Goal: Information Seeking & Learning: Learn about a topic

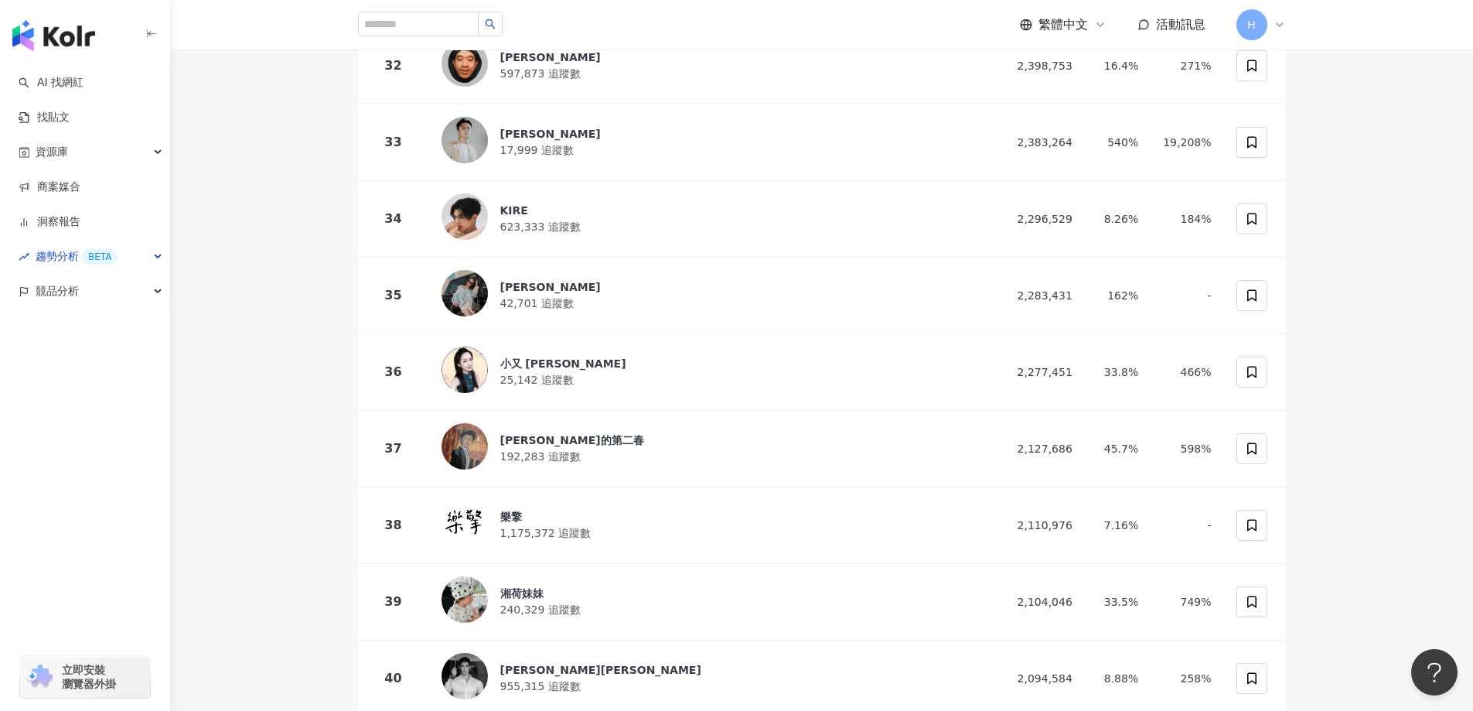
scroll to position [2657, 0]
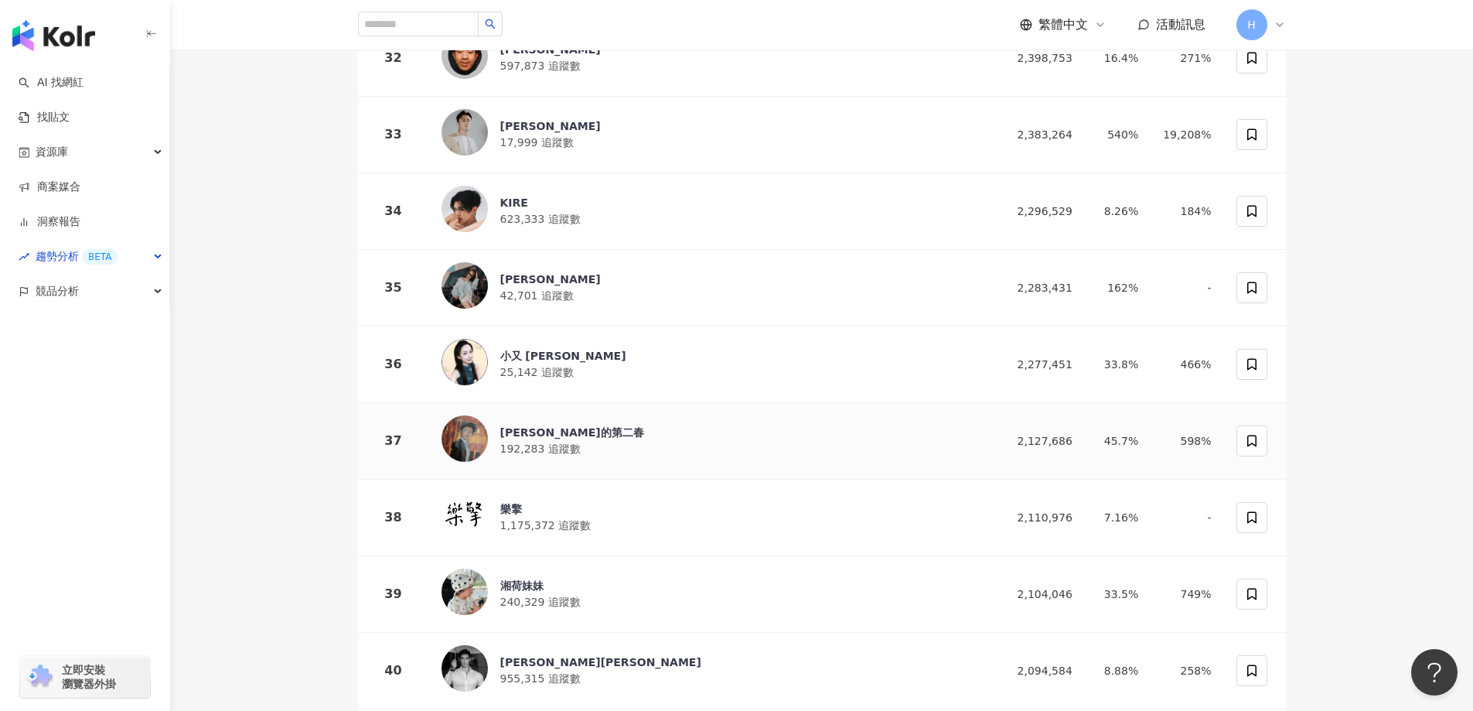
click at [555, 425] on div "李弘毅的第二春" at bounding box center [572, 432] width 144 height 15
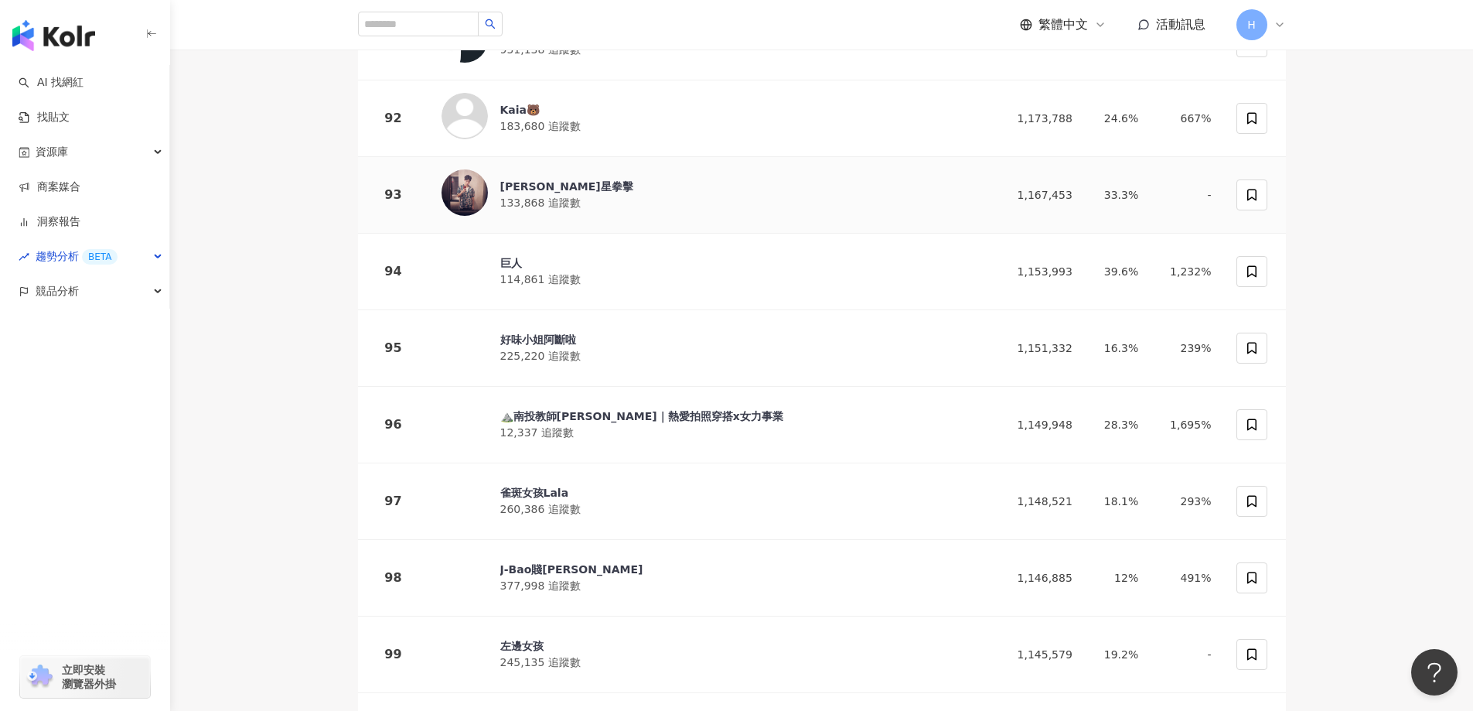
scroll to position [7375, 0]
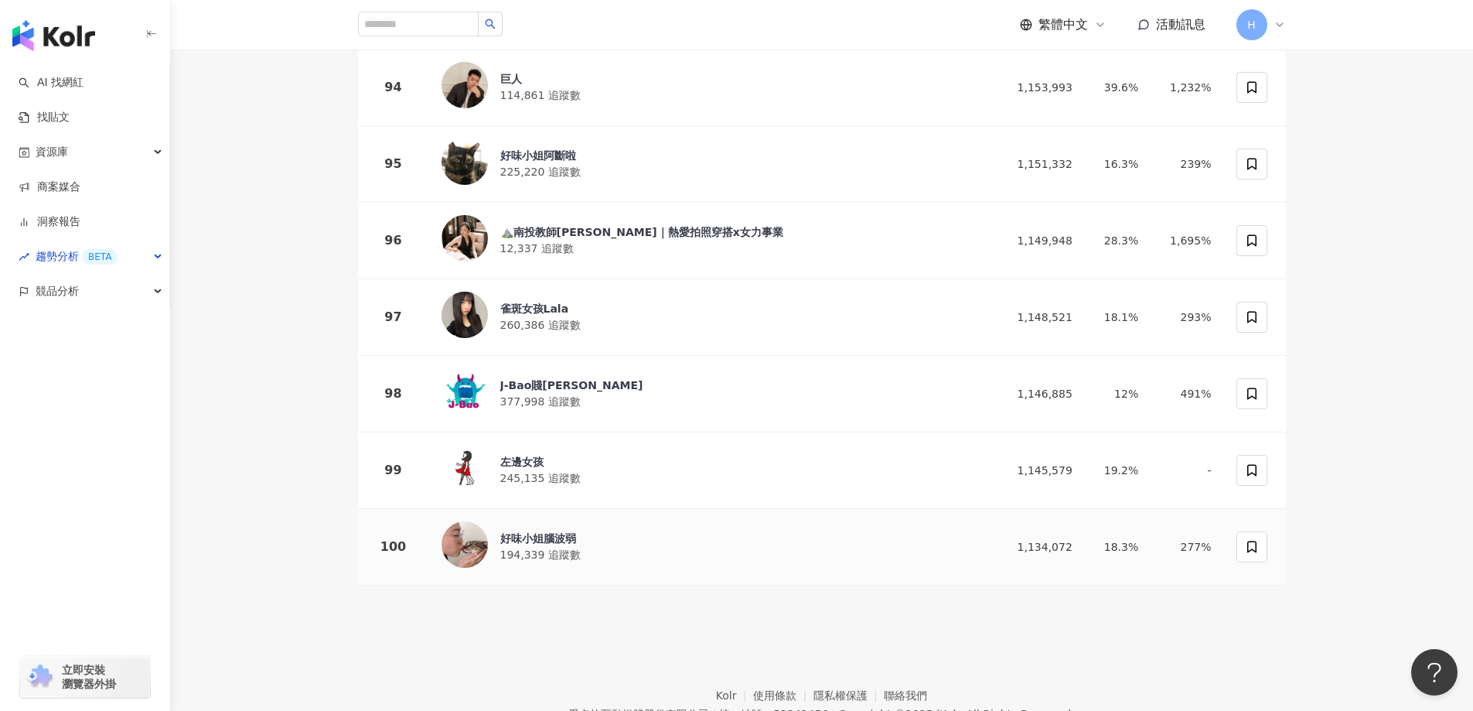
click at [538, 531] on div "好味小姐腦波弱" at bounding box center [540, 538] width 80 height 15
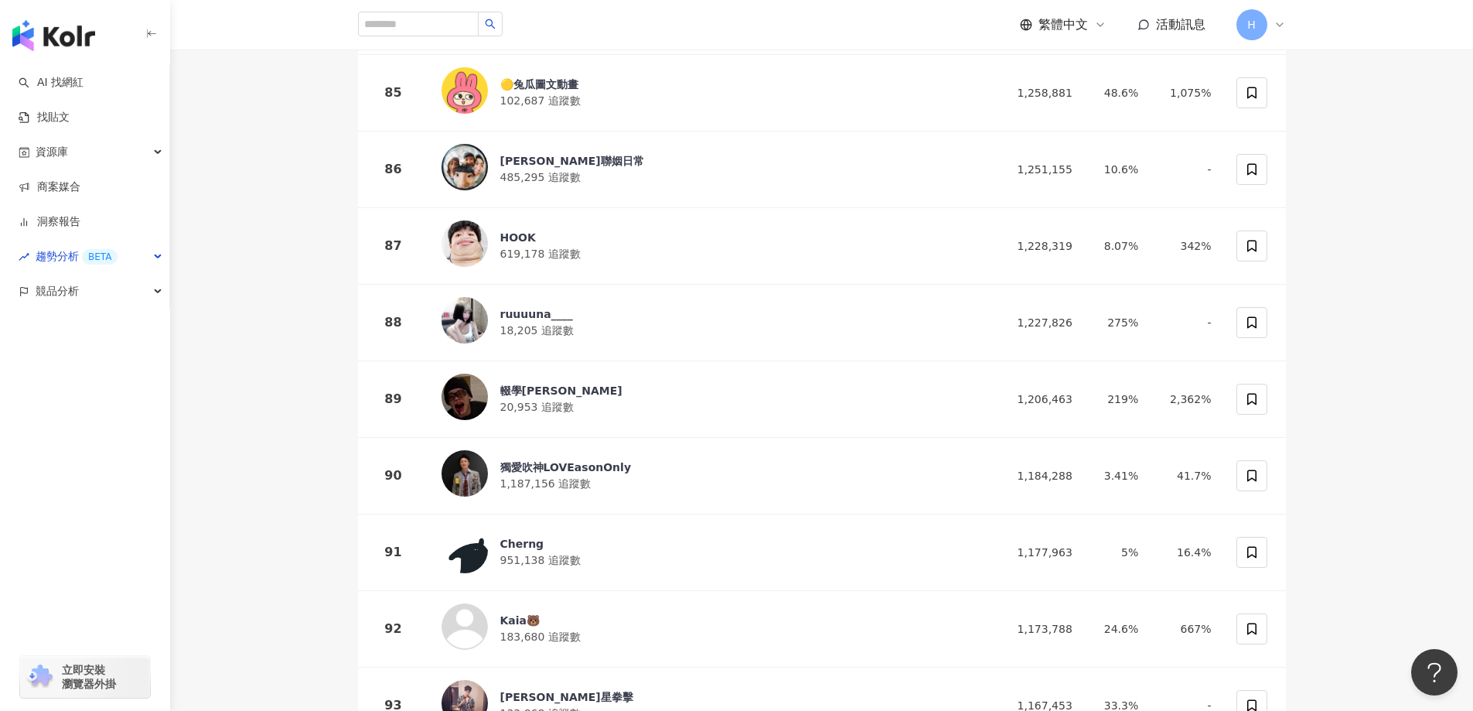
scroll to position [6524, 0]
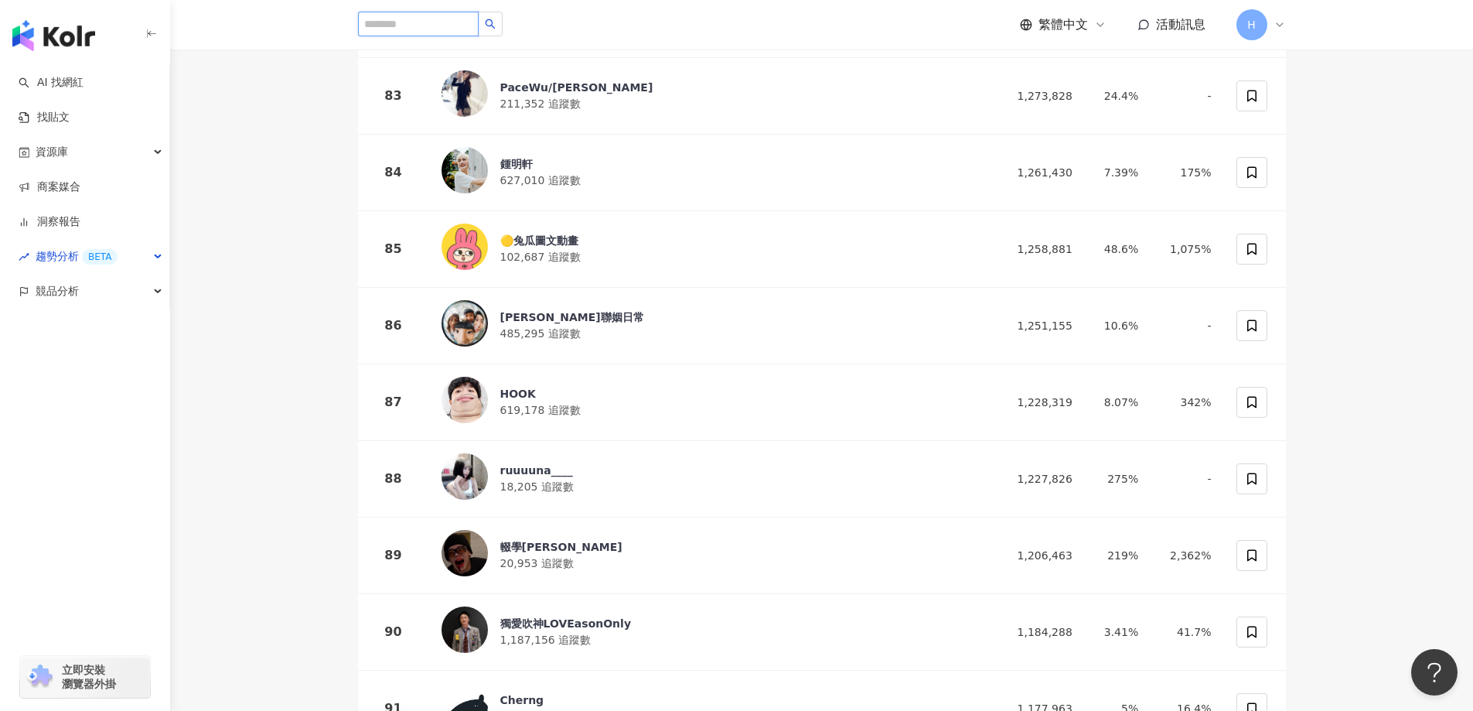
click at [430, 27] on input "search" at bounding box center [418, 24] width 121 height 25
type input "****"
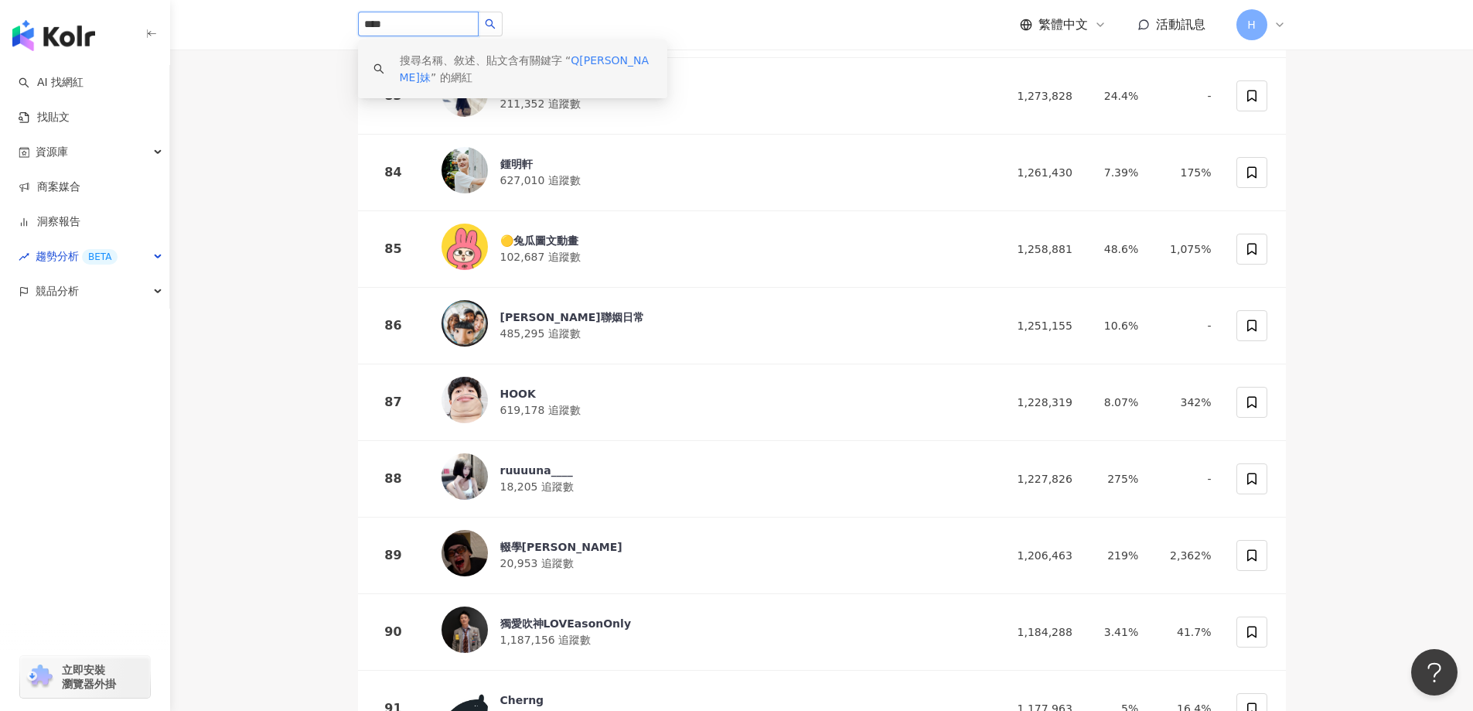
click at [581, 67] on span "Q江江妹" at bounding box center [525, 68] width 250 height 29
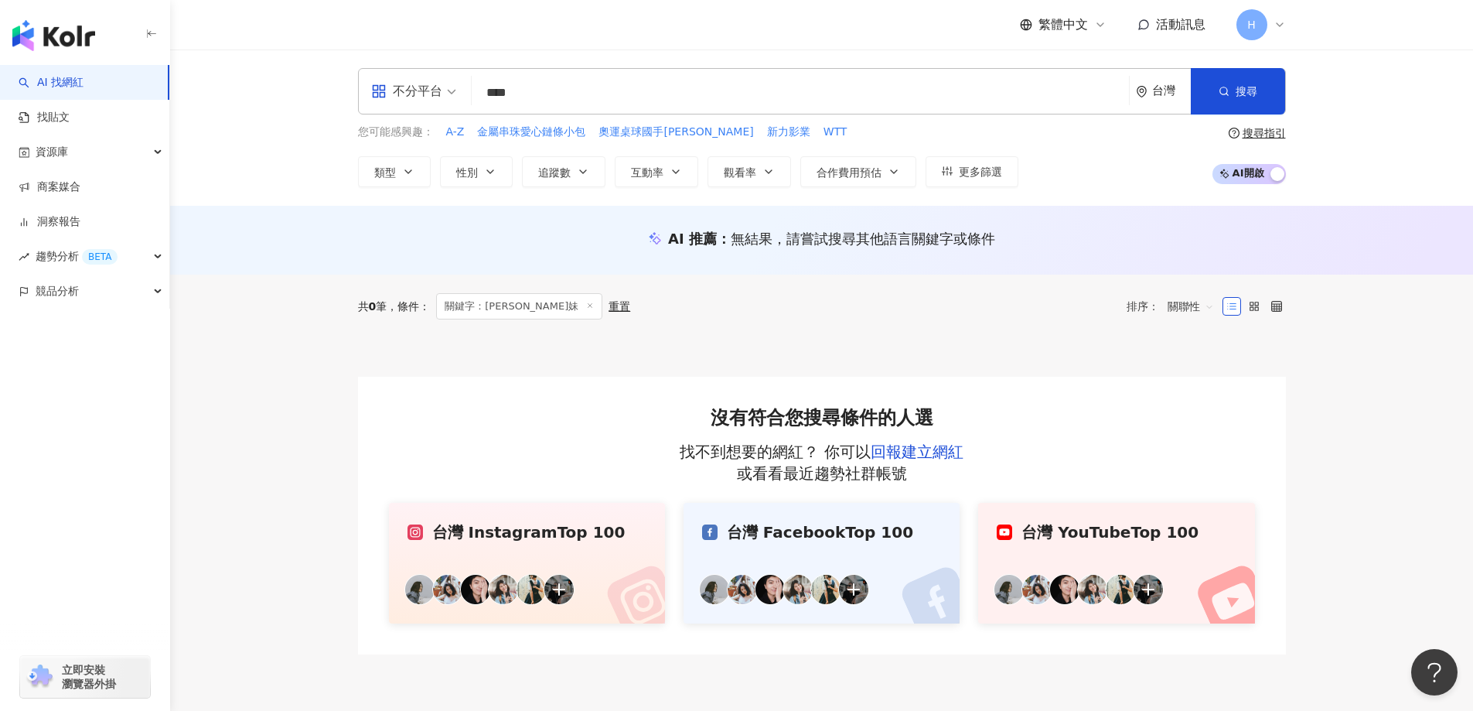
click at [506, 94] on input "****" at bounding box center [800, 92] width 645 height 29
type input "*****"
click at [1245, 102] on button "搜尋" at bounding box center [1238, 91] width 94 height 46
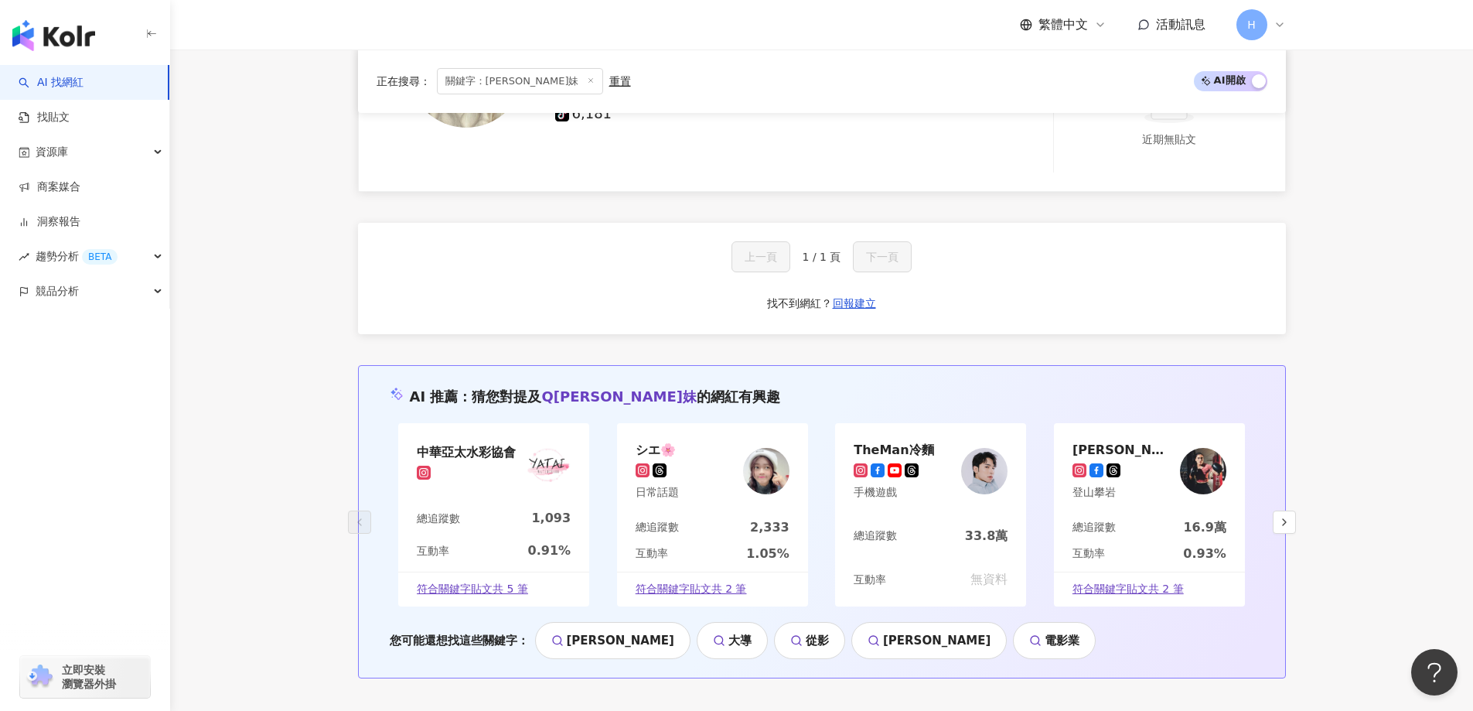
scroll to position [2398, 0]
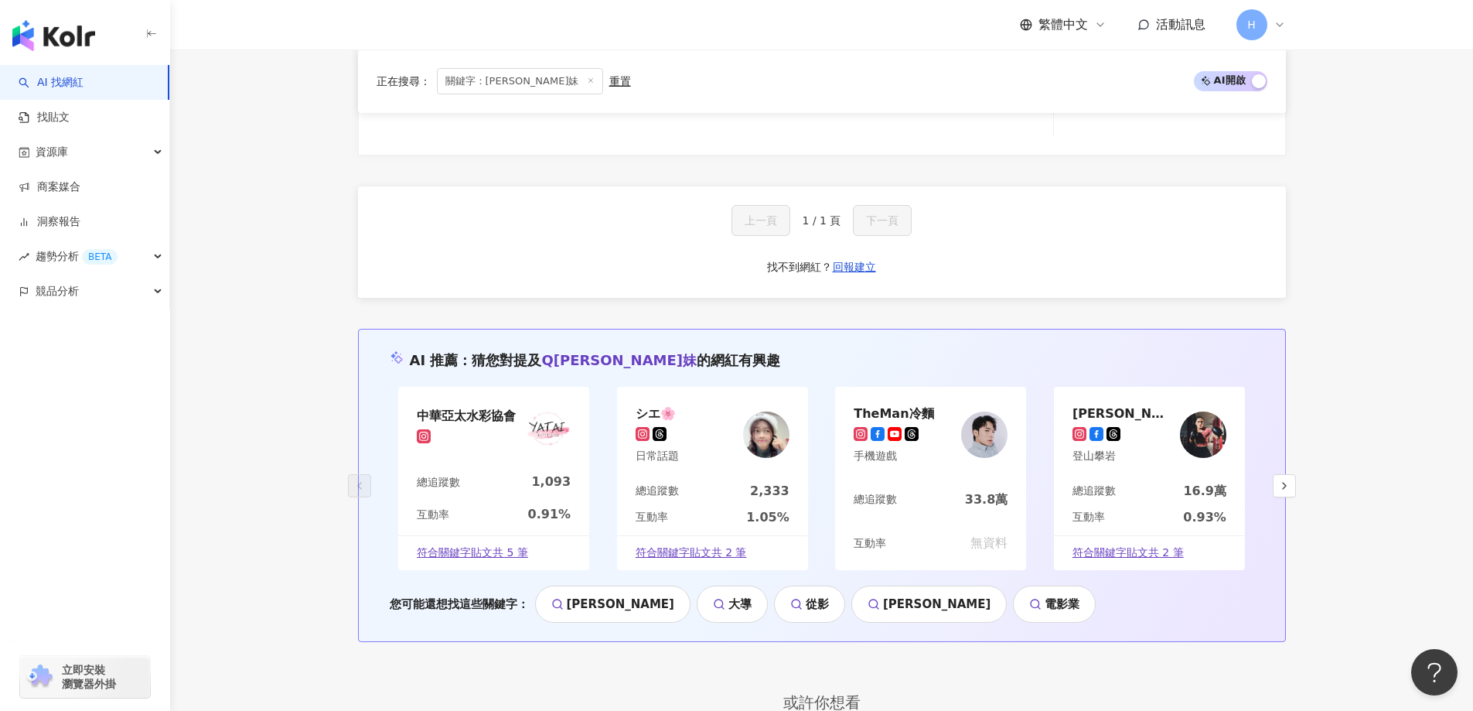
click at [609, 84] on div "重置" at bounding box center [620, 81] width 22 height 12
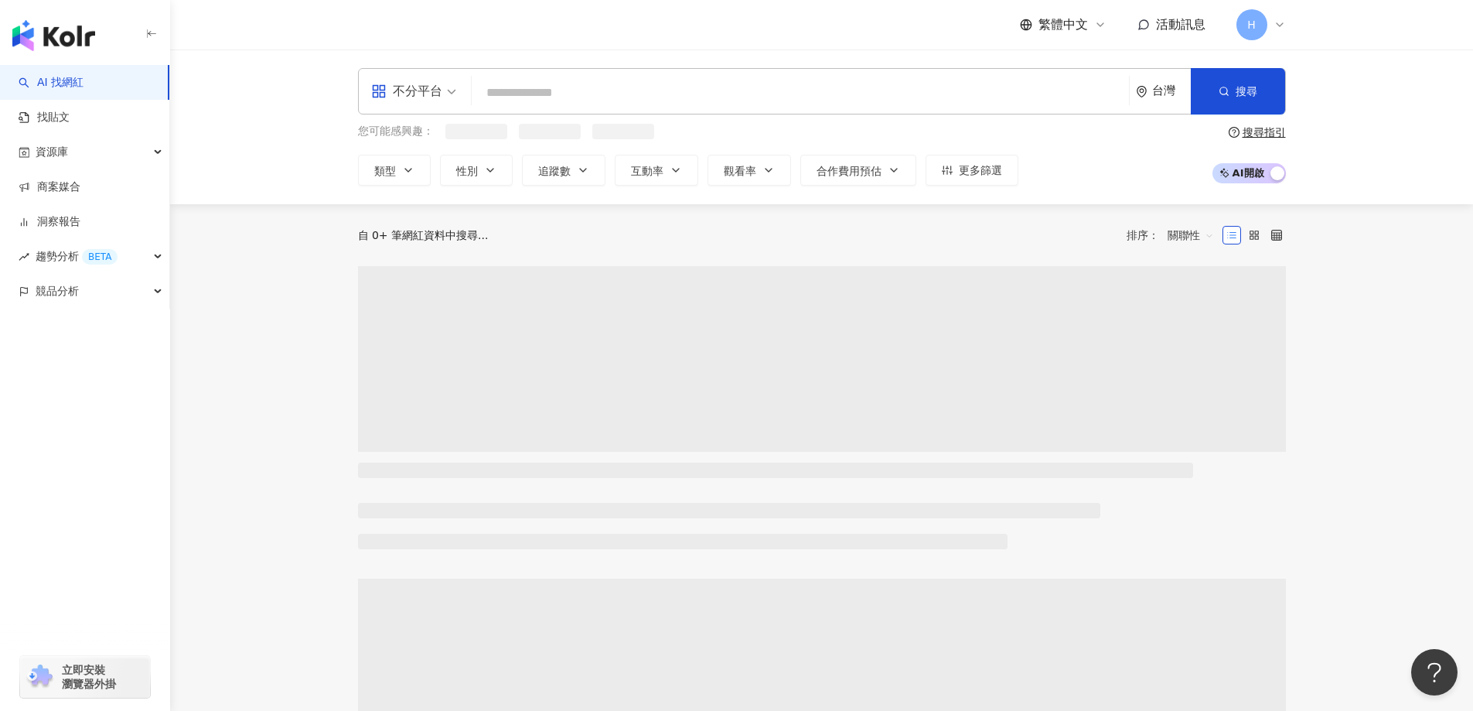
click at [425, 97] on div "不分平台" at bounding box center [406, 91] width 71 height 25
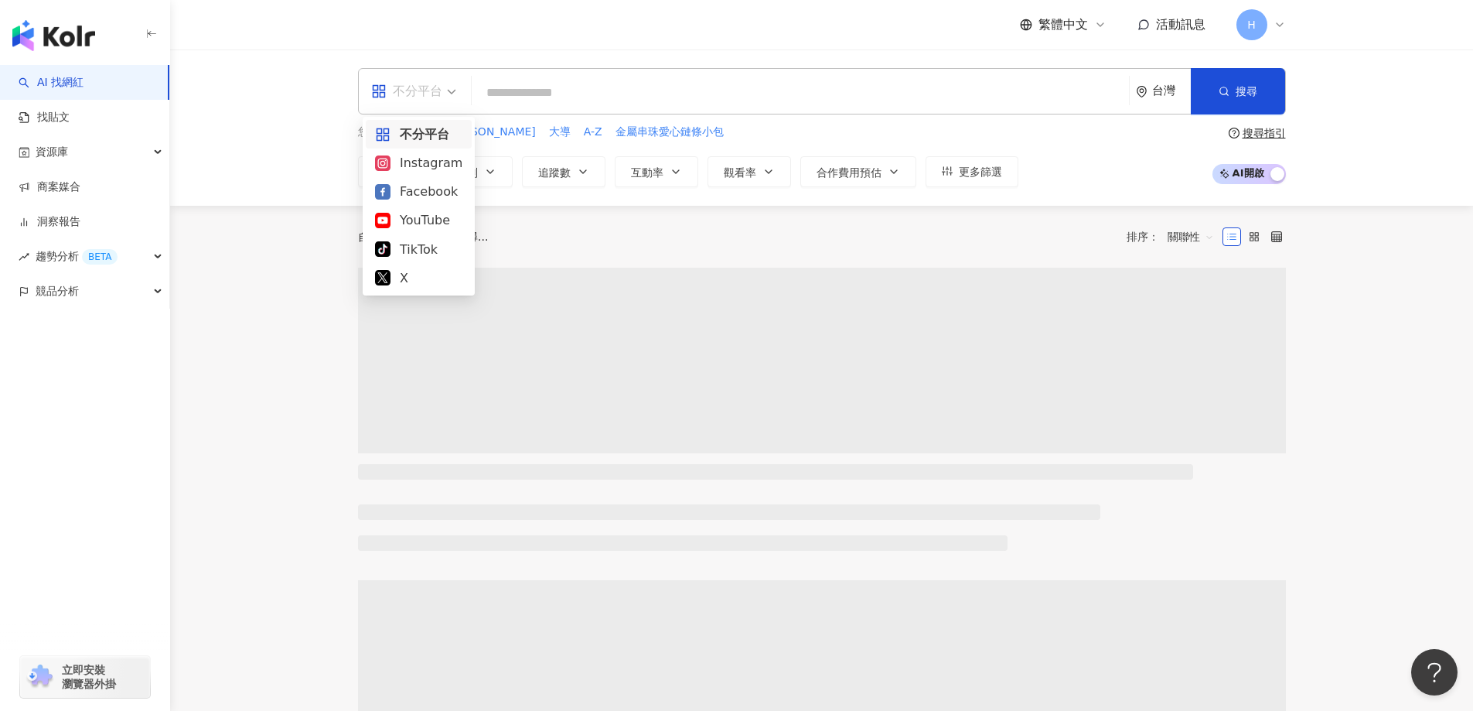
click at [423, 161] on div "Instagram" at bounding box center [418, 162] width 87 height 19
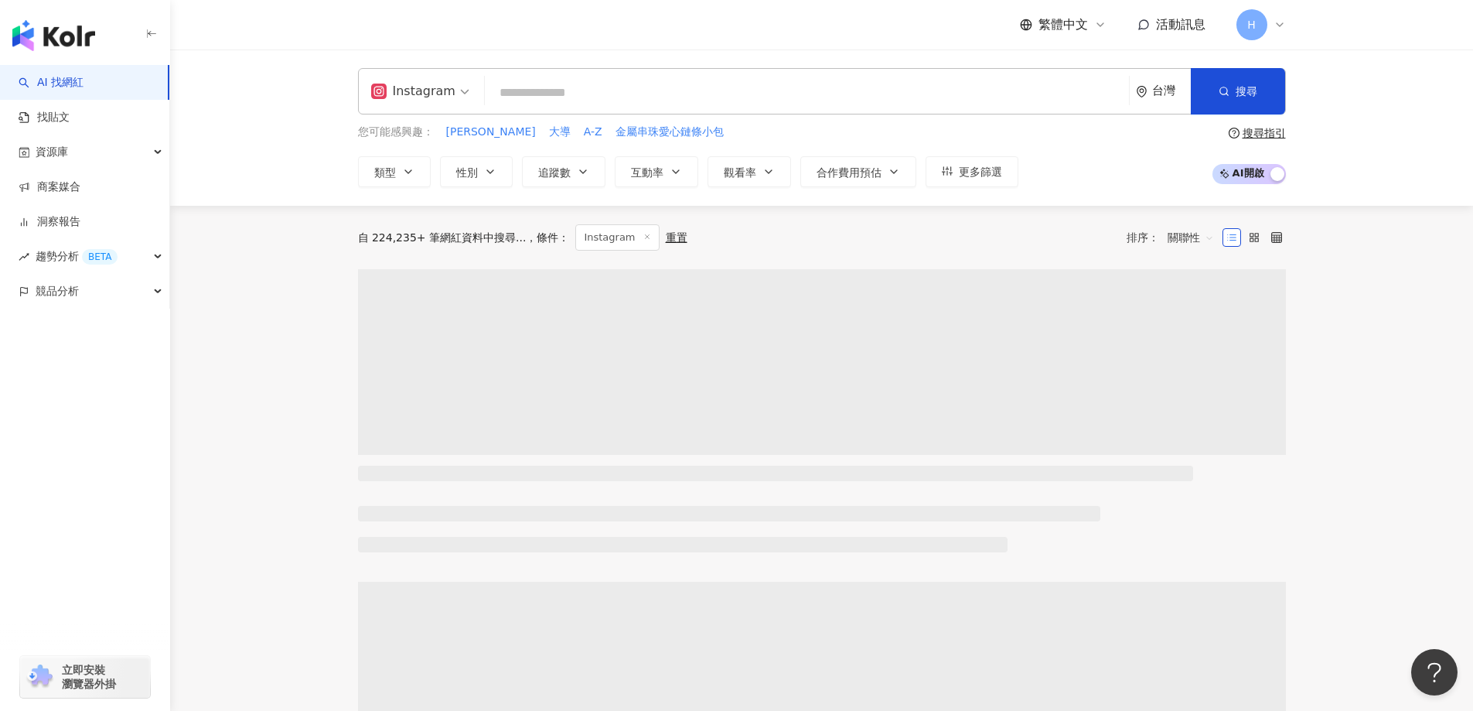
click at [528, 102] on input "search" at bounding box center [807, 92] width 632 height 29
paste input "**********"
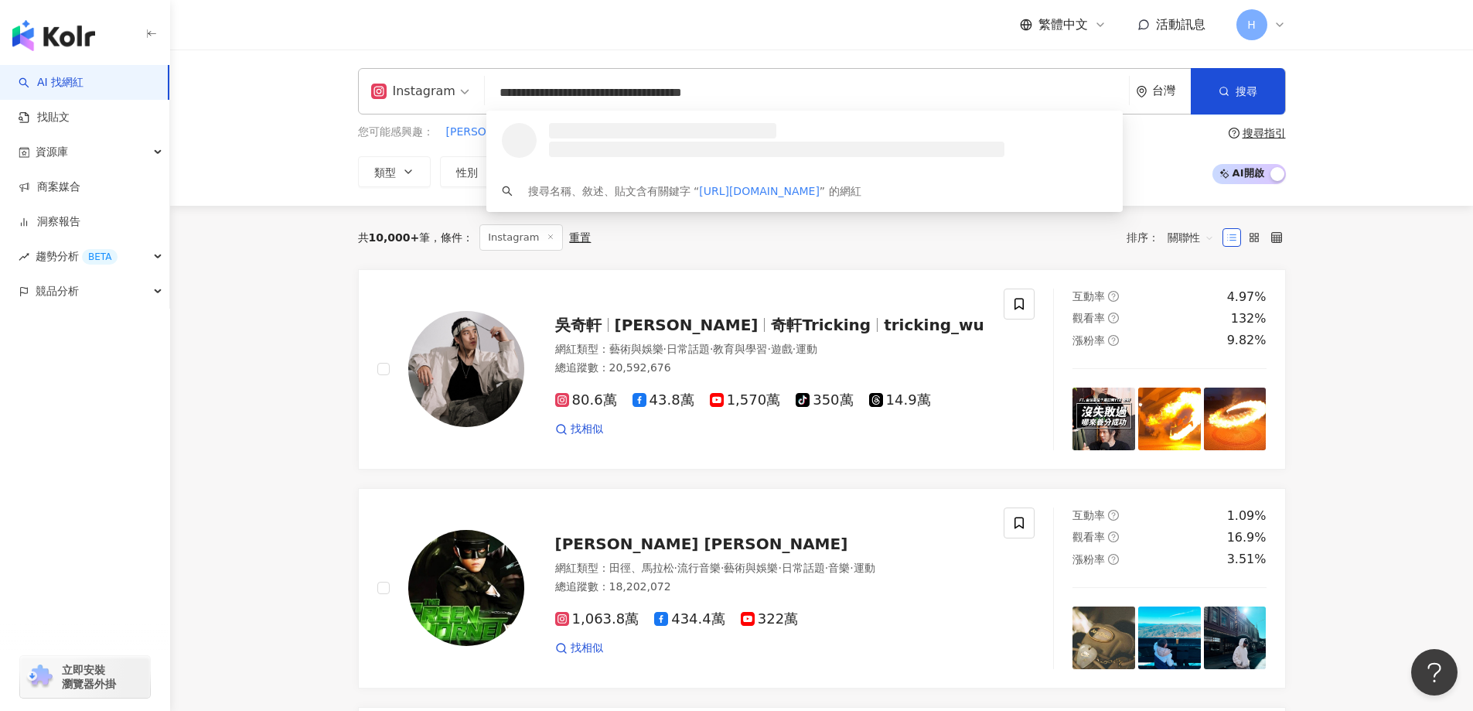
drag, startPoint x: 746, startPoint y: 92, endPoint x: 390, endPoint y: 77, distance: 356.9
click at [423, 81] on div "**********" at bounding box center [822, 91] width 928 height 46
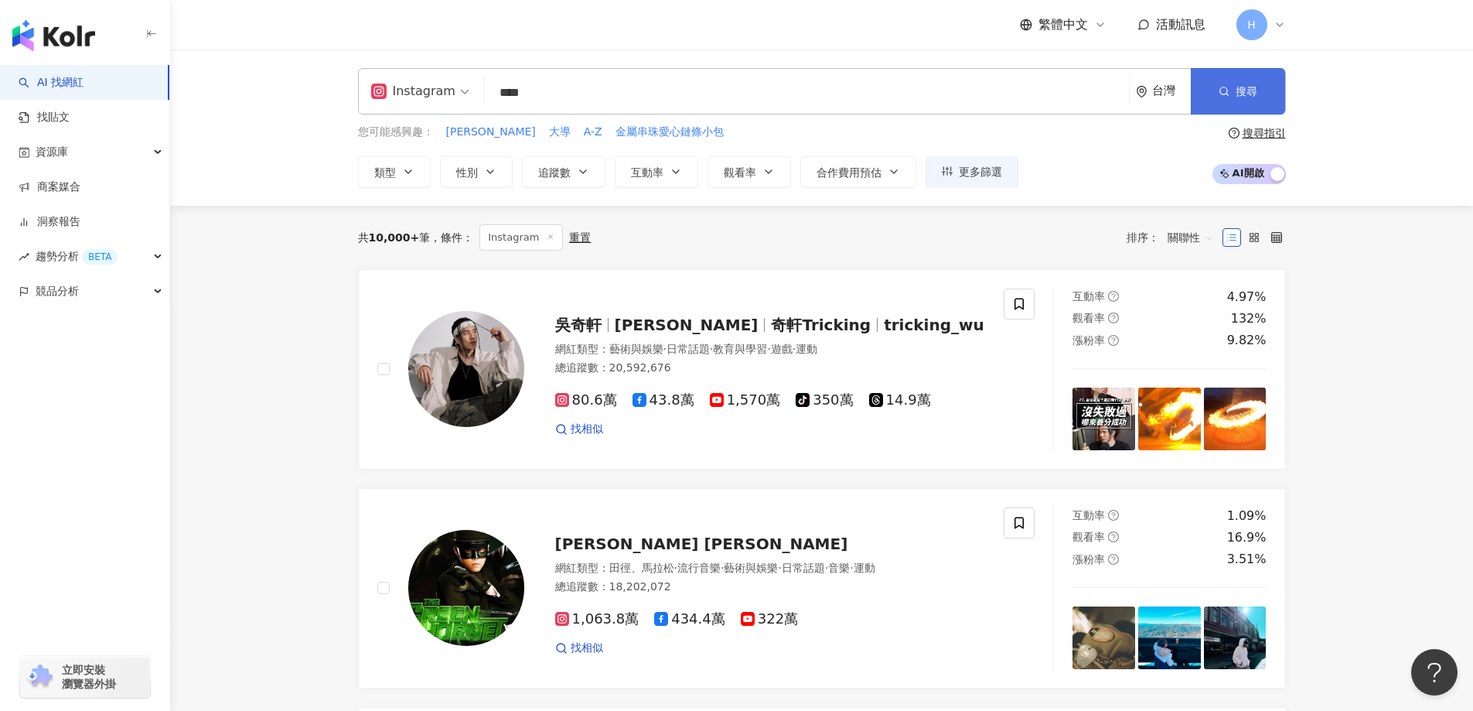
click at [1241, 97] on span "搜尋" at bounding box center [1247, 91] width 22 height 12
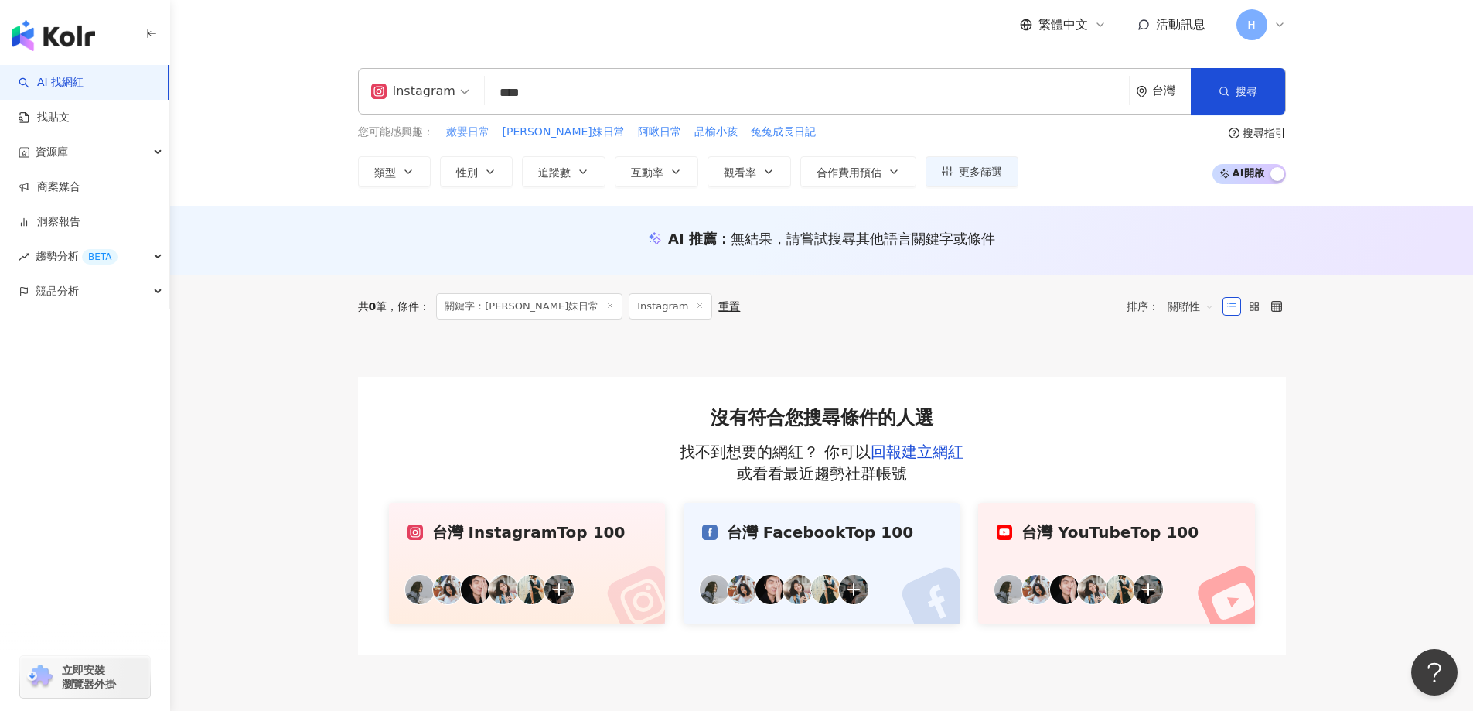
click at [480, 131] on span "嫩嬰日常" at bounding box center [467, 132] width 43 height 15
type input "****"
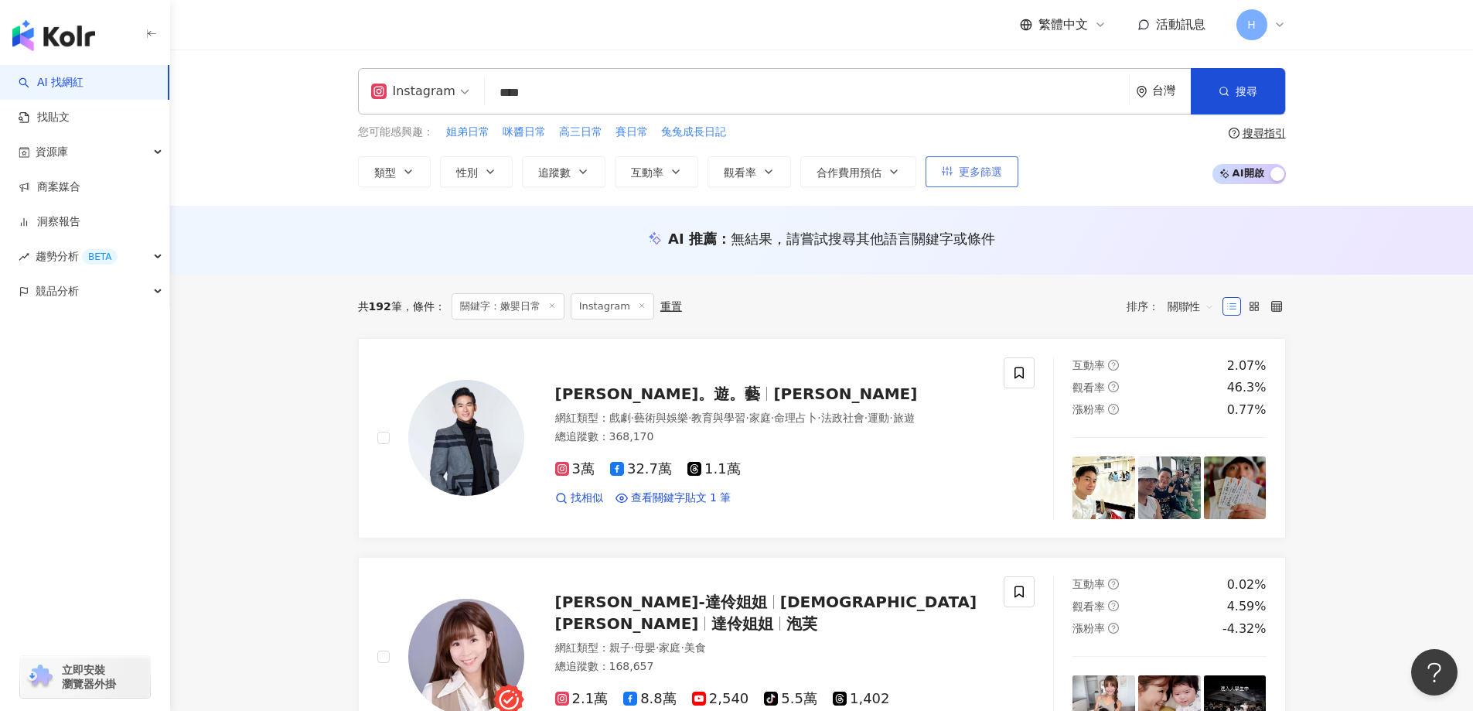
click at [975, 171] on span "更多篩選" at bounding box center [980, 172] width 43 height 12
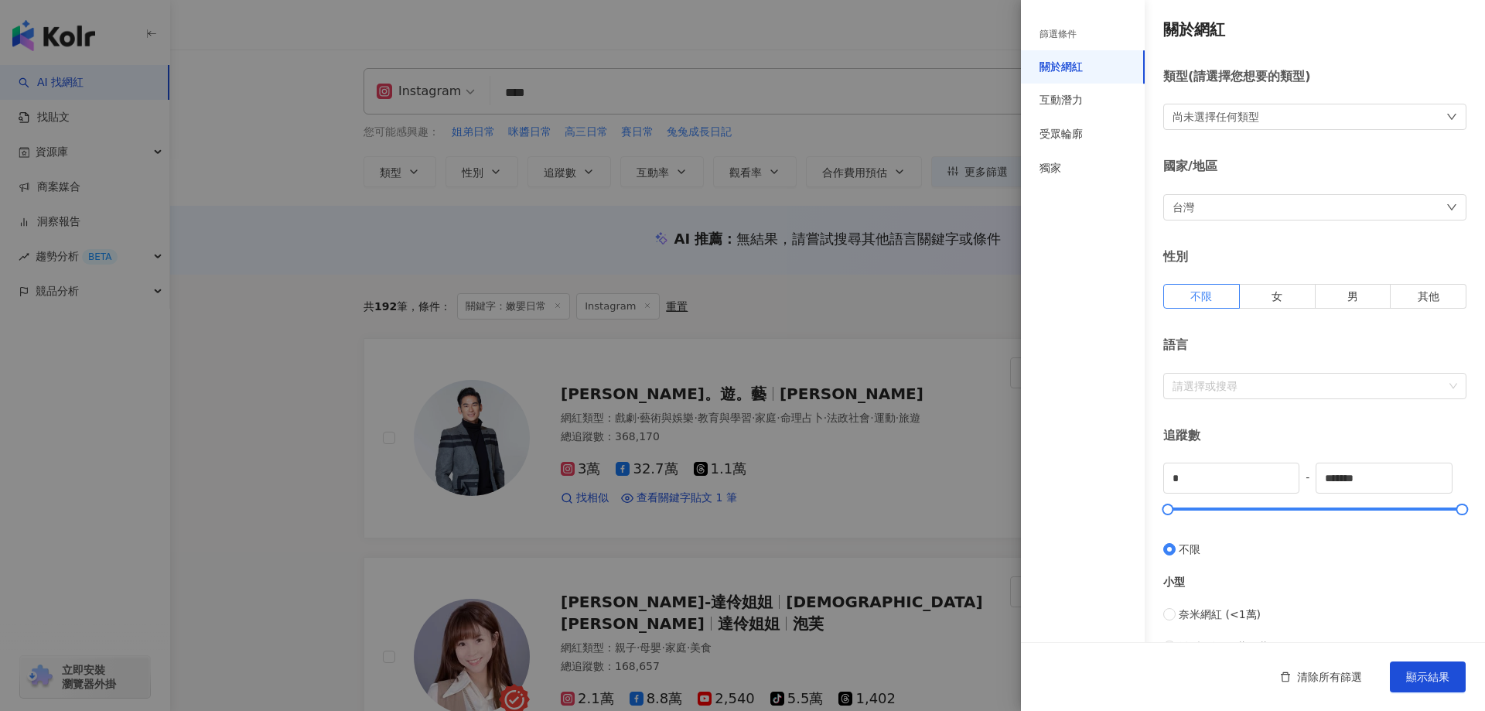
click at [1265, 109] on div "尚未選擇任何類型" at bounding box center [1314, 117] width 303 height 26
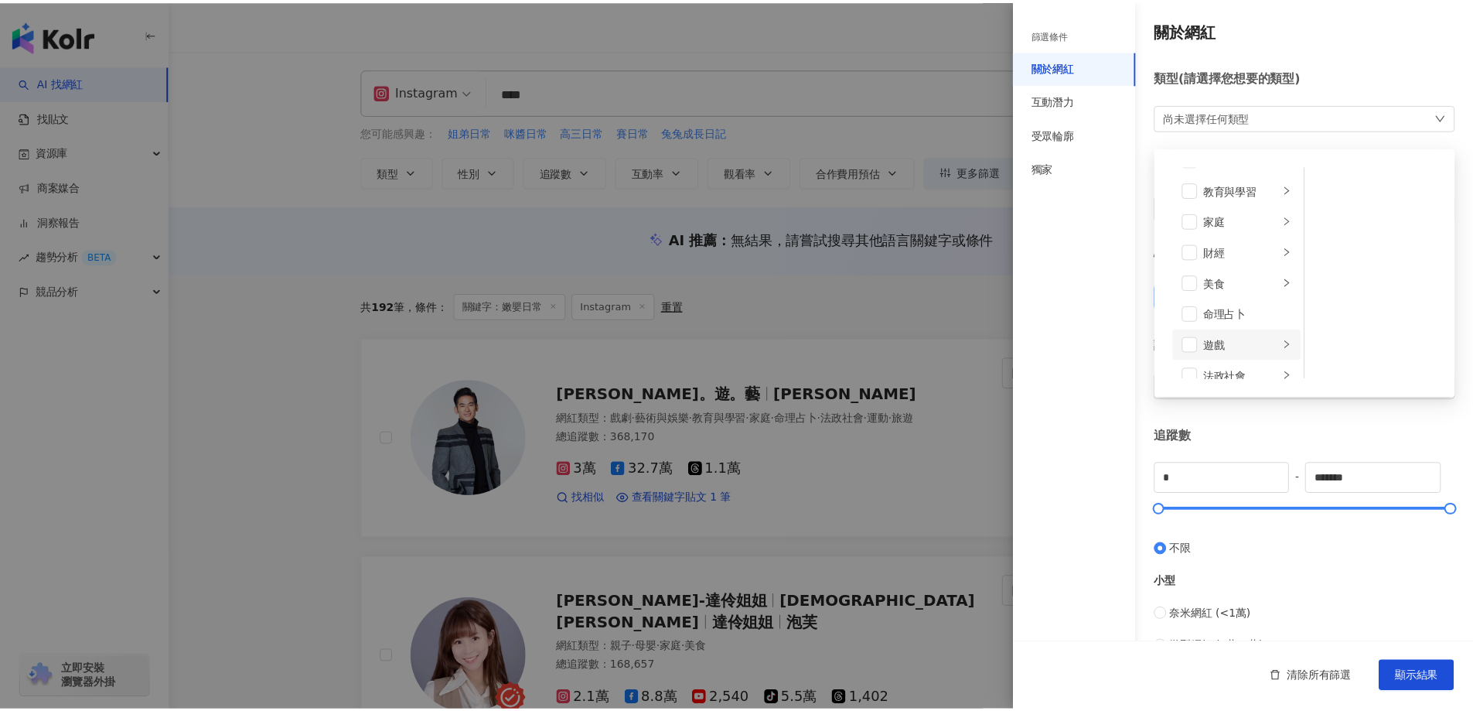
scroll to position [155, 0]
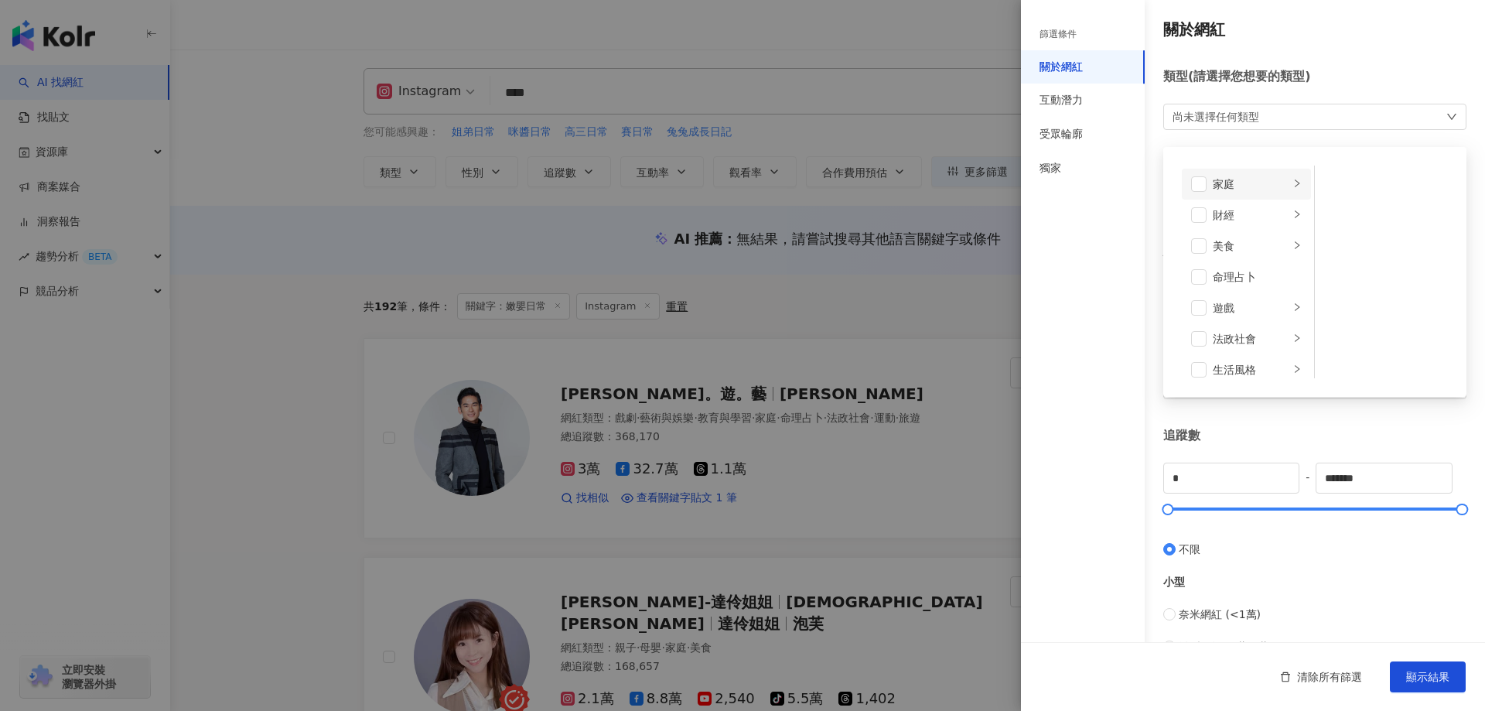
click at [1252, 185] on div "家庭" at bounding box center [1251, 184] width 77 height 17
click at [1332, 185] on span at bounding box center [1334, 183] width 15 height 15
click at [1331, 217] on span at bounding box center [1334, 215] width 15 height 15
click at [1358, 64] on div "關於網紅 類型 ( 請選擇您想要的類型 ) 家庭 藝術與娛樂 美妝時尚 氣候和環境 日常話題 教育與學習 家庭 財經 美食 命理占卜 遊戲 法政社會 生活風格…" at bounding box center [1253, 550] width 464 height 1101
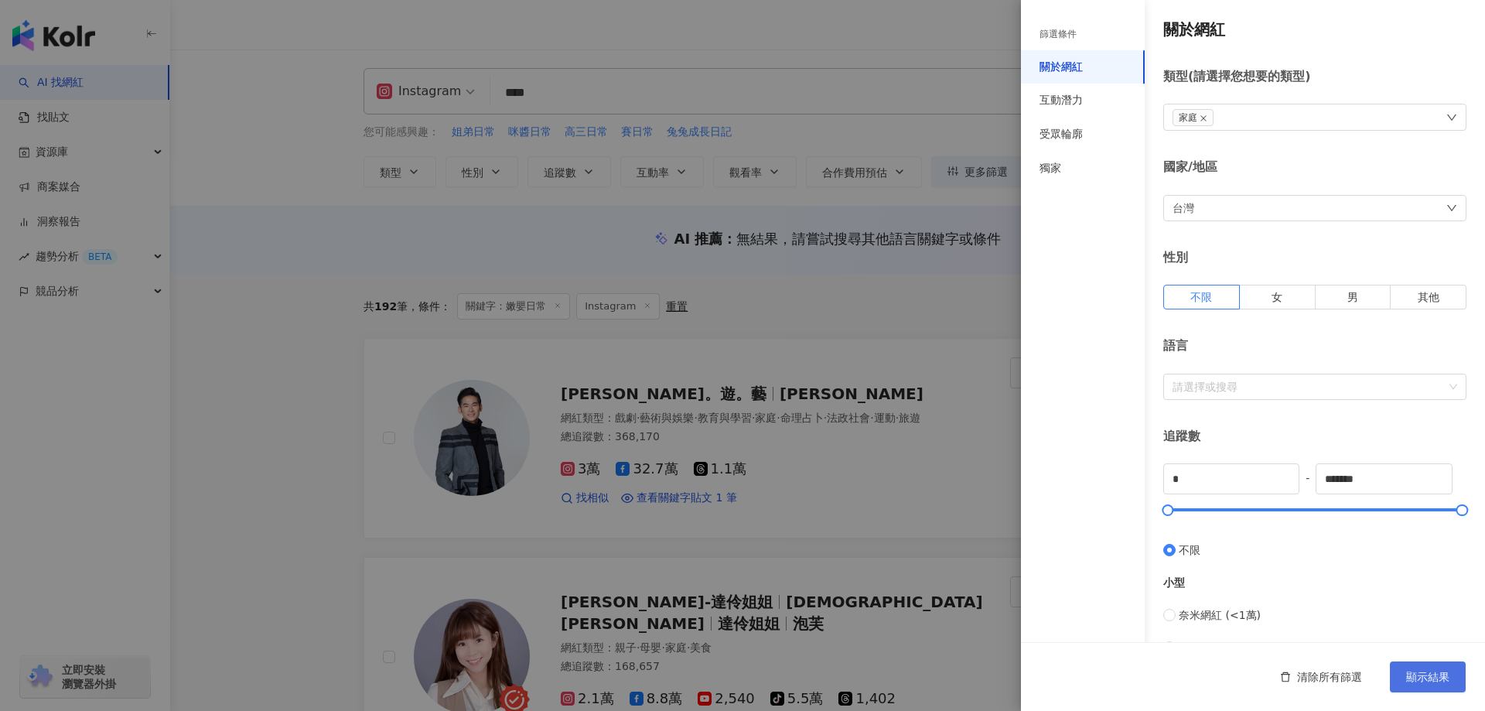
click at [1423, 674] on span "顯示結果" at bounding box center [1427, 677] width 43 height 12
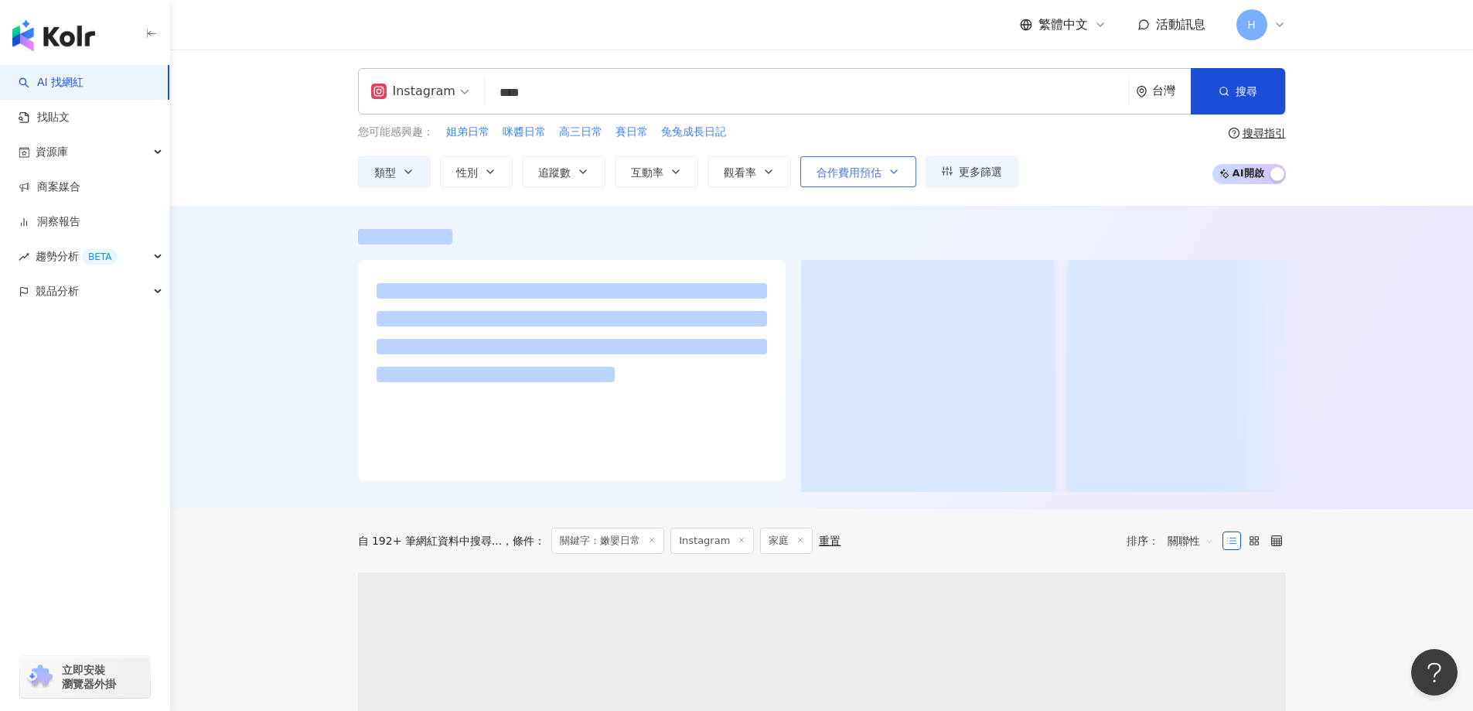
click at [876, 176] on span "合作費用預估" at bounding box center [849, 172] width 65 height 12
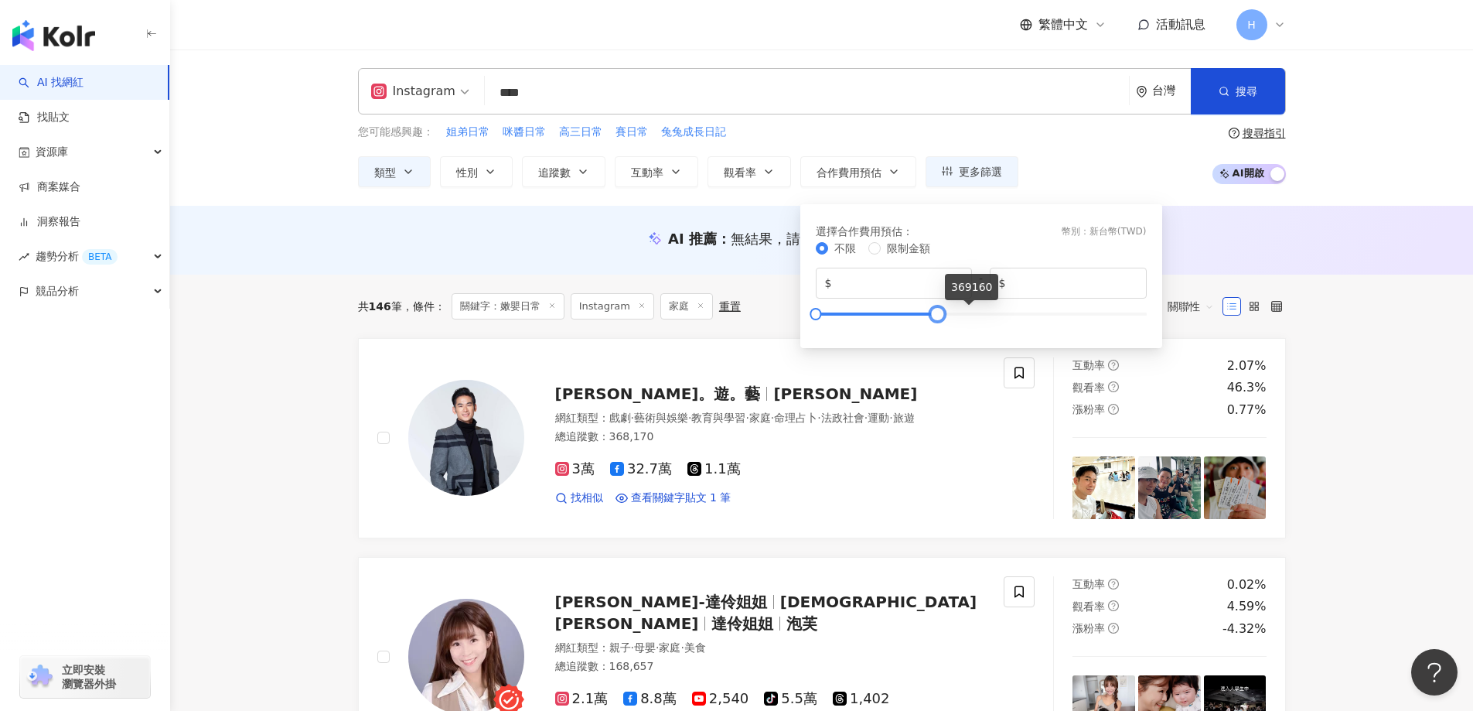
type input "*"
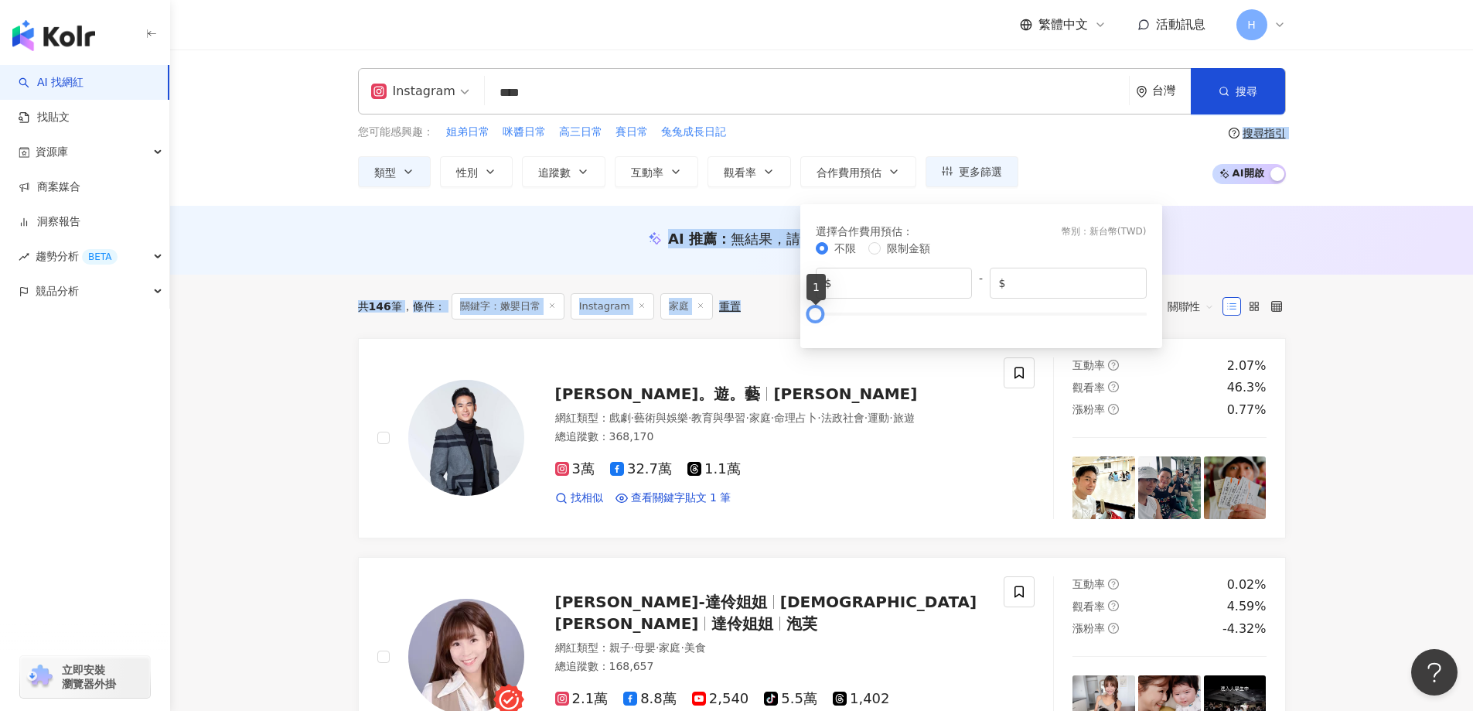
drag, startPoint x: 1142, startPoint y: 312, endPoint x: 702, endPoint y: 318, distance: 440.1
click at [1238, 220] on div "AI 推薦 ： 無結果，請嘗試搜尋其他語言關鍵字或條件" at bounding box center [821, 240] width 1303 height 69
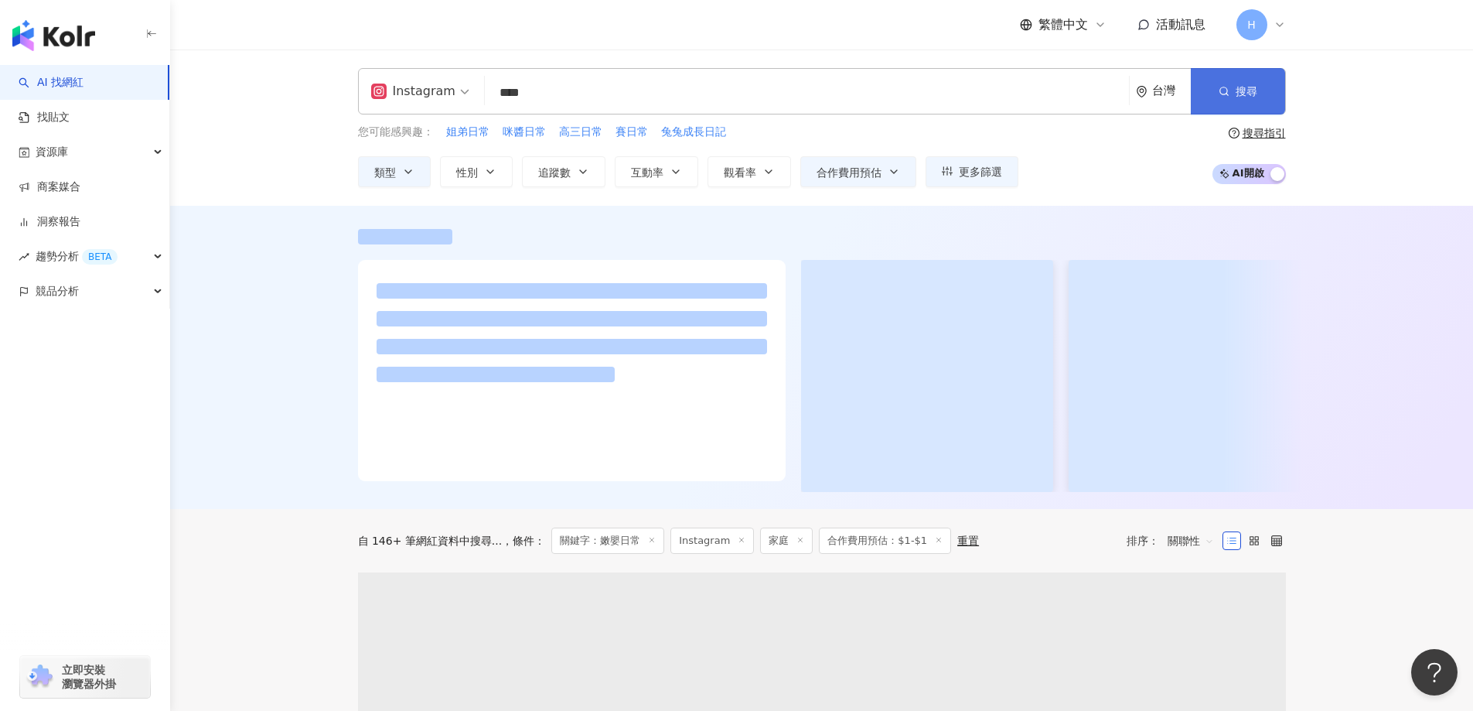
click at [1238, 107] on button "搜尋" at bounding box center [1238, 91] width 94 height 46
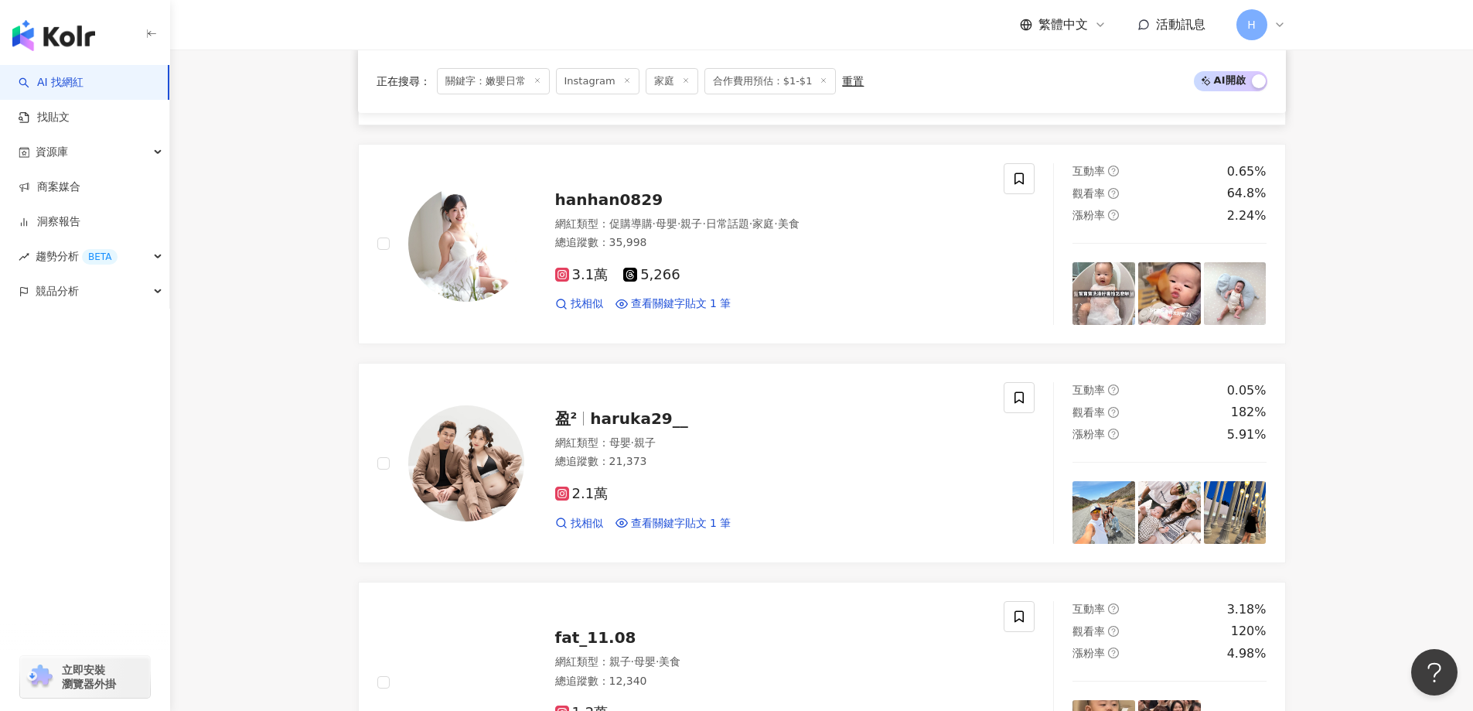
scroll to position [1238, 0]
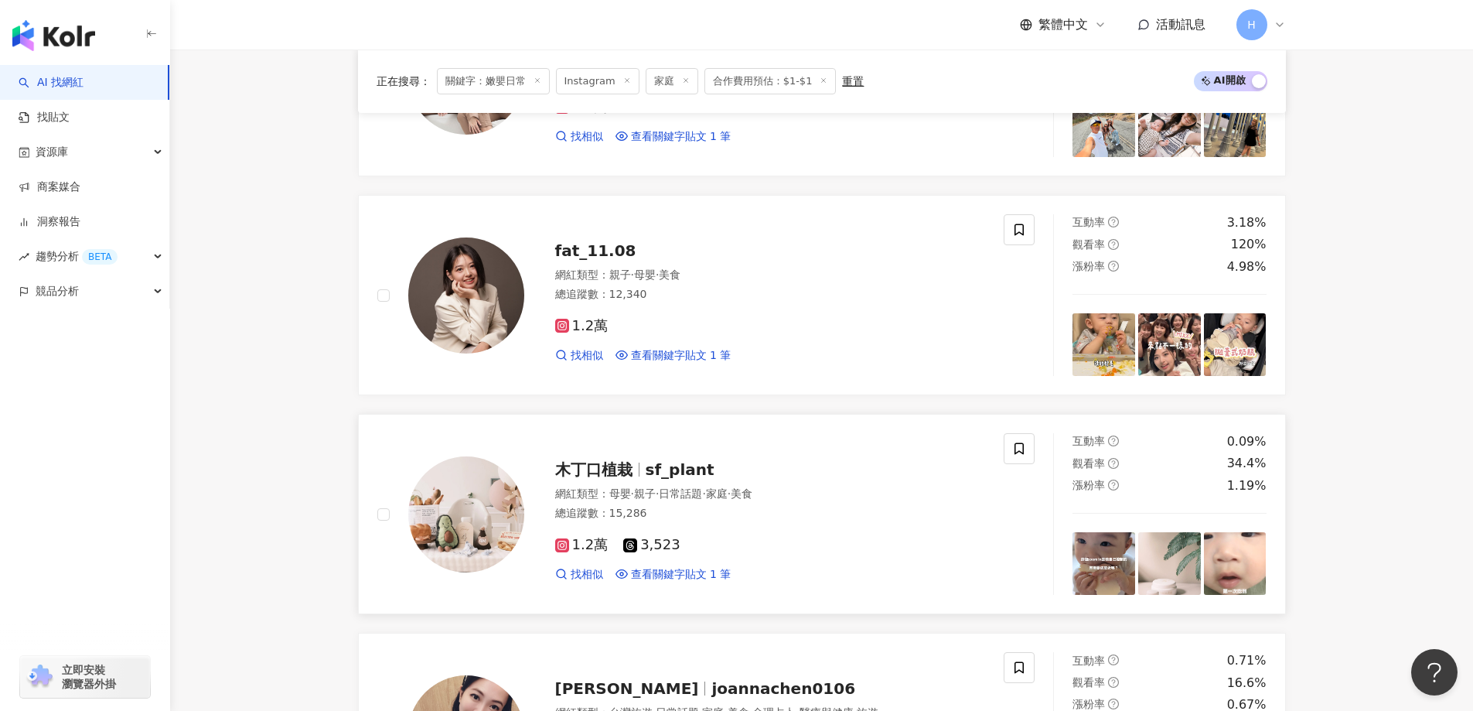
click at [476, 473] on img at bounding box center [466, 514] width 116 height 116
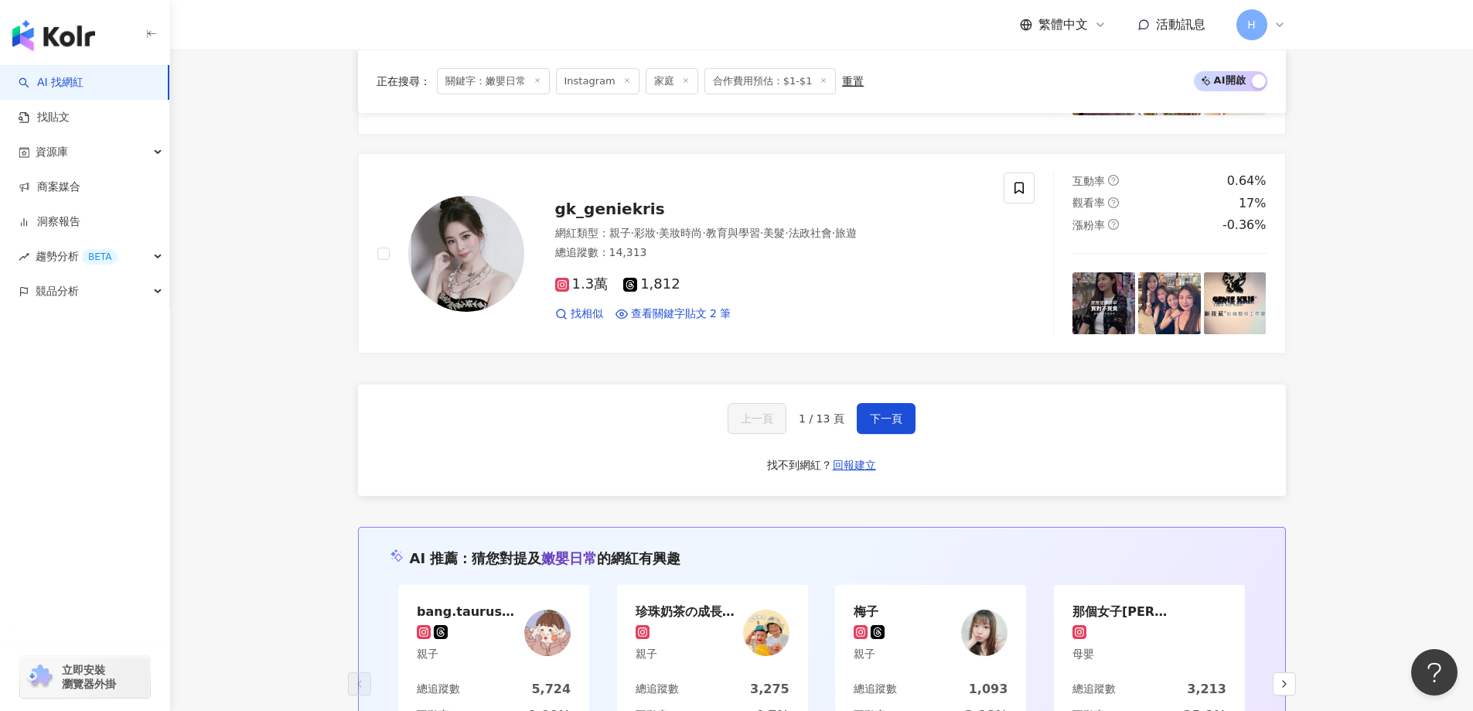
scroll to position [2630, 0]
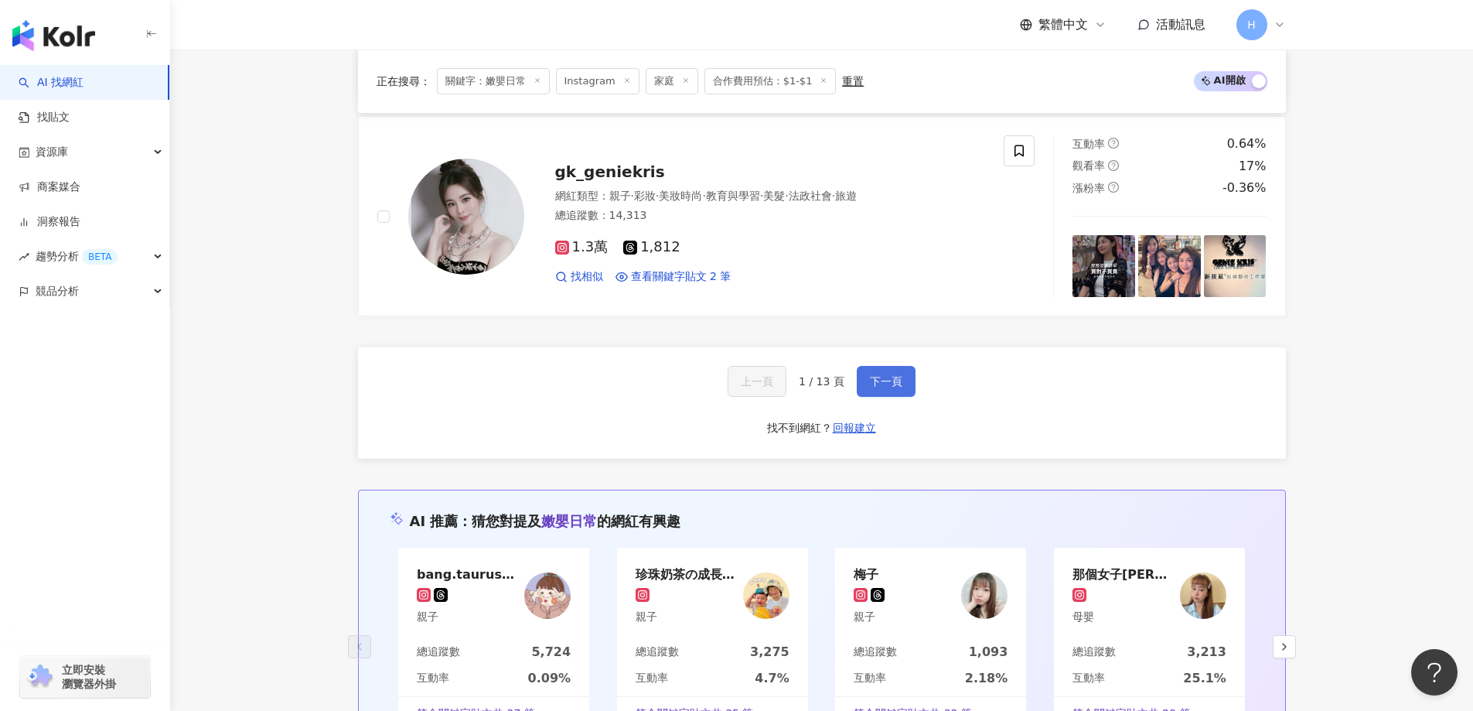
click at [872, 386] on span "下一頁" at bounding box center [886, 381] width 32 height 12
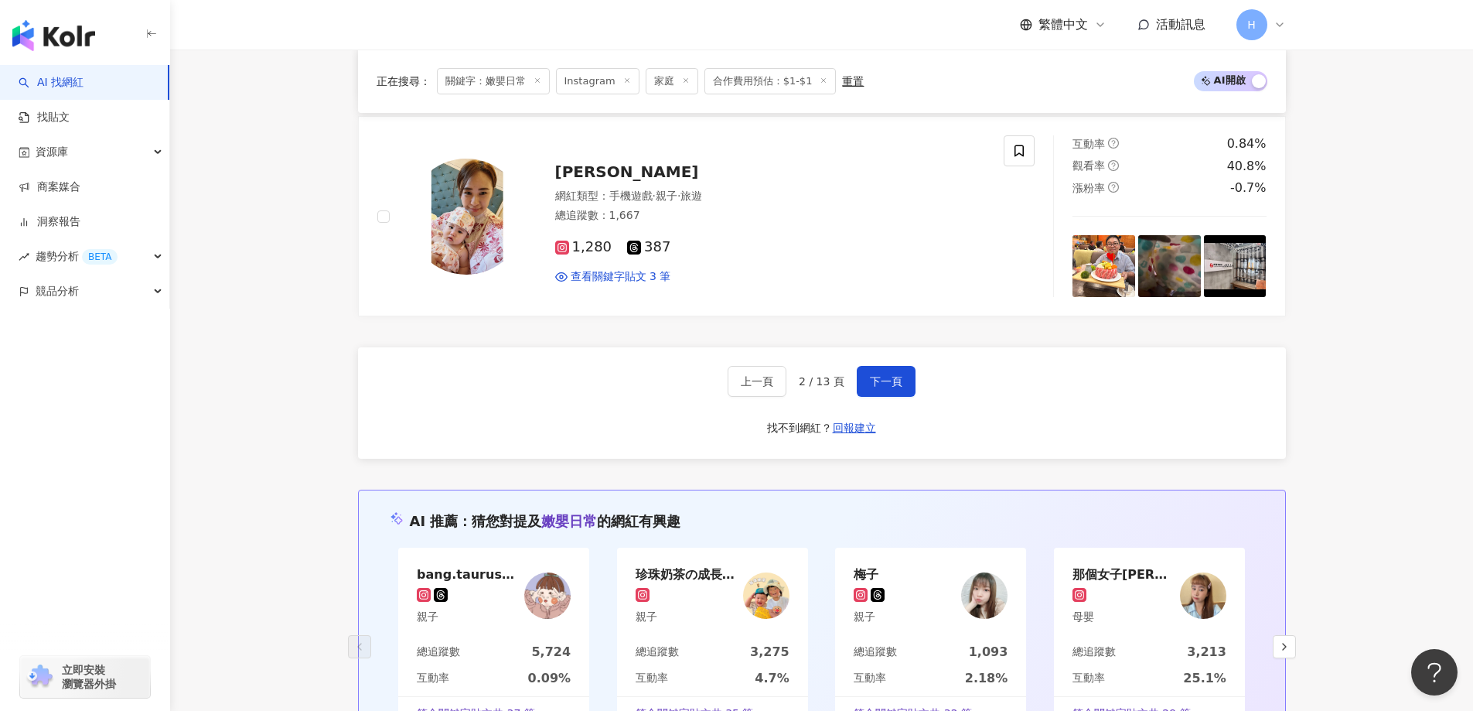
drag, startPoint x: 482, startPoint y: 362, endPoint x: 531, endPoint y: 358, distance: 48.9
click at [483, 362] on div "上一頁 2 / 13 頁 下一頁 找不到網紅？ 回報建立" at bounding box center [822, 402] width 928 height 111
click at [890, 392] on button "下一頁" at bounding box center [886, 381] width 59 height 31
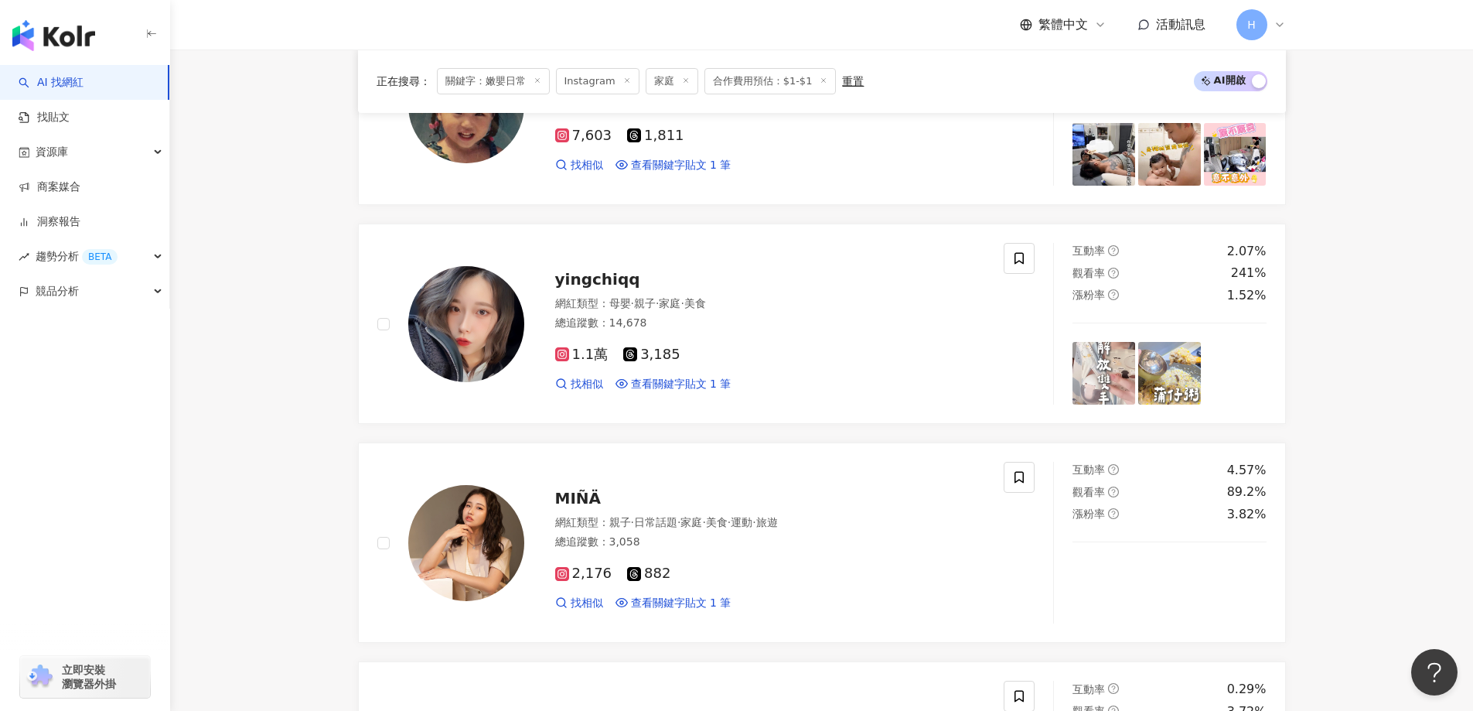
scroll to position [1160, 0]
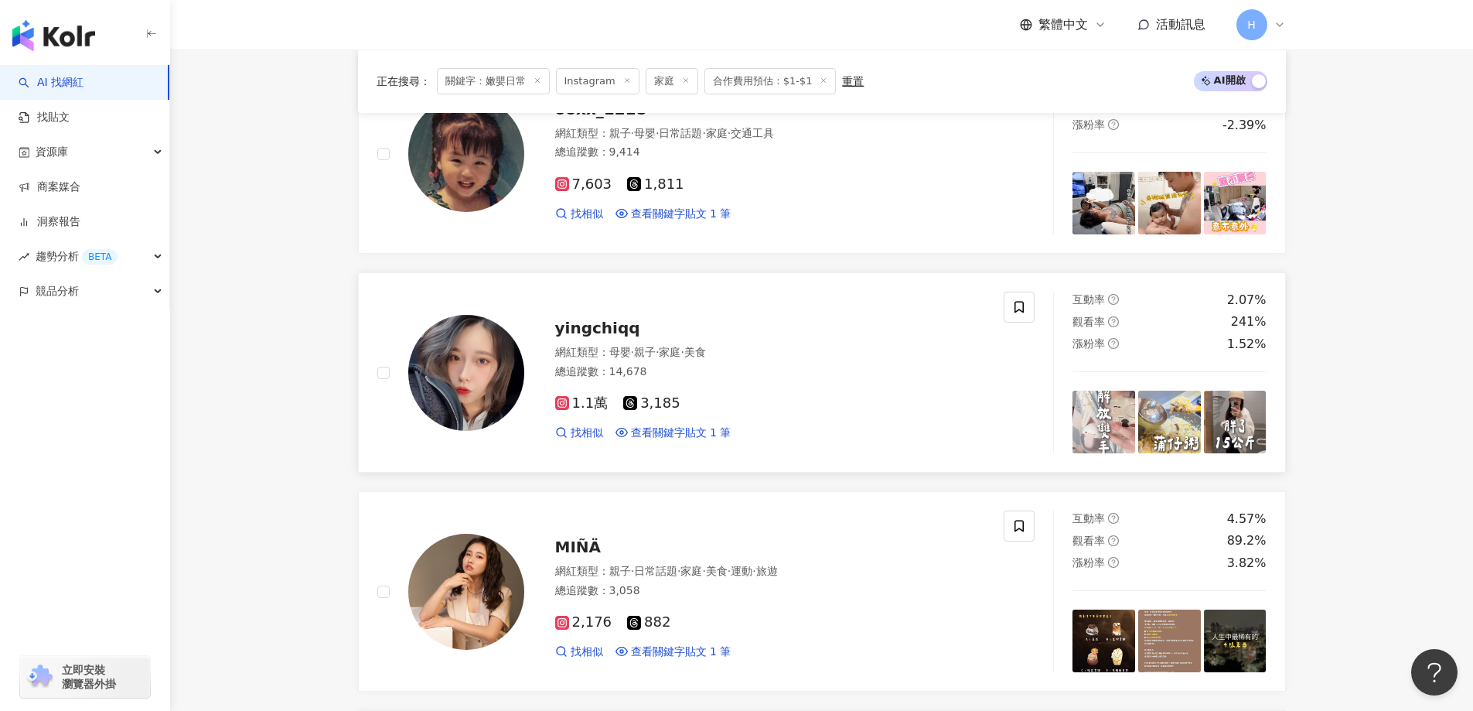
click at [471, 385] on img at bounding box center [466, 373] width 116 height 116
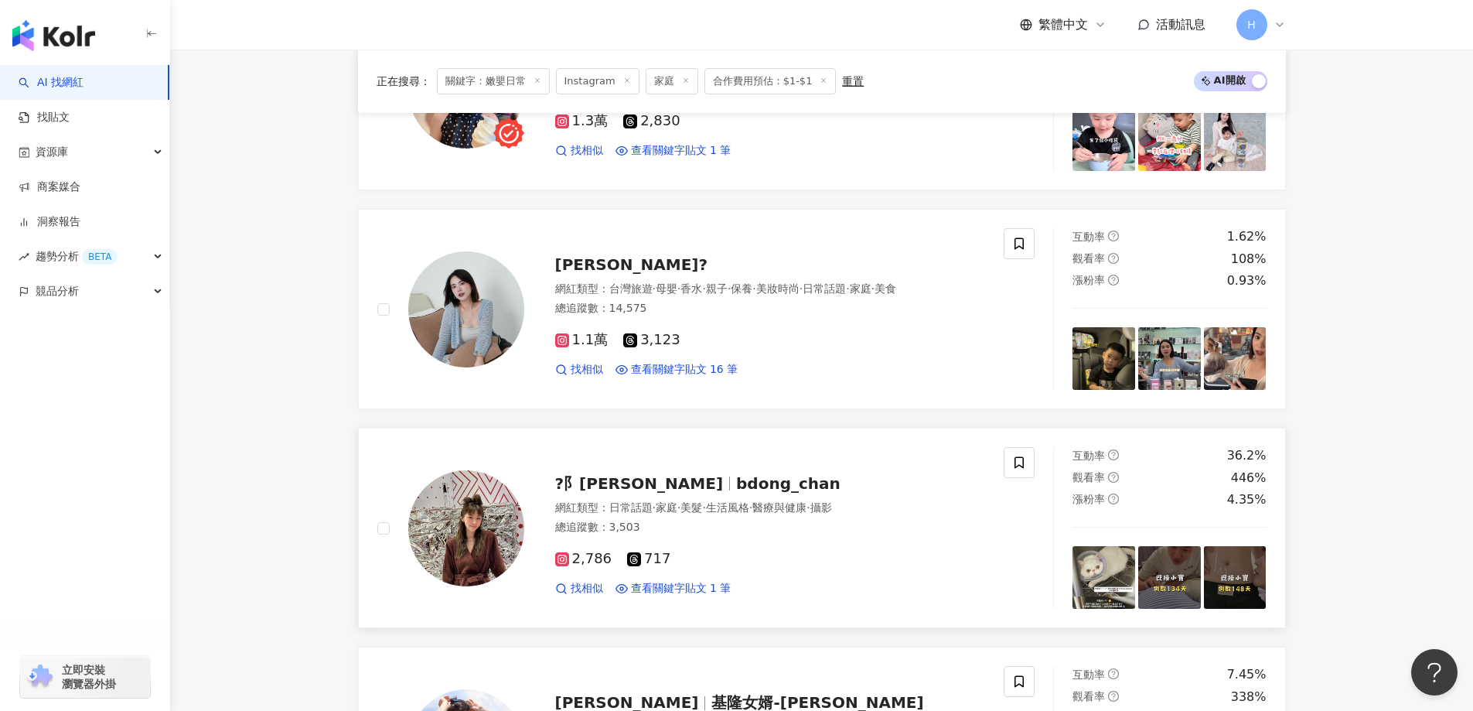
scroll to position [2243, 0]
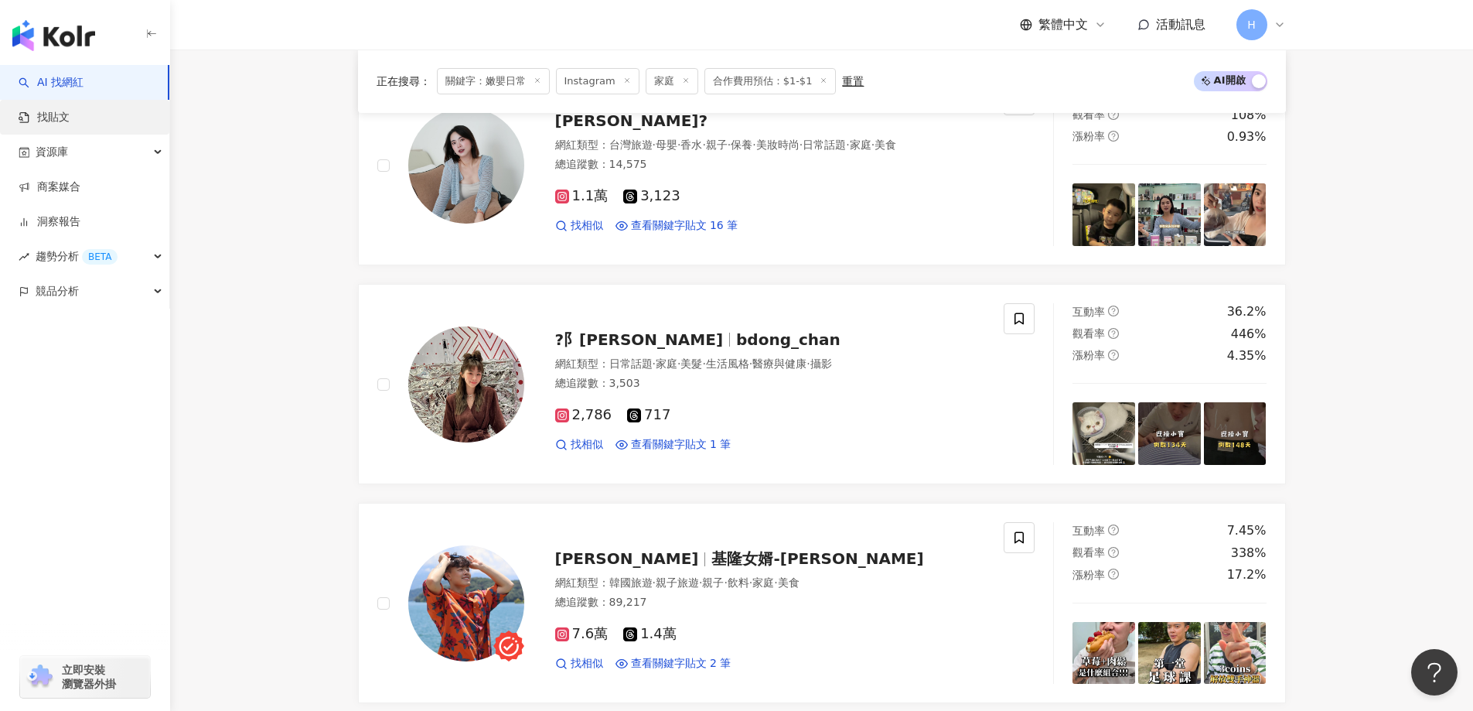
click at [70, 125] on link "找貼文" at bounding box center [44, 117] width 51 height 15
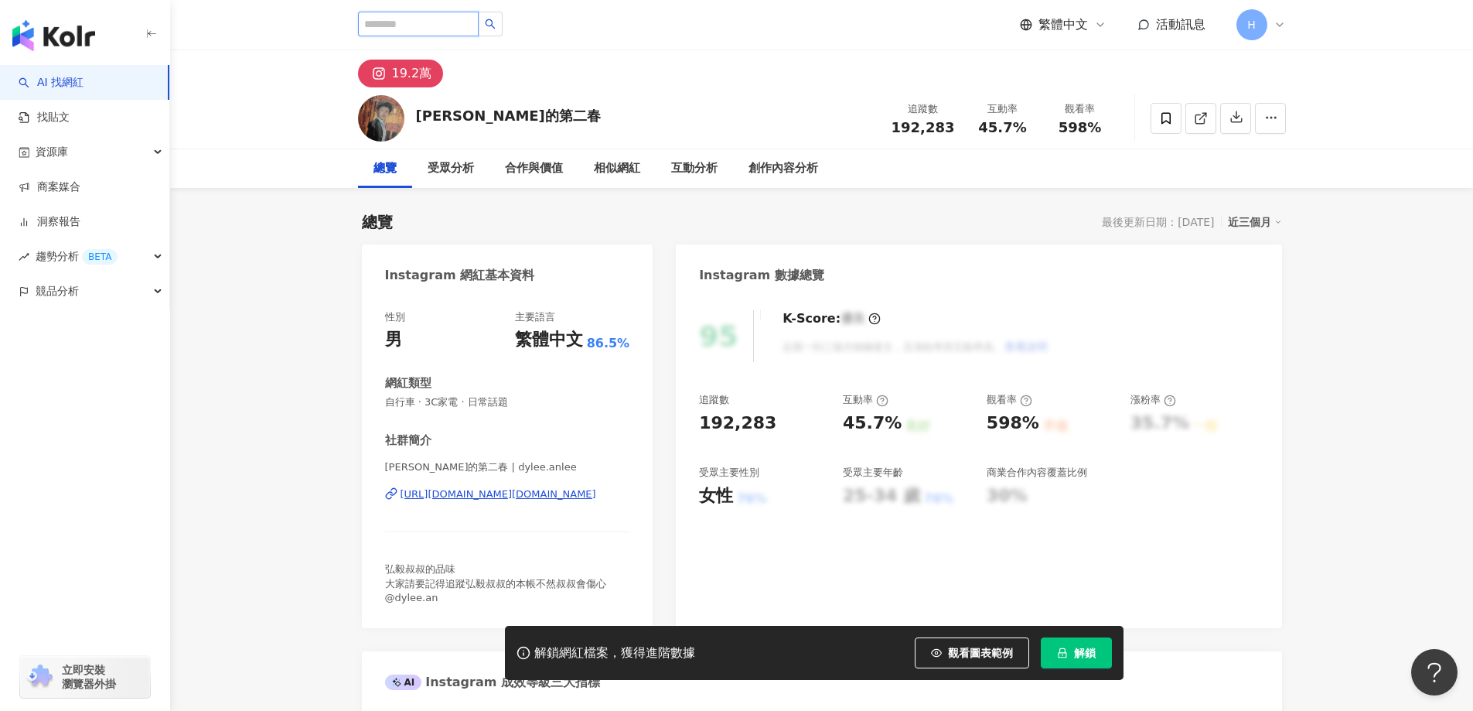
click at [386, 33] on input "search" at bounding box center [418, 24] width 121 height 25
type input "**"
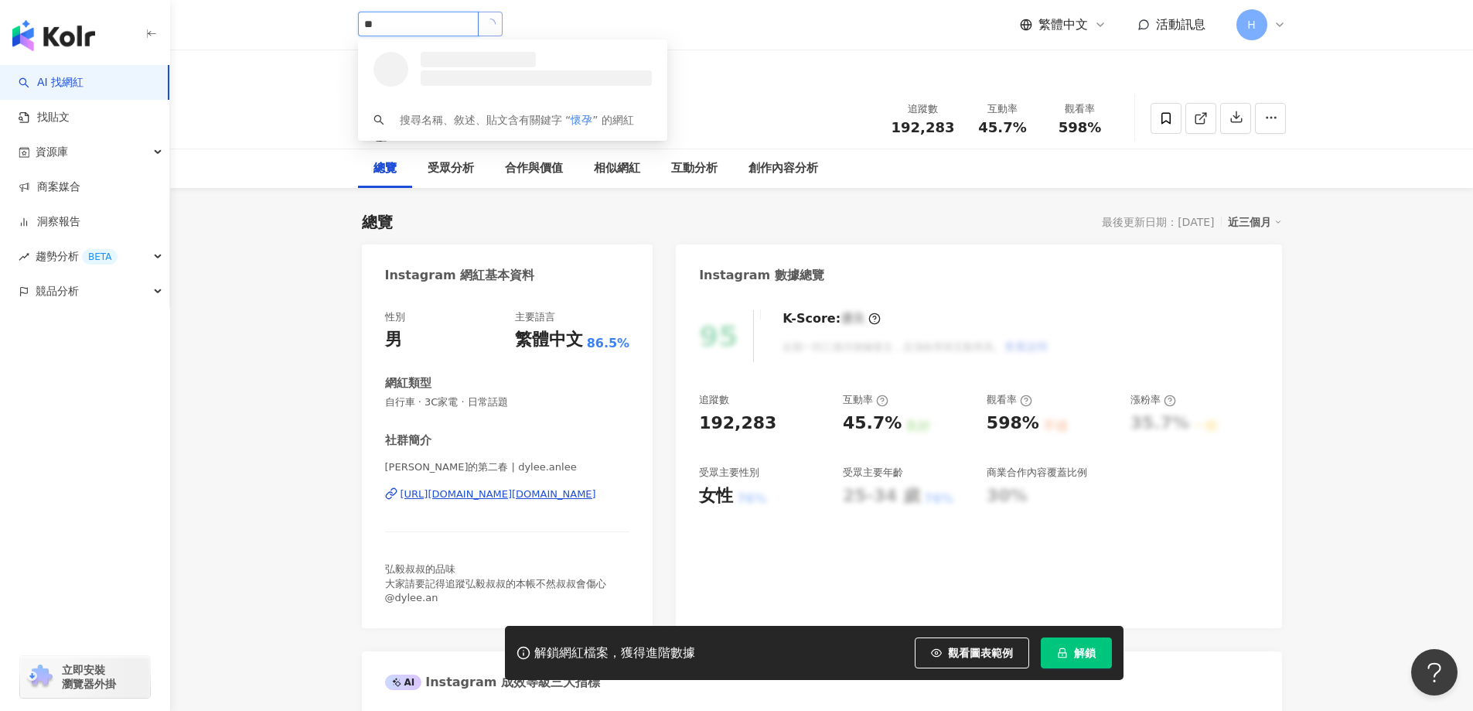
click at [503, 23] on button "button" at bounding box center [490, 24] width 25 height 25
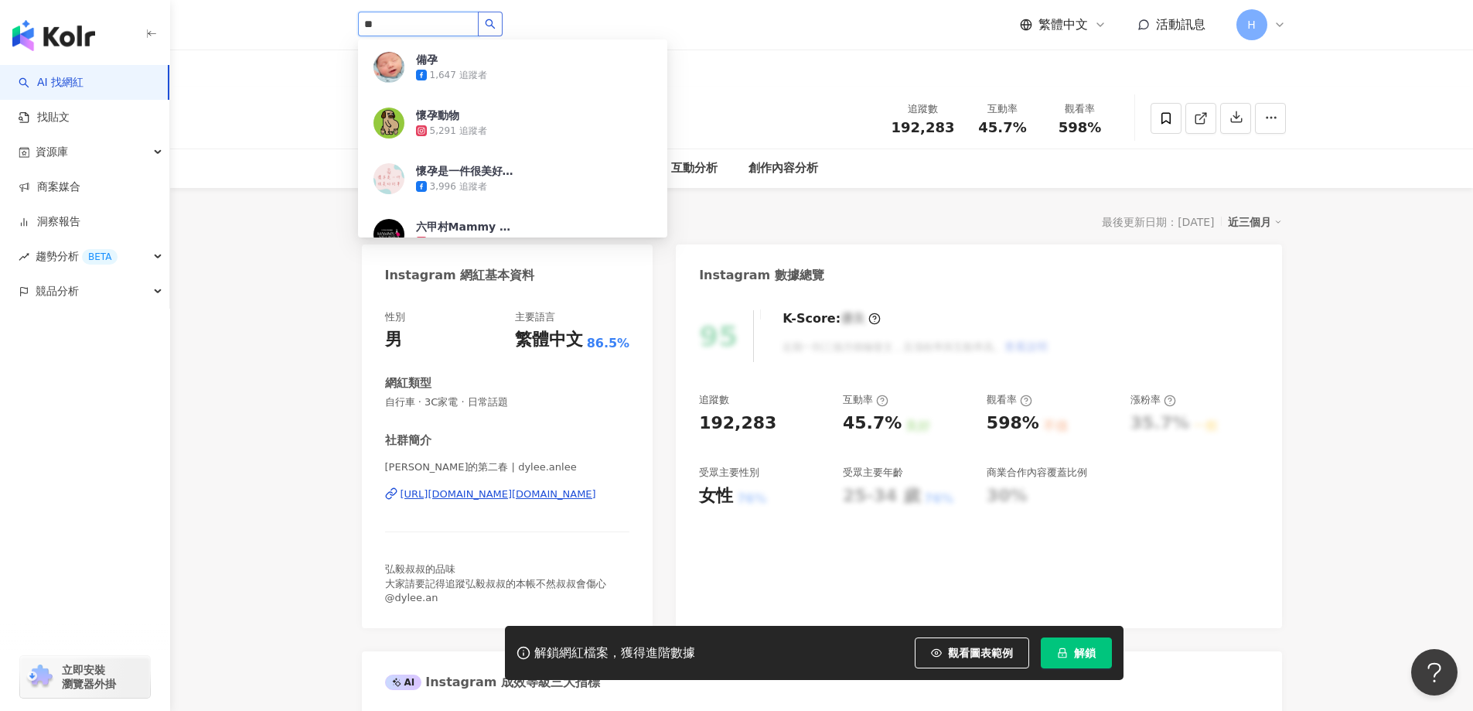
click at [496, 22] on icon "search" at bounding box center [490, 24] width 11 height 11
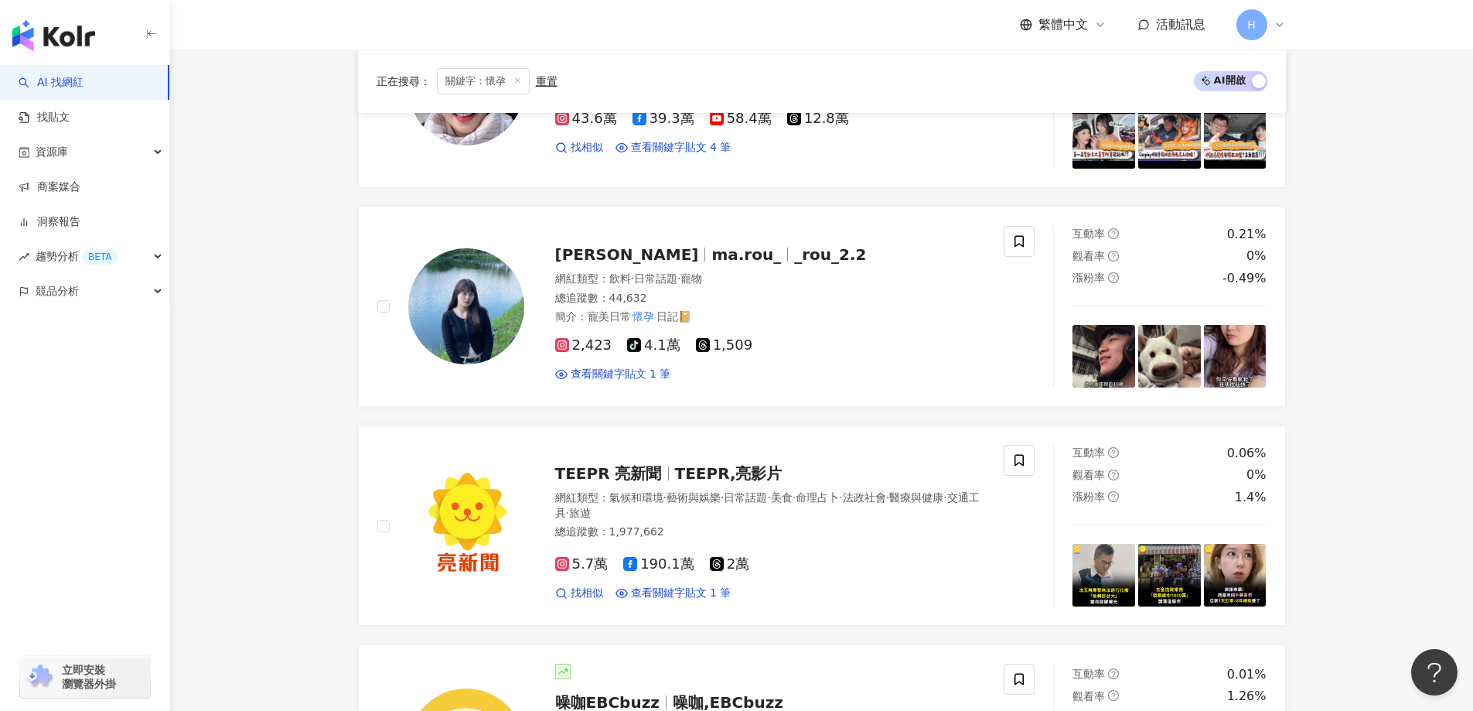
scroll to position [928, 0]
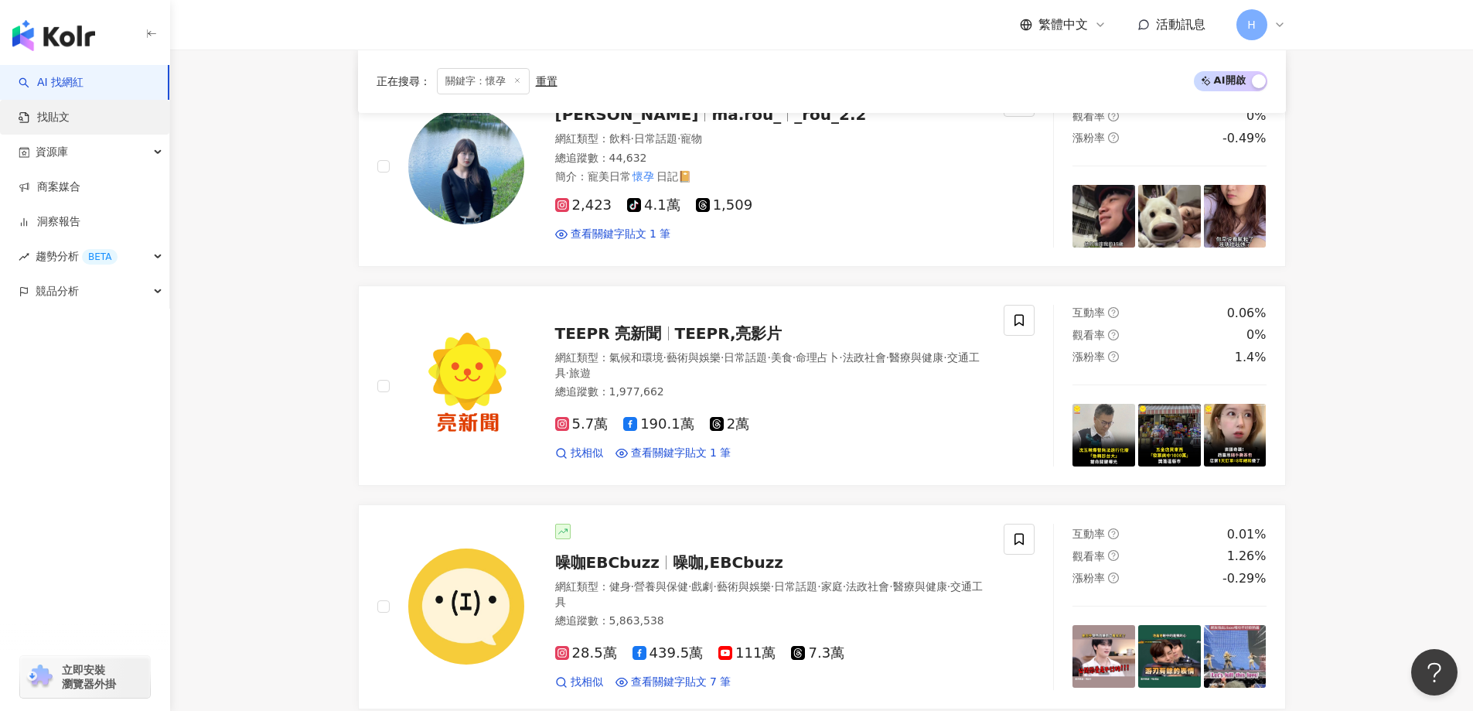
click at [70, 118] on link "找貼文" at bounding box center [44, 117] width 51 height 15
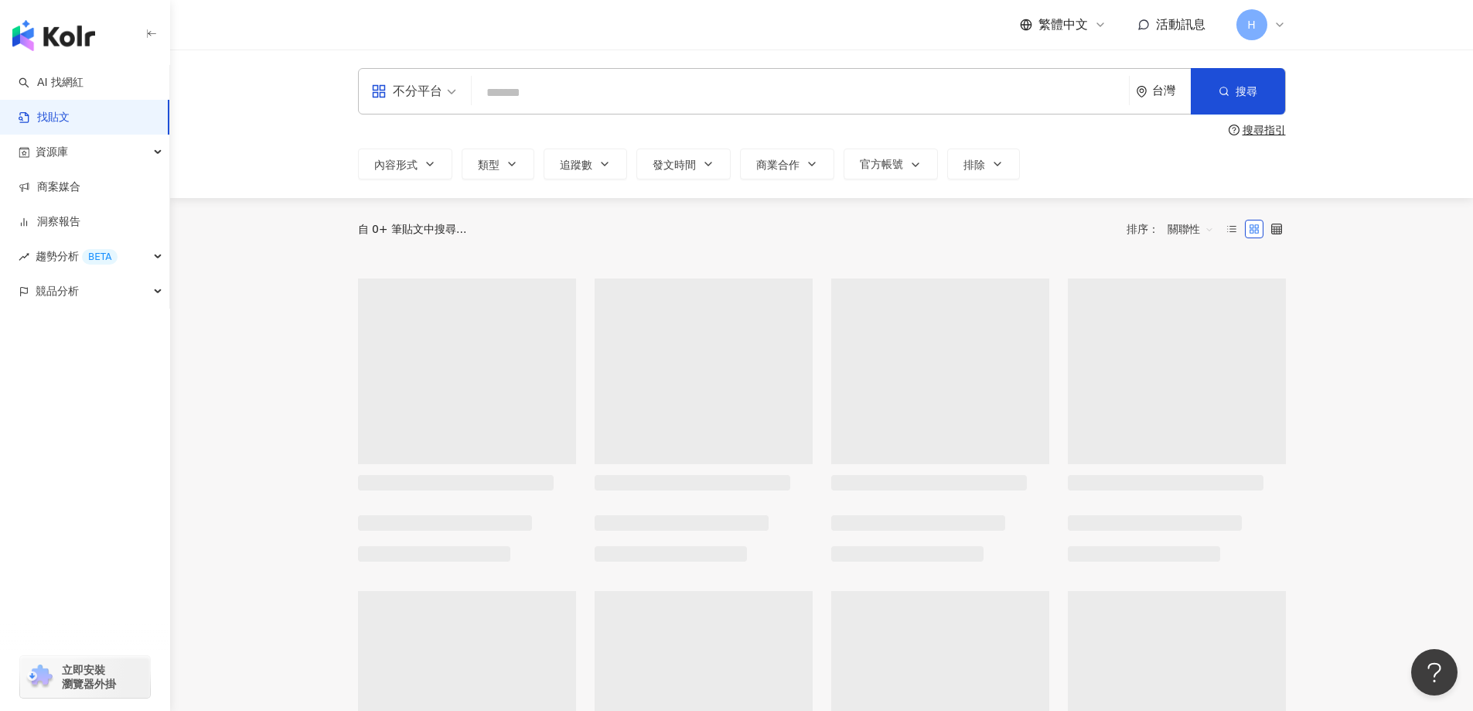
click at [572, 99] on input "search" at bounding box center [800, 92] width 645 height 33
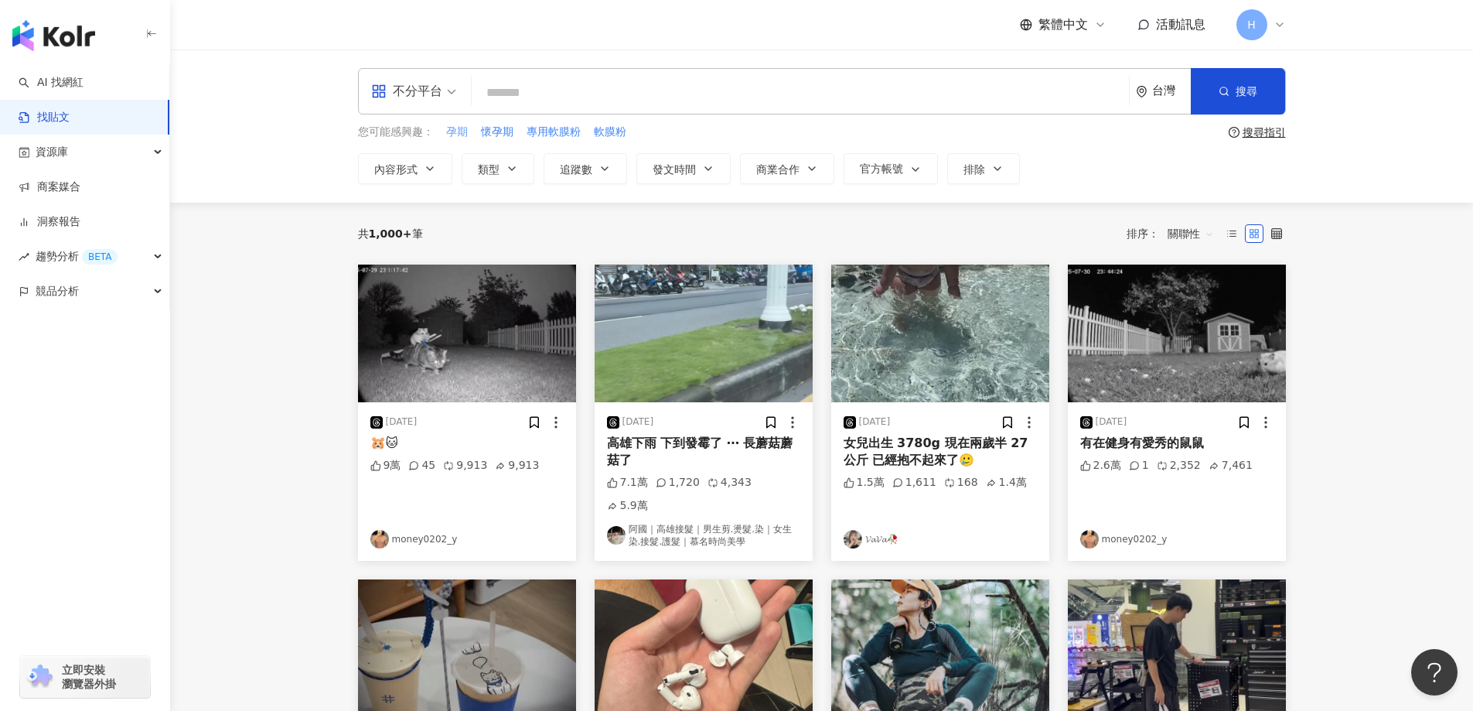
click at [446, 131] on span "孕期" at bounding box center [457, 132] width 22 height 15
type input "**"
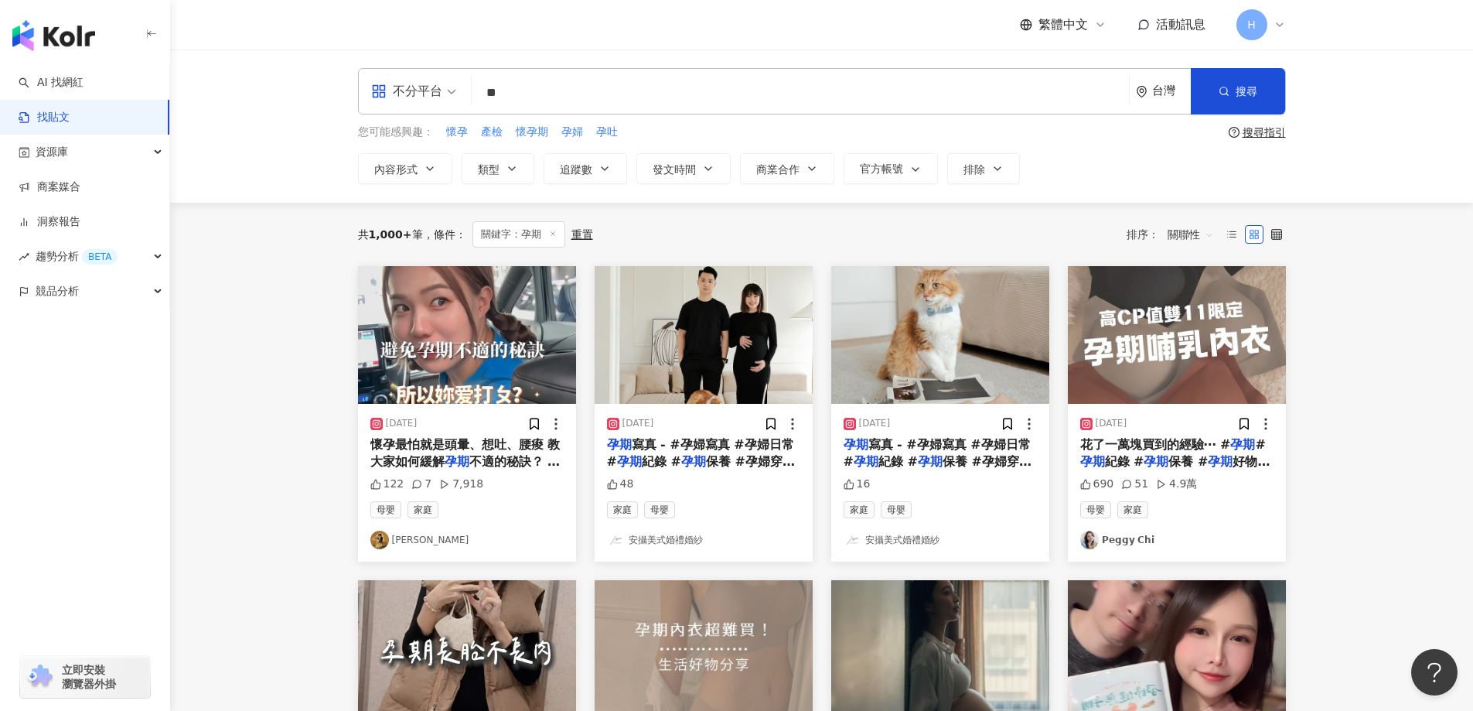
click at [510, 234] on span "關鍵字：孕期" at bounding box center [519, 234] width 93 height 26
click at [1161, 233] on div "關聯性" at bounding box center [1190, 234] width 63 height 25
click at [1203, 401] on div "發文時間" at bounding box center [1193, 397] width 43 height 17
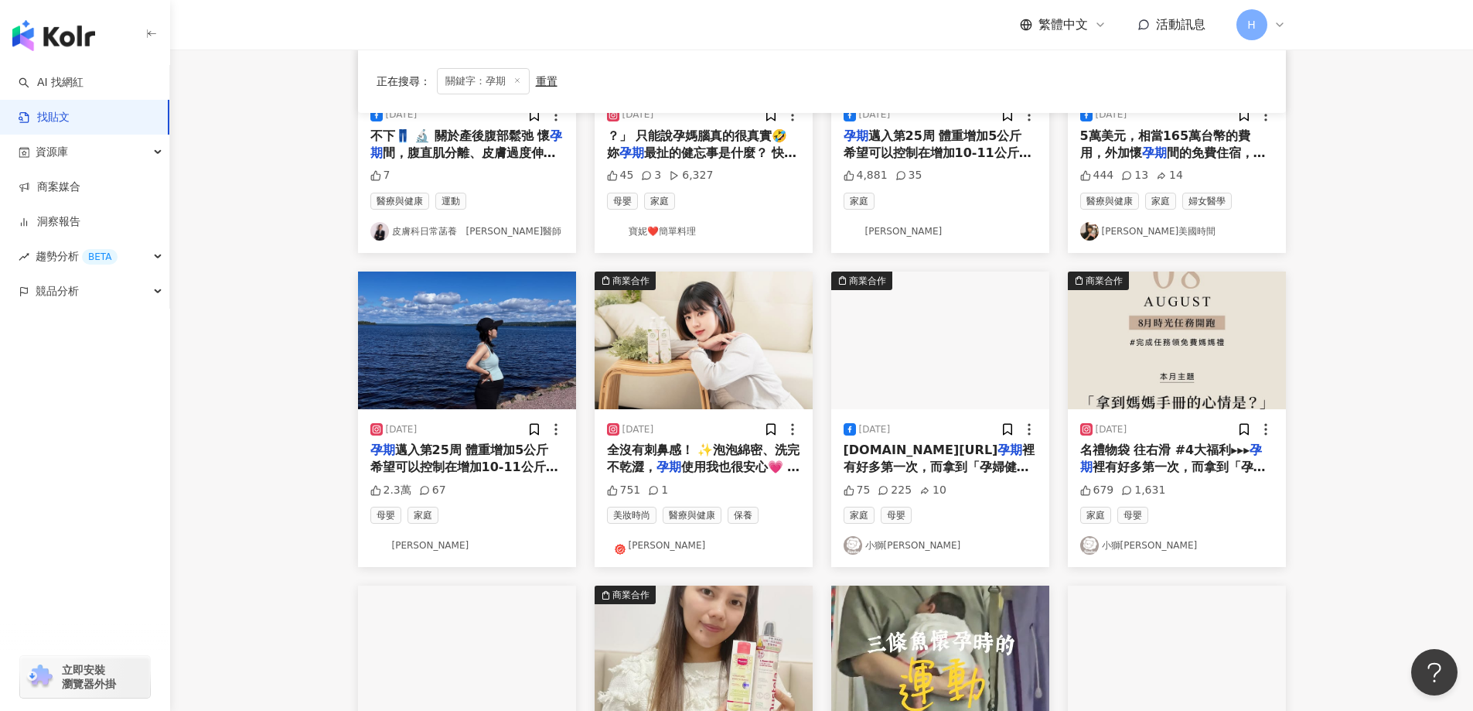
scroll to position [309, 0]
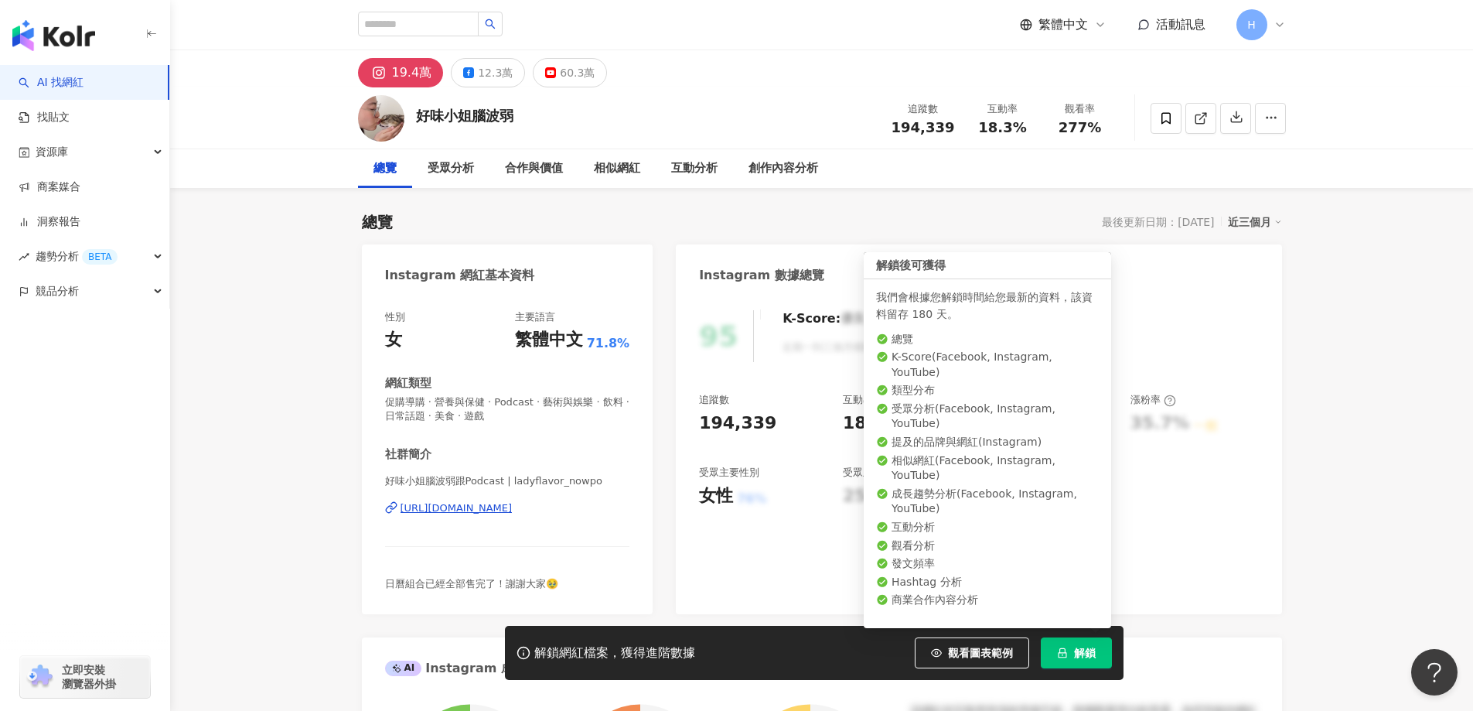
click at [1092, 656] on span "解鎖" at bounding box center [1085, 653] width 22 height 12
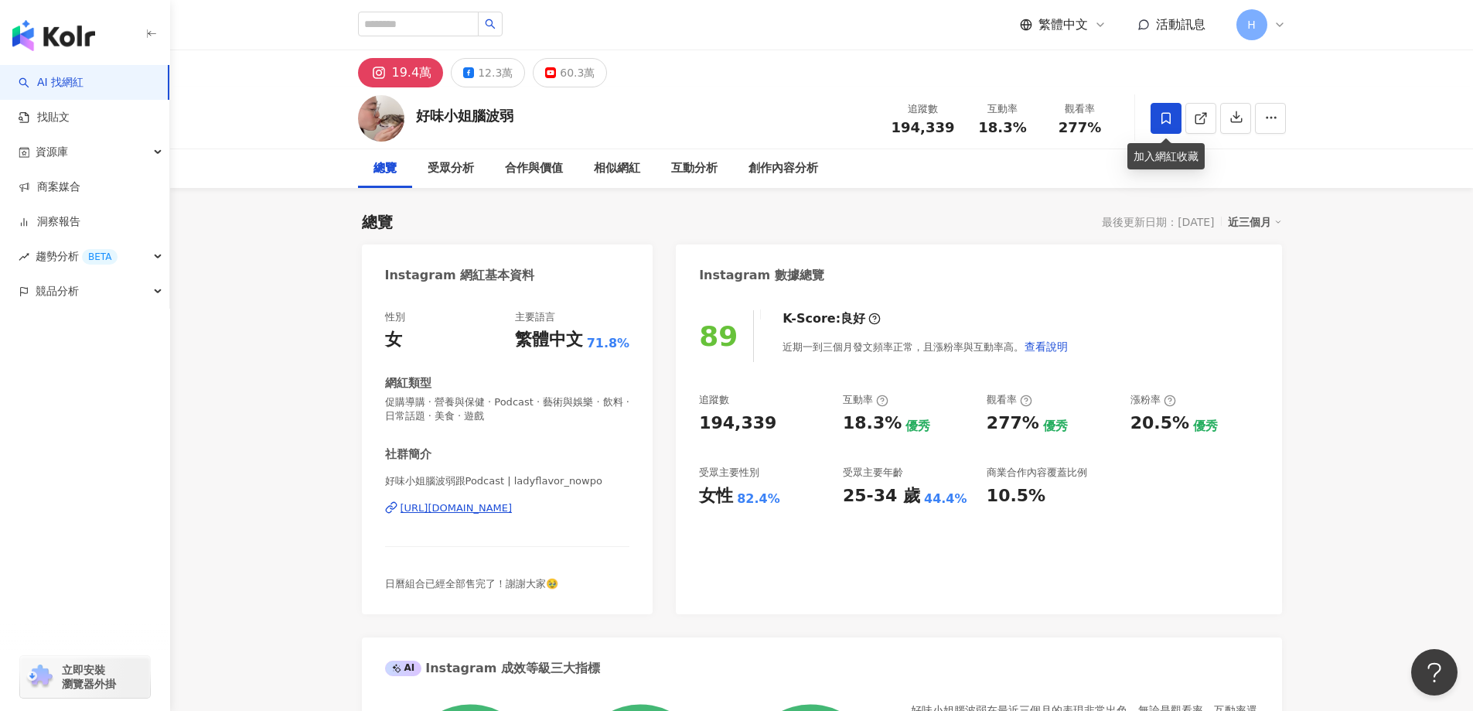
click at [1169, 121] on icon at bounding box center [1166, 118] width 9 height 12
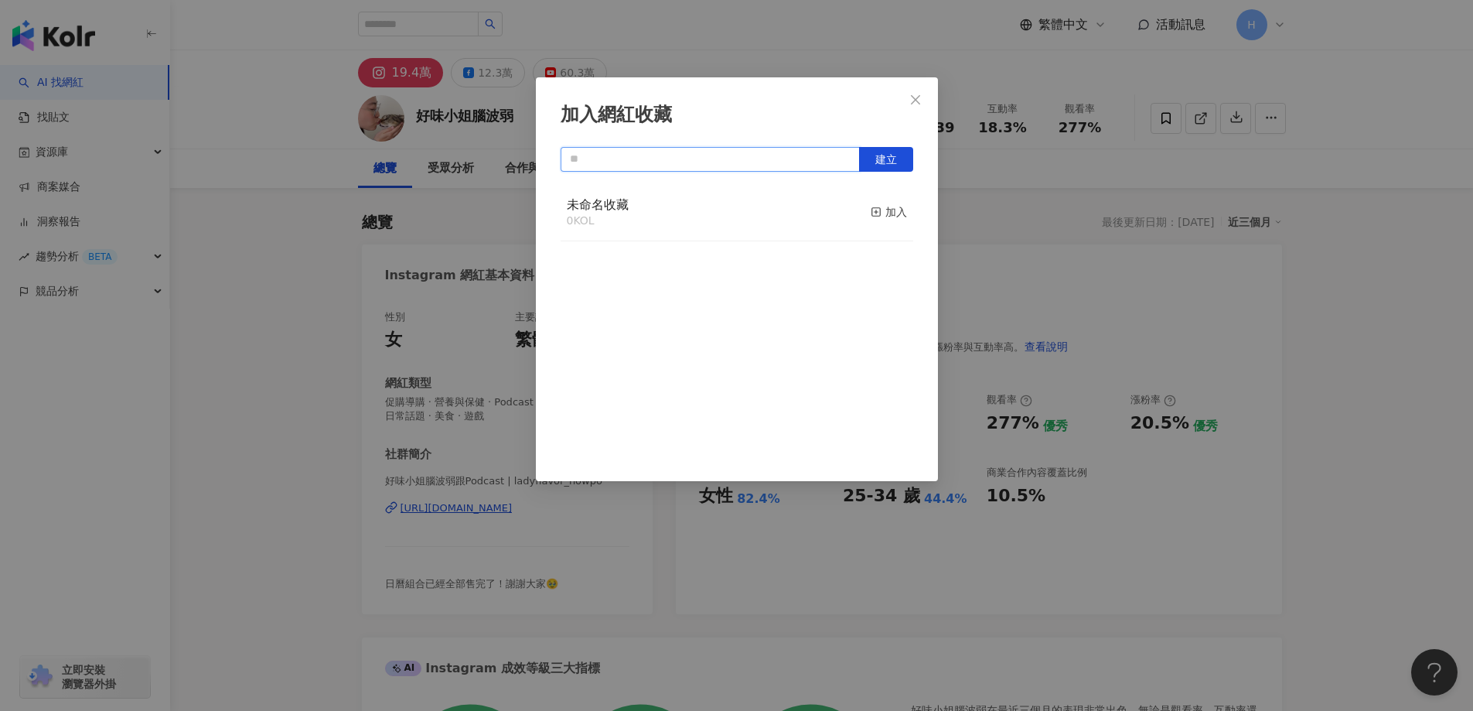
click at [723, 158] on input "text" at bounding box center [710, 159] width 299 height 25
click at [920, 102] on icon "close" at bounding box center [916, 100] width 12 height 12
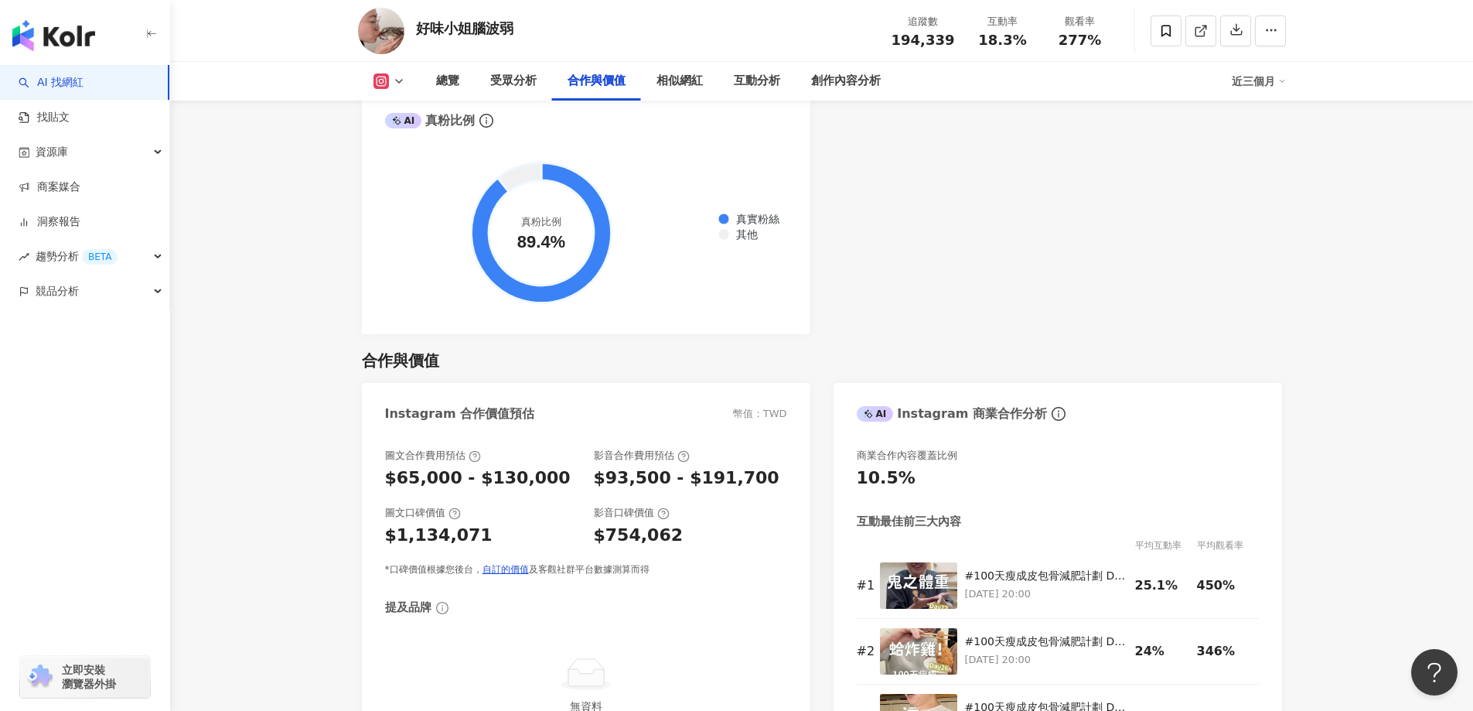
scroll to position [2088, 0]
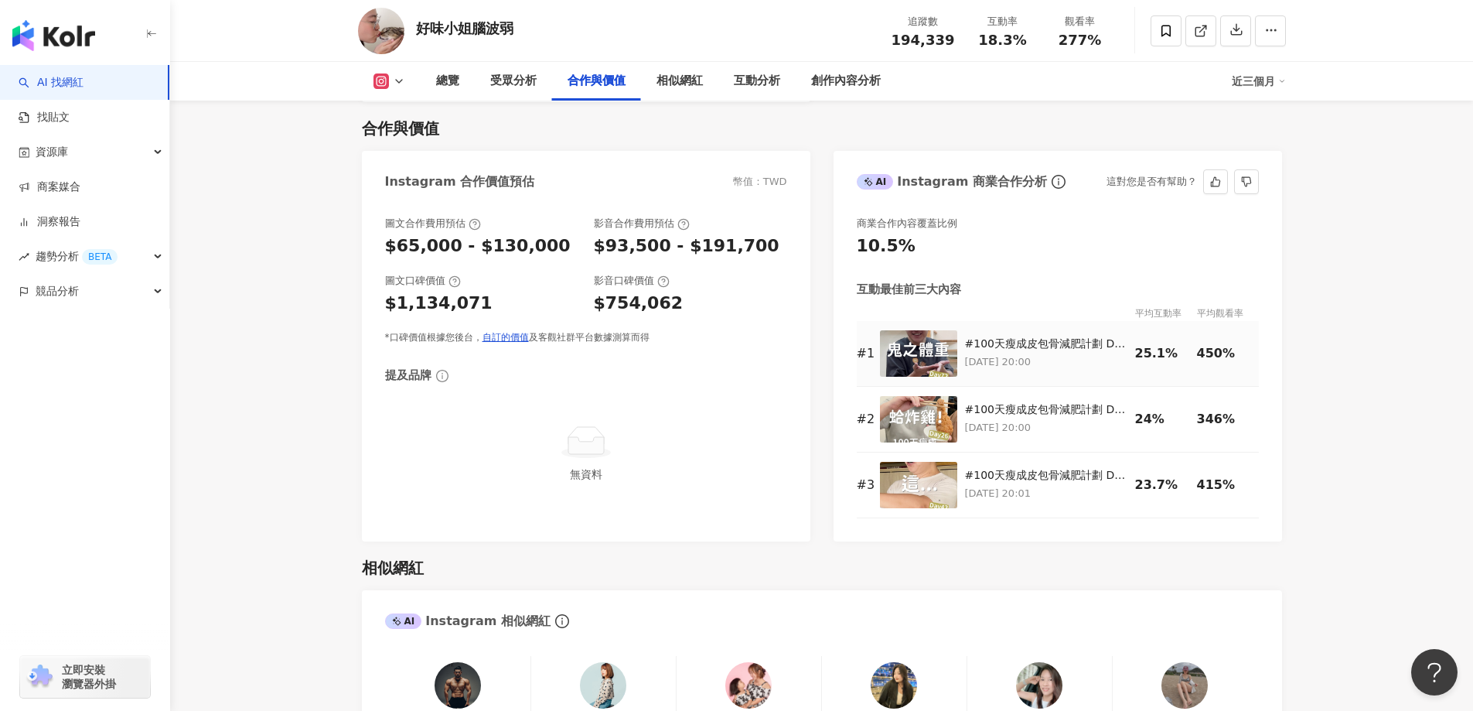
click at [919, 334] on img at bounding box center [918, 353] width 77 height 46
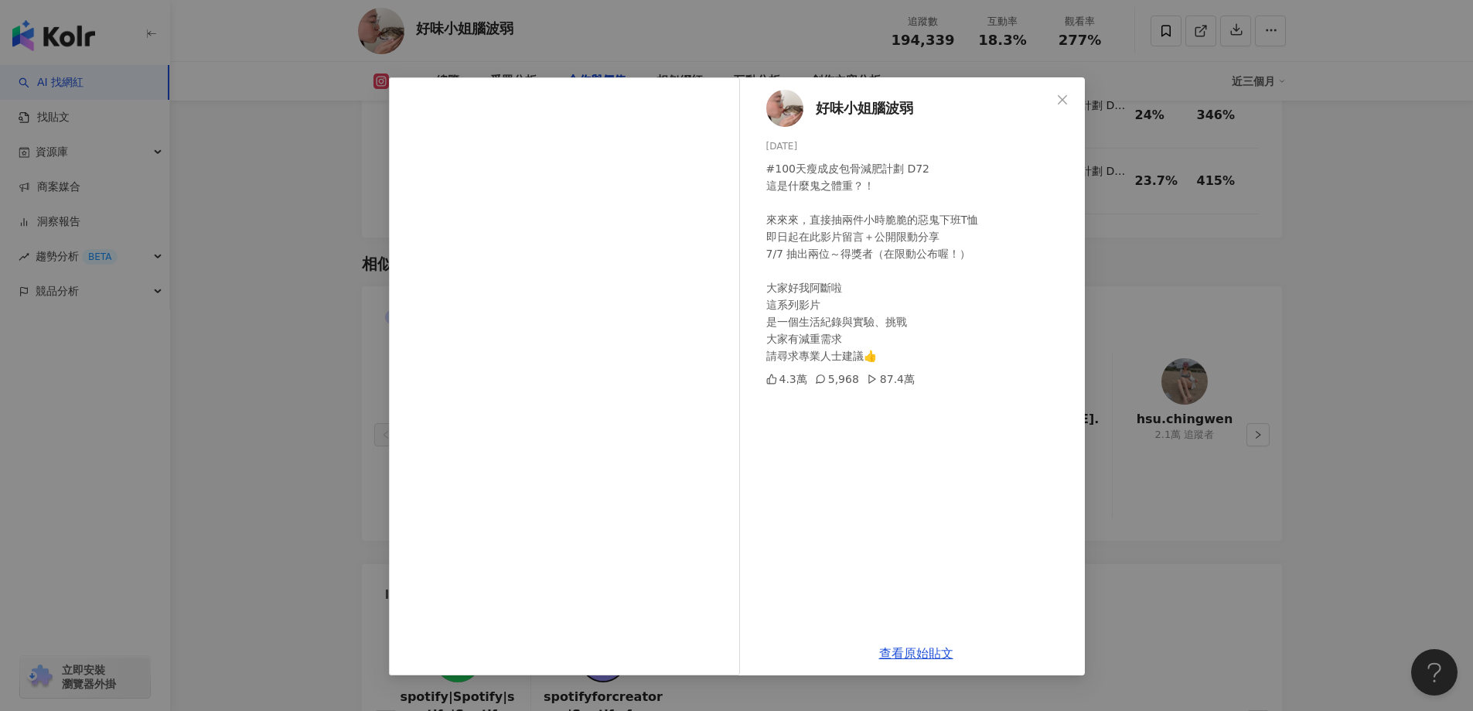
scroll to position [2398, 0]
click at [1310, 323] on div "好味小姐腦波弱 2025/6/30 #100天瘦成皮包骨減肥計劃 D72 這是什麼鬼之體重？！ 來來來，直接抽兩件小時脆脆的惡鬼下班T恤 即日起在此影片留言＋…" at bounding box center [736, 355] width 1473 height 711
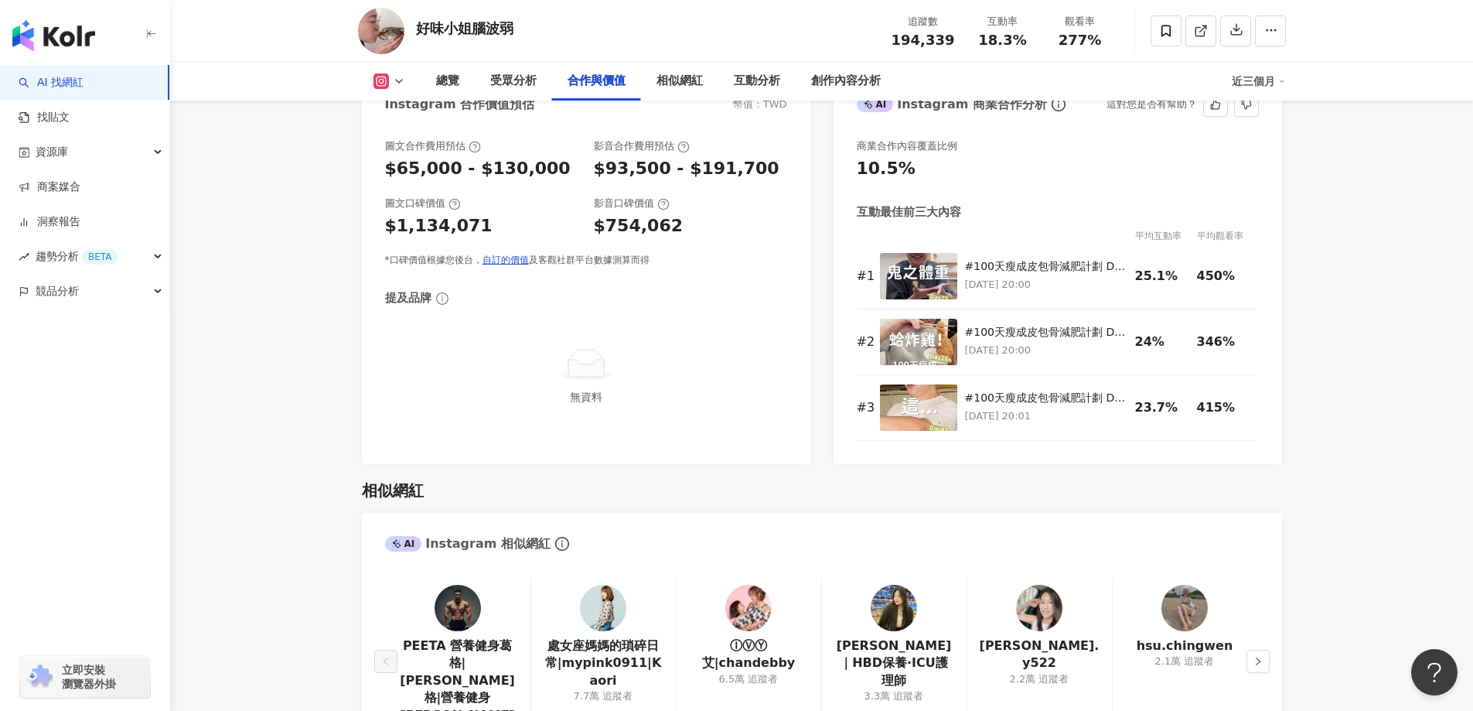
scroll to position [2320, 0]
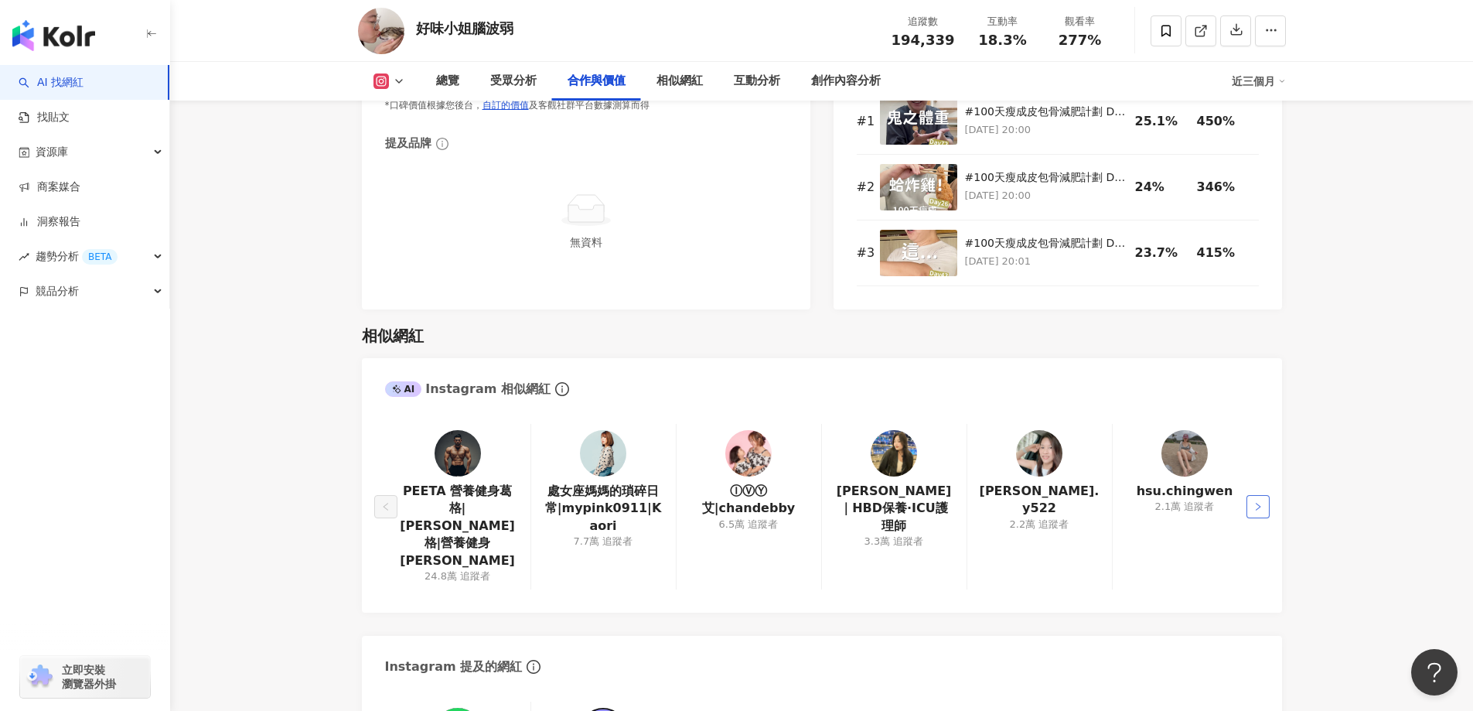
click at [1256, 502] on icon "right" at bounding box center [1258, 506] width 9 height 9
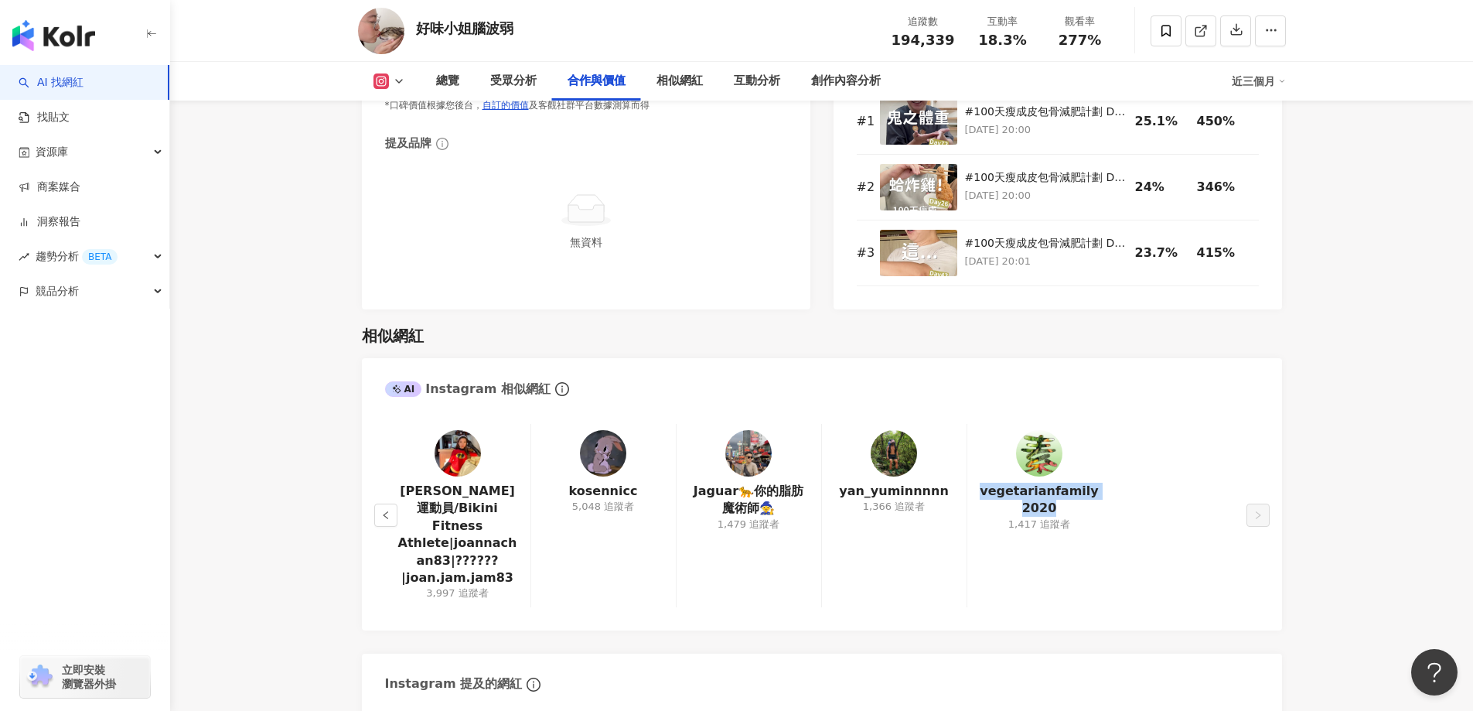
click at [1256, 462] on div "Joanna健美運動員/Bikini Fitness Athlete|joannachan83|??????|joan.jam.jam83 3,997 追蹤者…" at bounding box center [822, 515] width 874 height 183
click at [50, 120] on link "找貼文" at bounding box center [44, 117] width 51 height 15
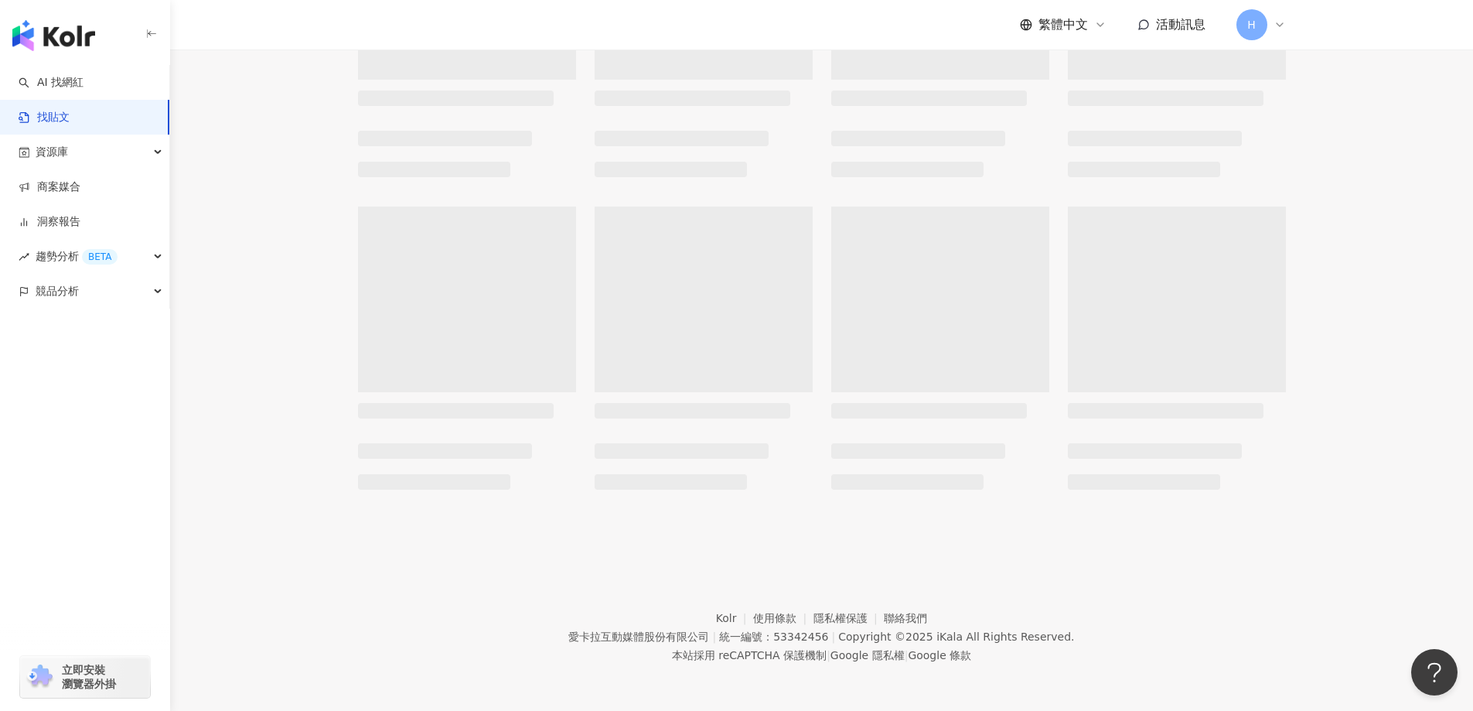
click at [64, 121] on link "找貼文" at bounding box center [44, 117] width 51 height 15
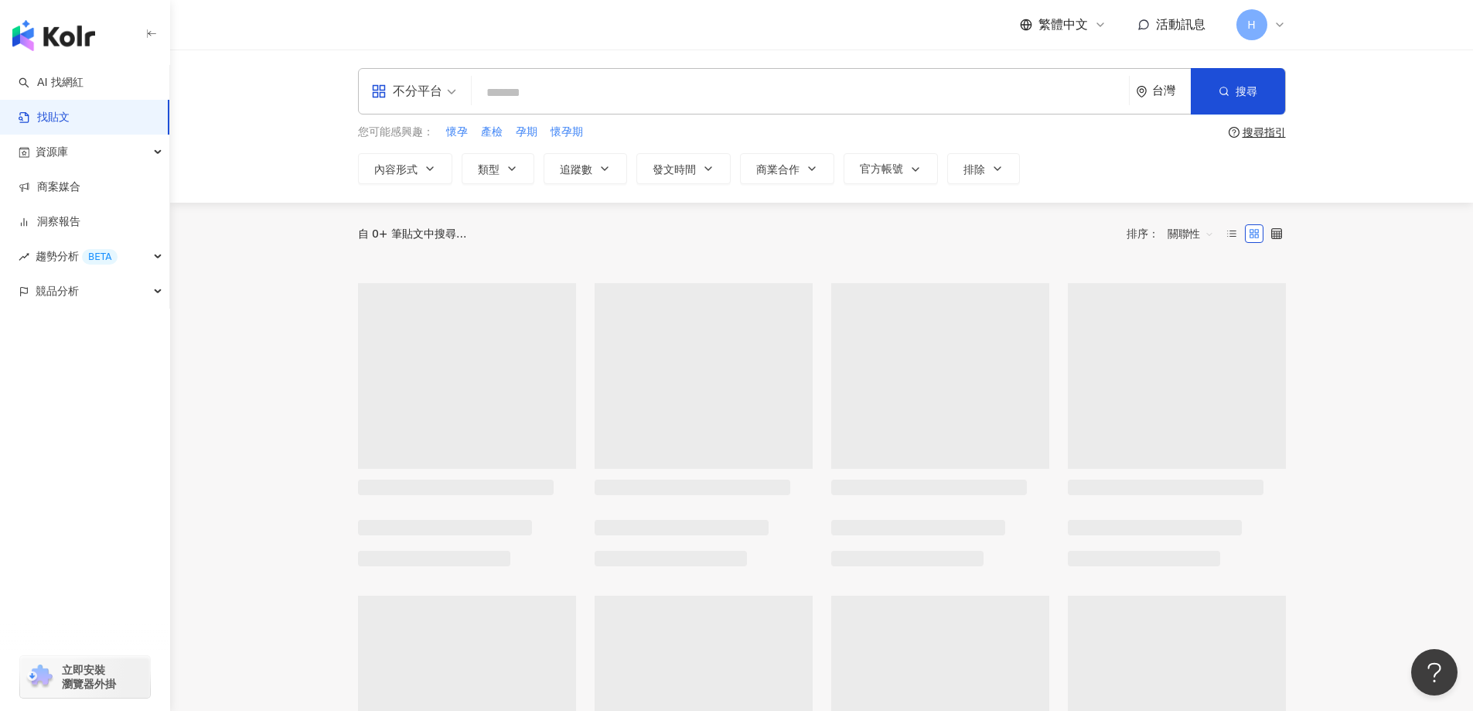
click at [551, 87] on input "search" at bounding box center [800, 92] width 645 height 33
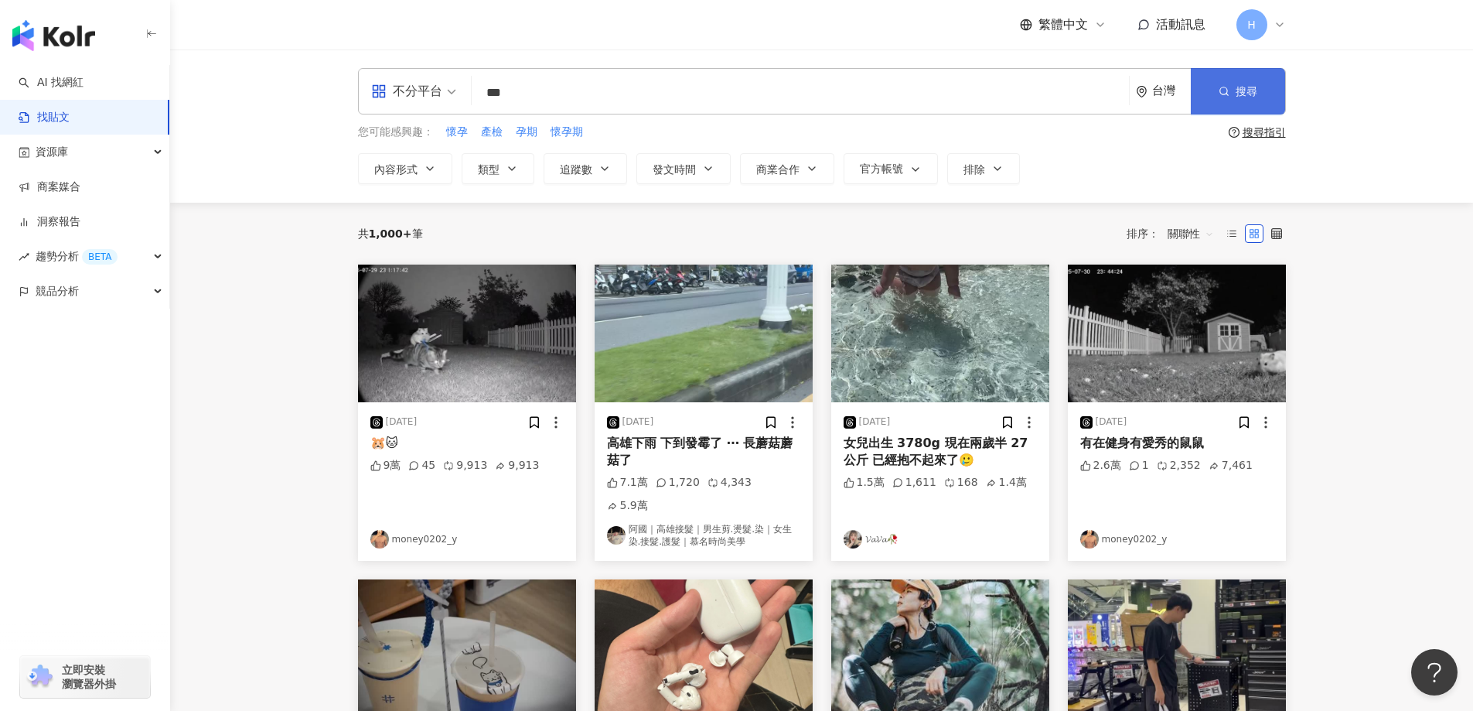
type input "***"
click at [1238, 89] on span "搜尋" at bounding box center [1247, 91] width 22 height 12
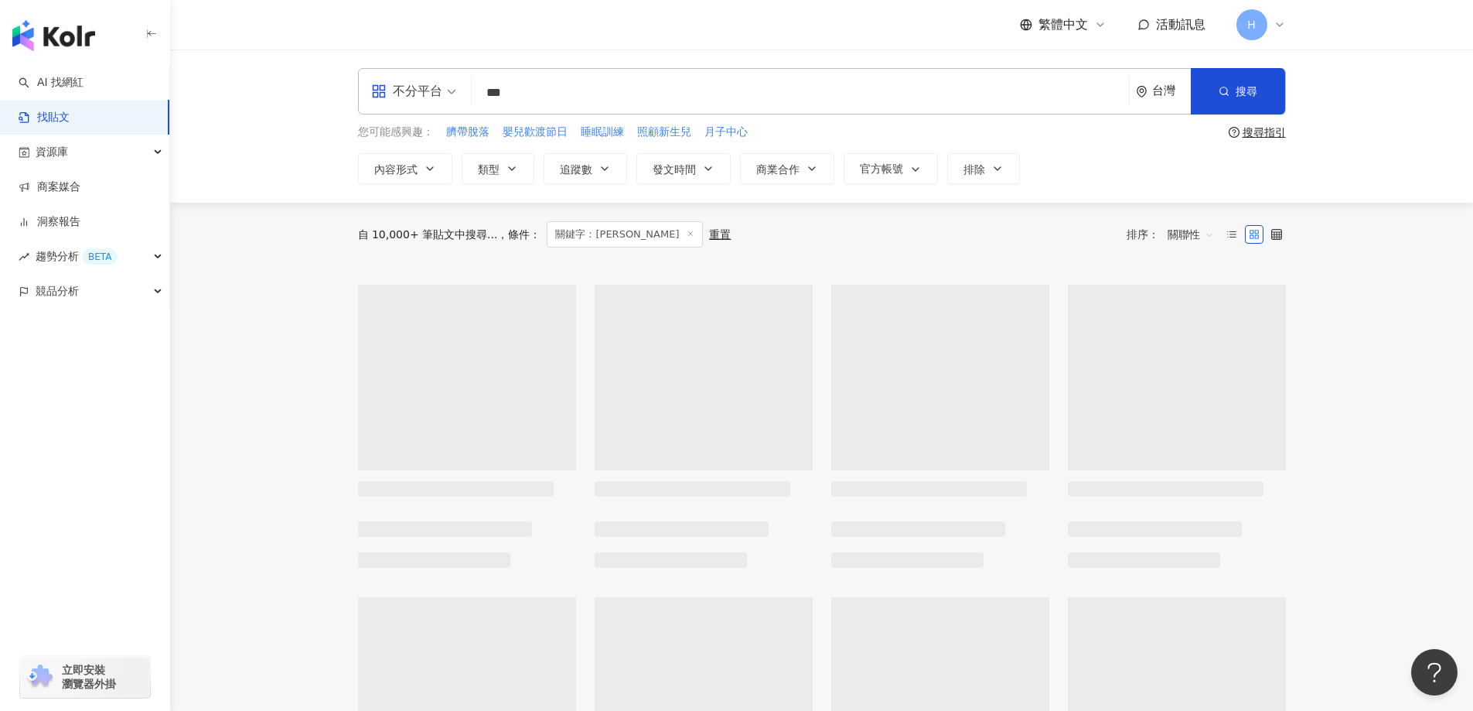
click at [405, 94] on div "不分平台" at bounding box center [406, 91] width 71 height 25
click at [414, 163] on div "Instagram" at bounding box center [418, 162] width 87 height 19
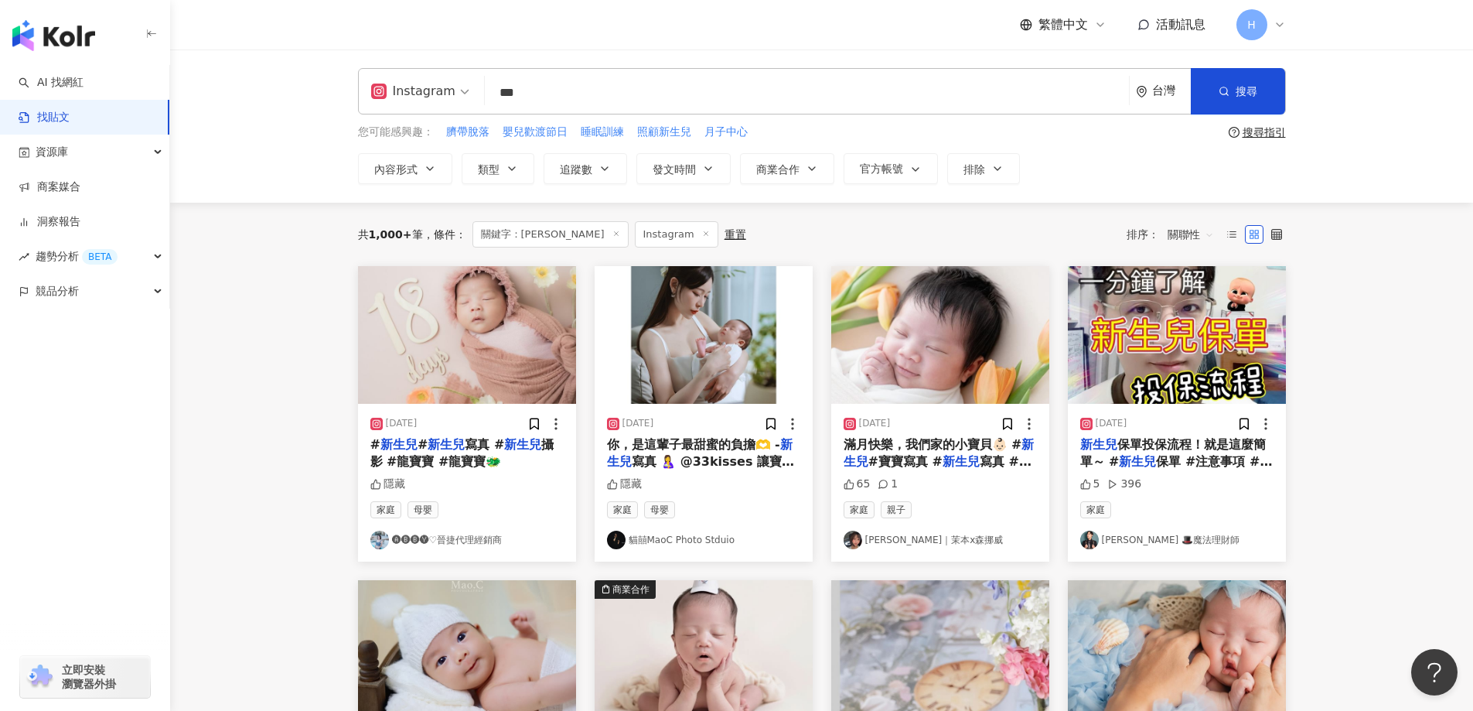
click at [1186, 238] on span "關聯性" at bounding box center [1191, 234] width 46 height 25
click at [1199, 399] on div "發文時間" at bounding box center [1193, 397] width 43 height 17
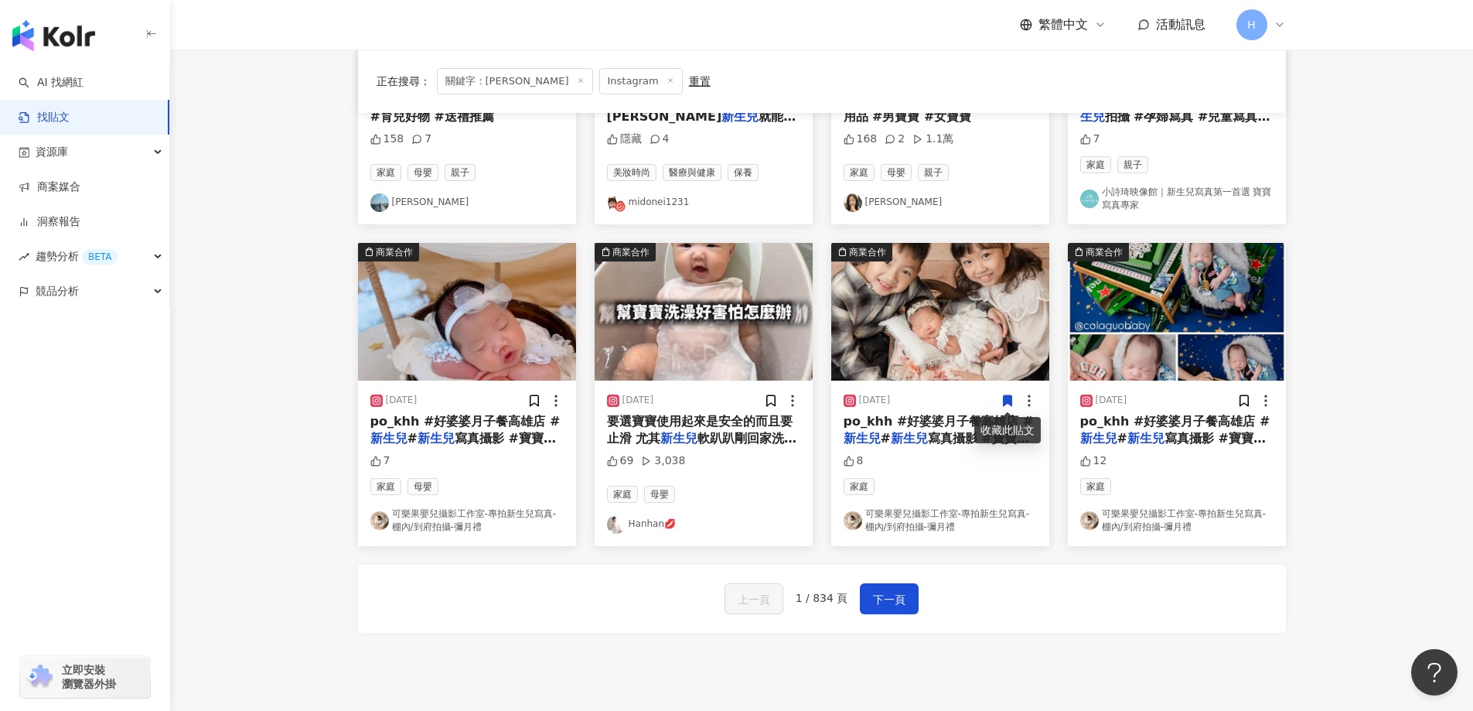
scroll to position [696, 0]
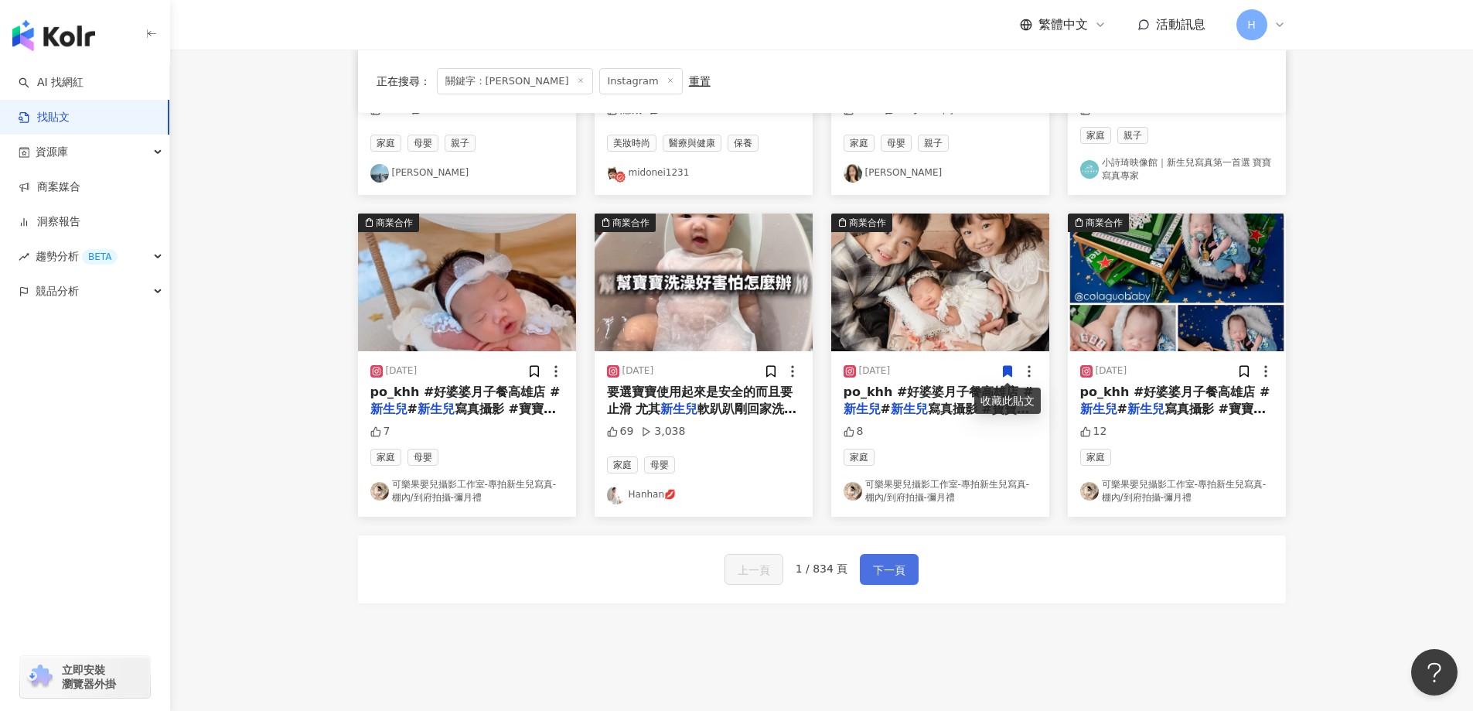
click at [892, 580] on button "下一頁" at bounding box center [889, 569] width 59 height 31
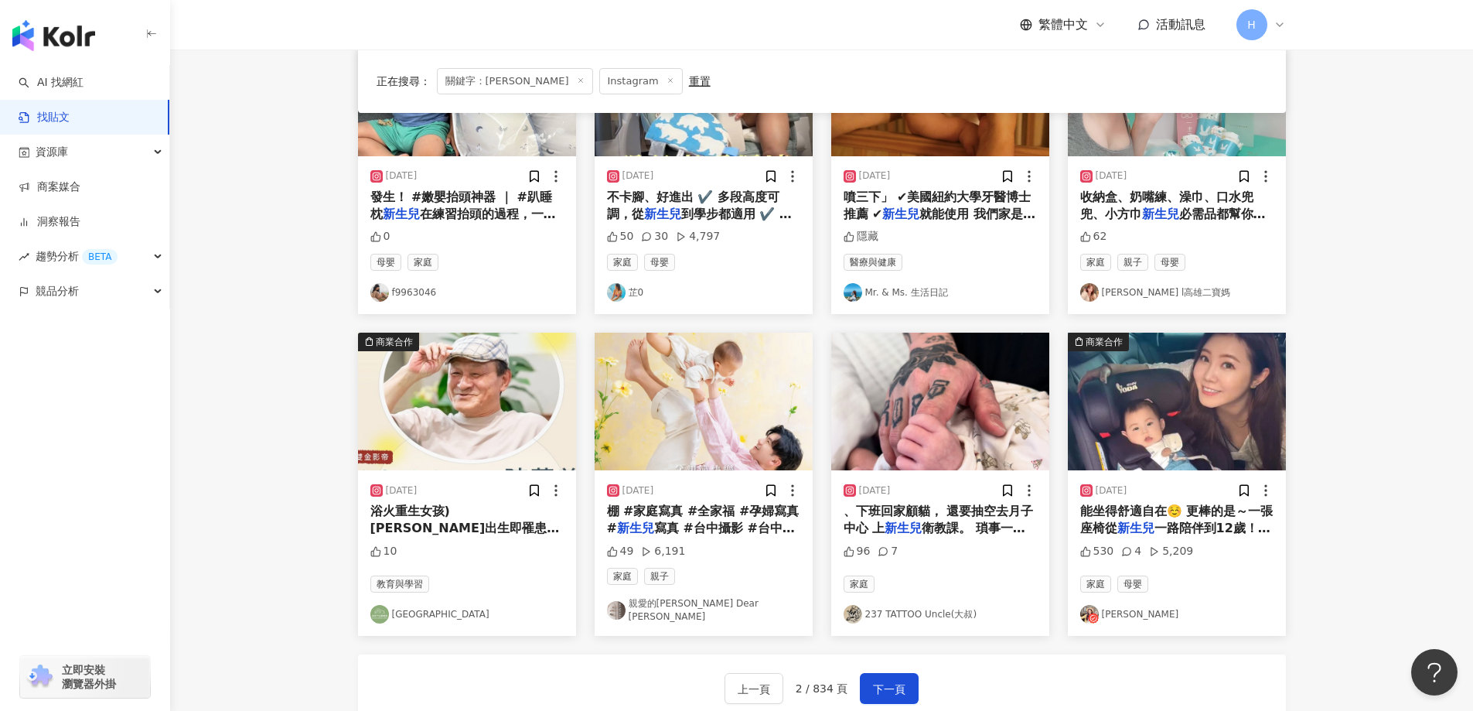
scroll to position [777, 0]
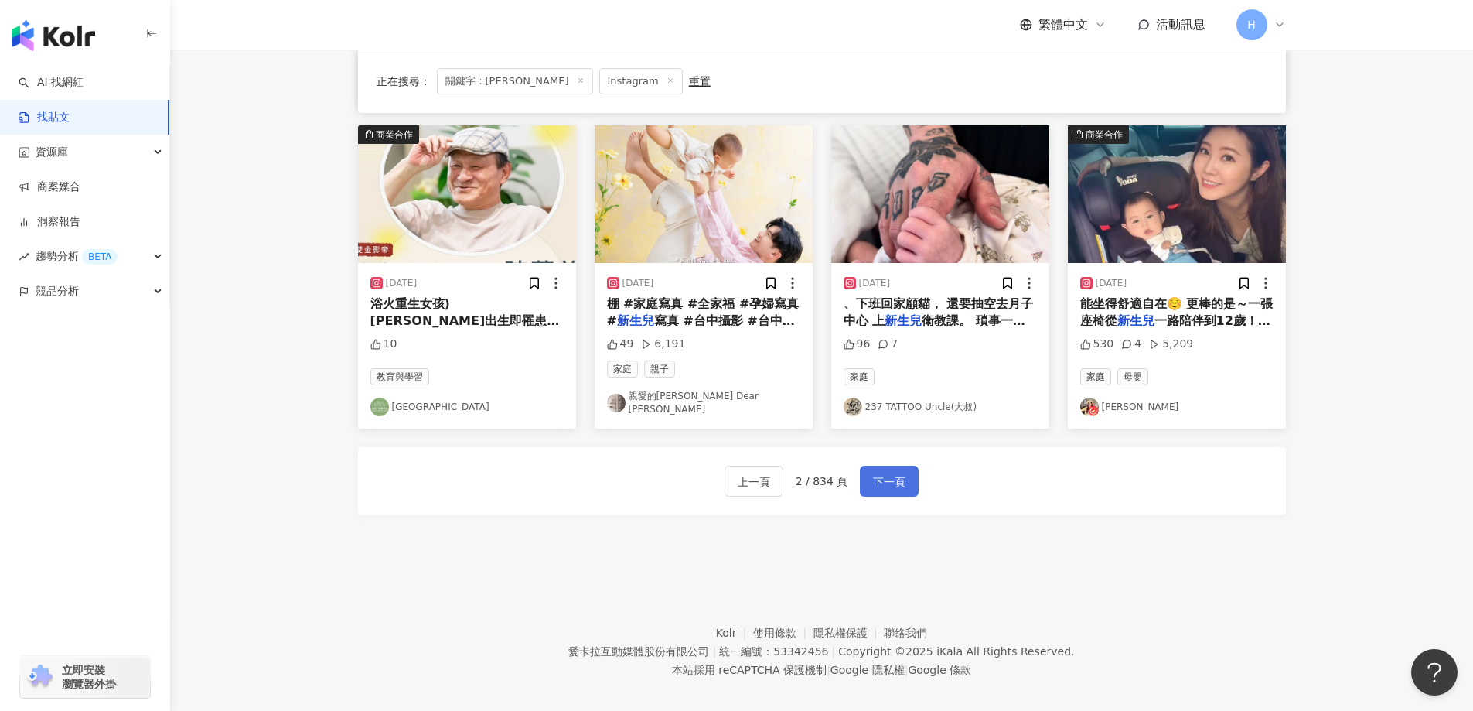
click at [898, 473] on span "下一頁" at bounding box center [889, 482] width 32 height 19
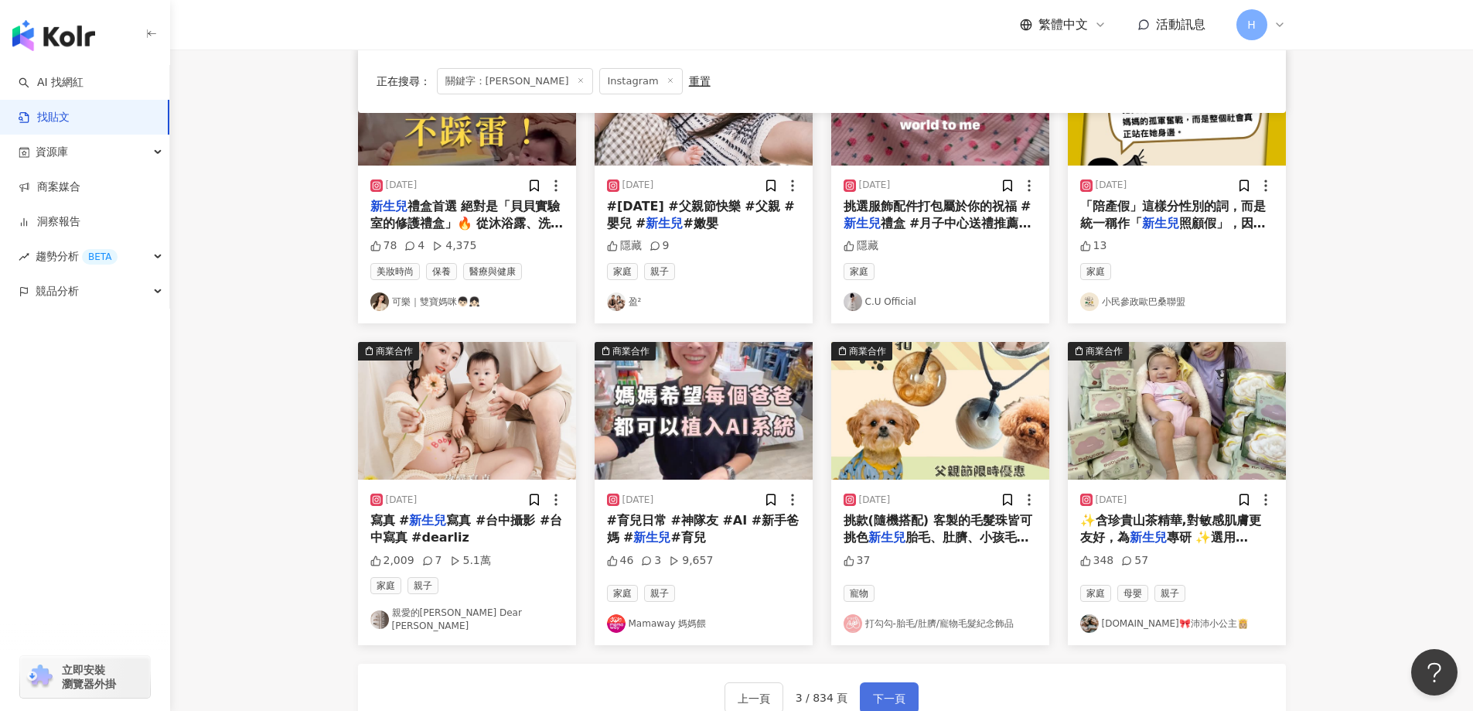
scroll to position [319, 0]
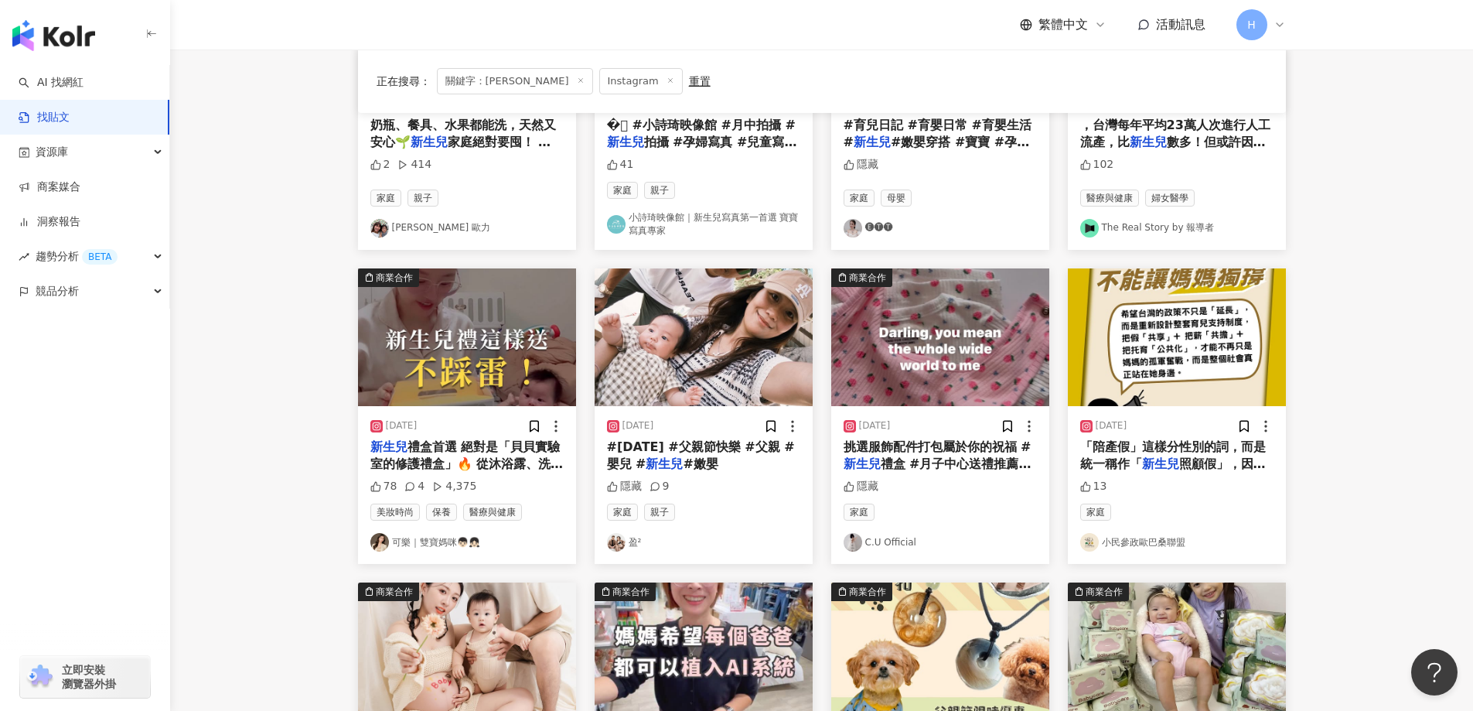
click at [412, 546] on link "可樂｜雙寶媽咪👦🏻👧🏻" at bounding box center [466, 542] width 193 height 19
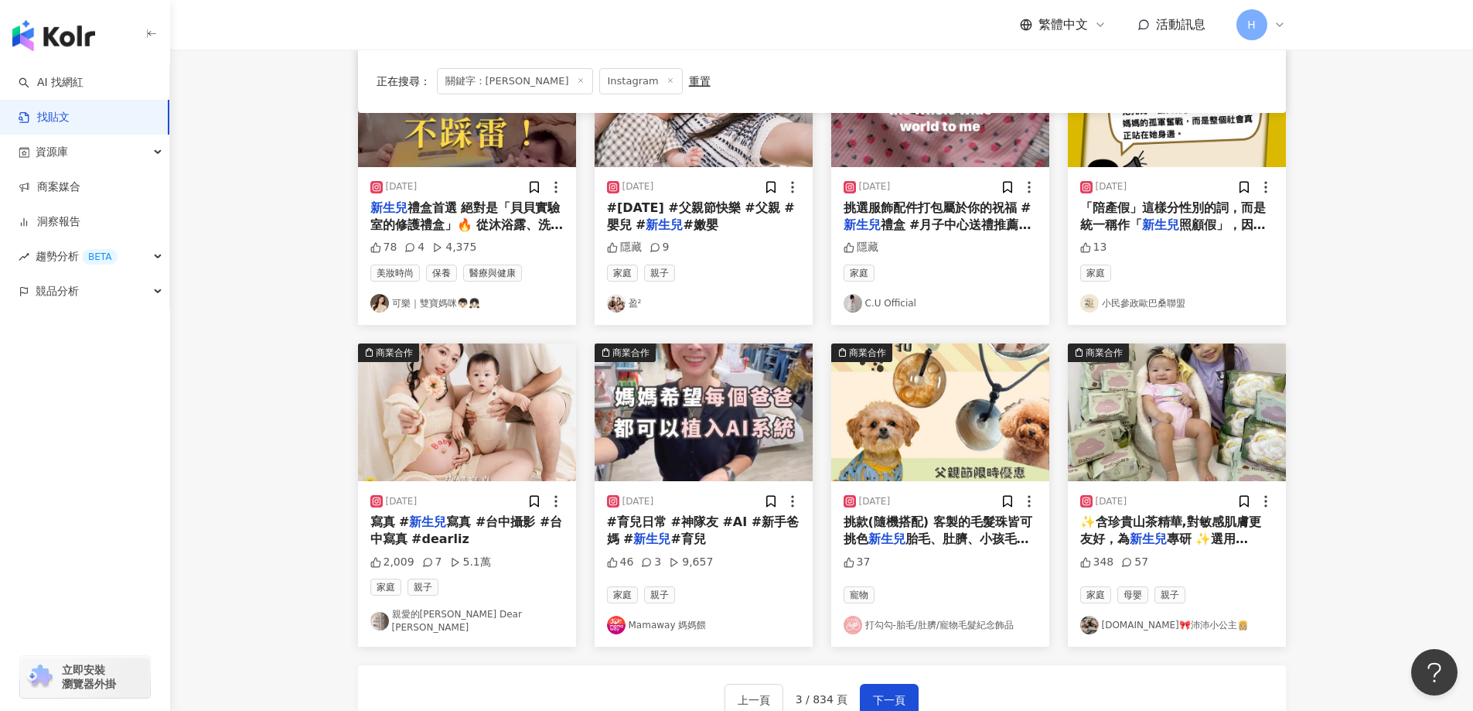
scroll to position [629, 0]
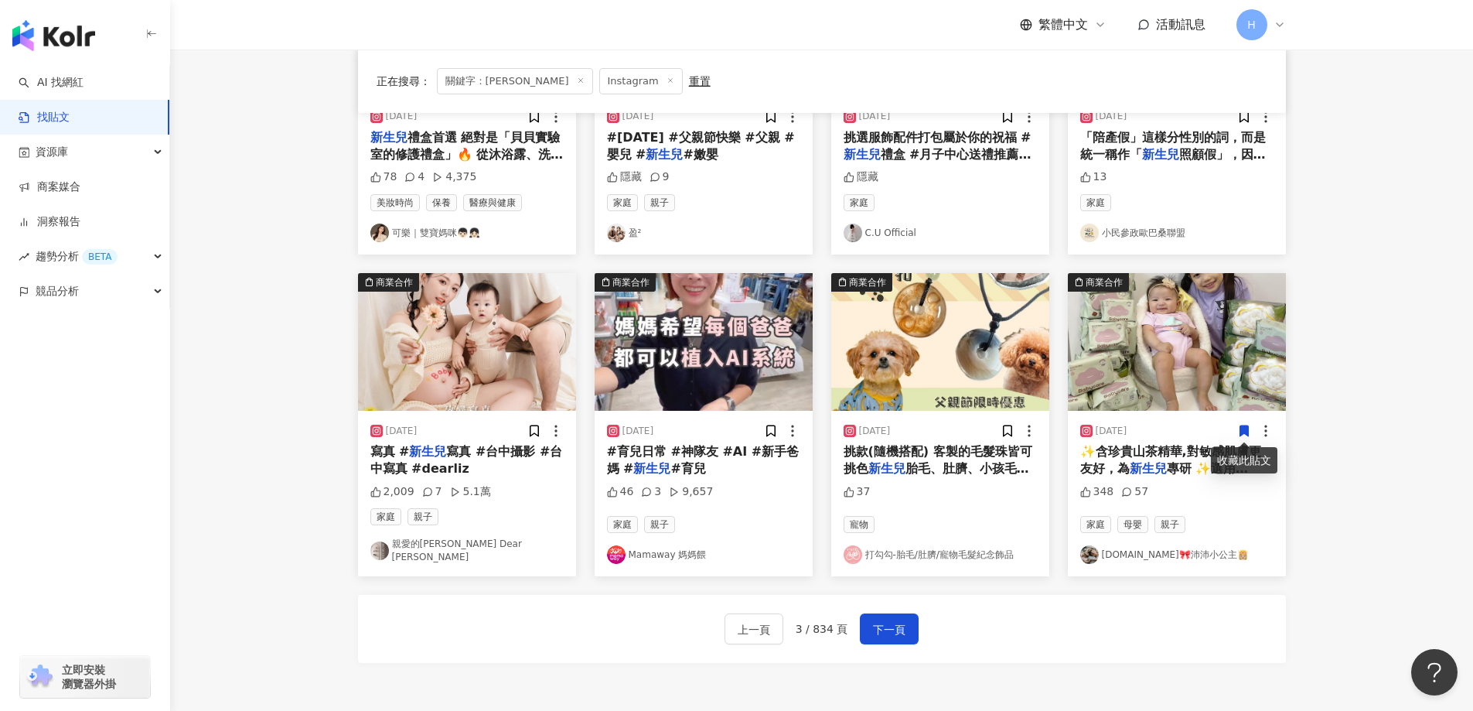
click at [1121, 545] on link "PUISEN.BB🎀沛沛小公主👸🏼" at bounding box center [1177, 554] width 193 height 19
click at [893, 621] on span "下一頁" at bounding box center [889, 629] width 32 height 19
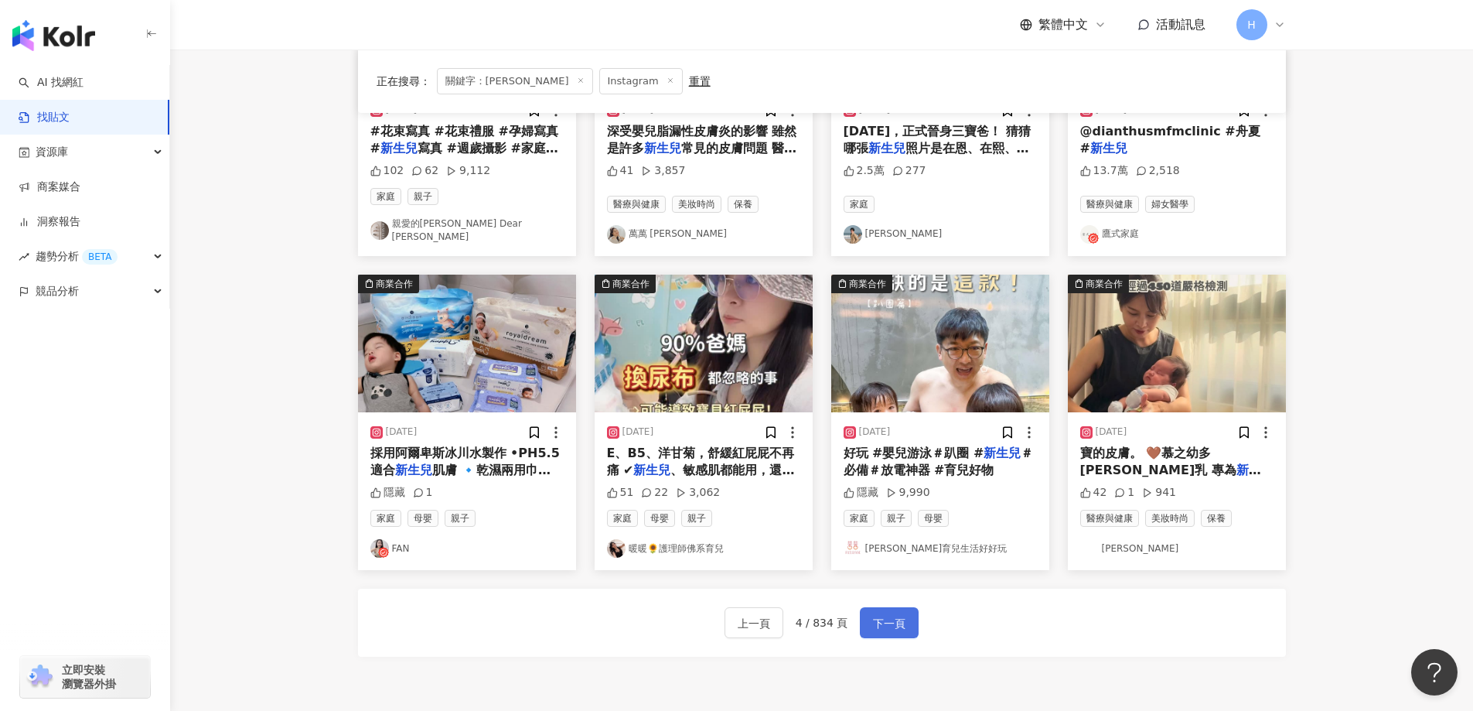
scroll to position [622, 0]
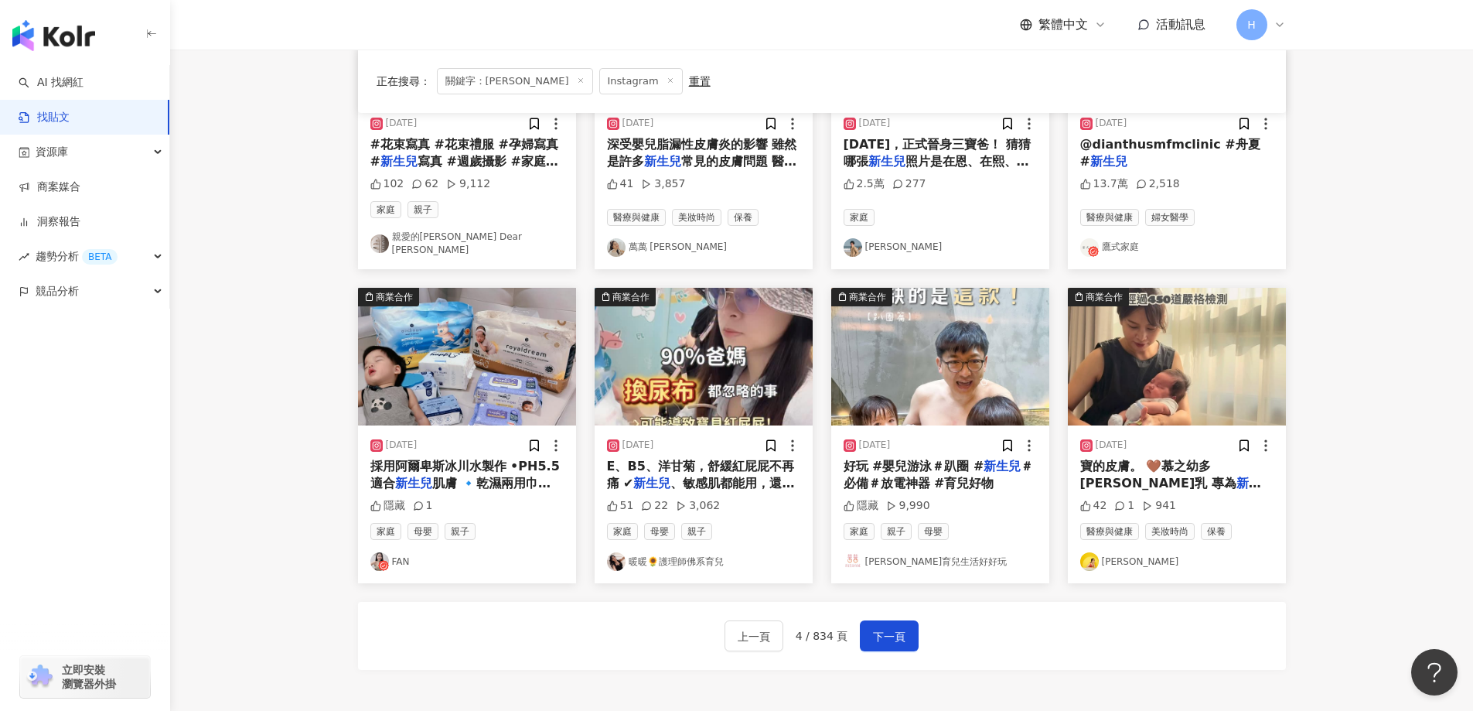
click at [712, 552] on link "暖暖🌻護理師佛系育兒" at bounding box center [703, 561] width 193 height 19
click at [1138, 552] on link "Michelle" at bounding box center [1177, 561] width 193 height 19
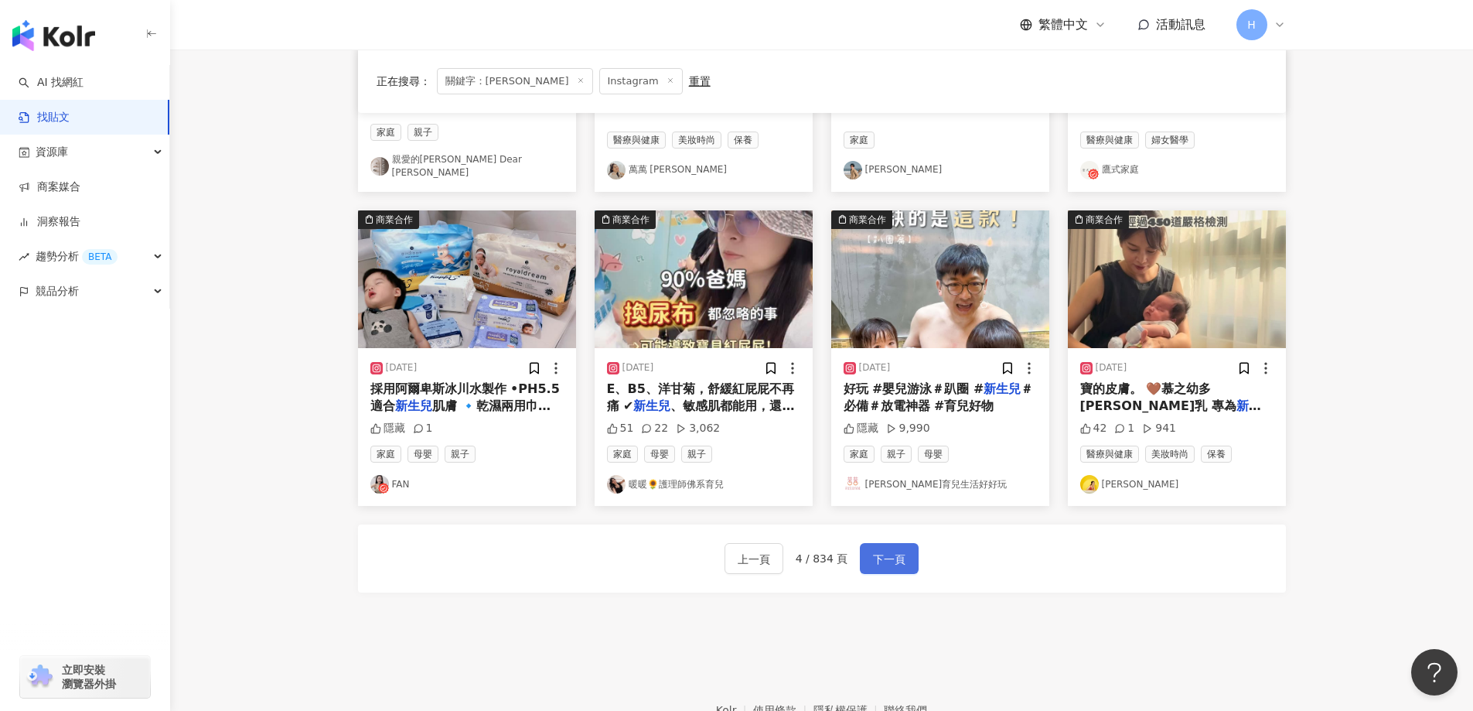
click at [896, 550] on span "下一頁" at bounding box center [889, 559] width 32 height 19
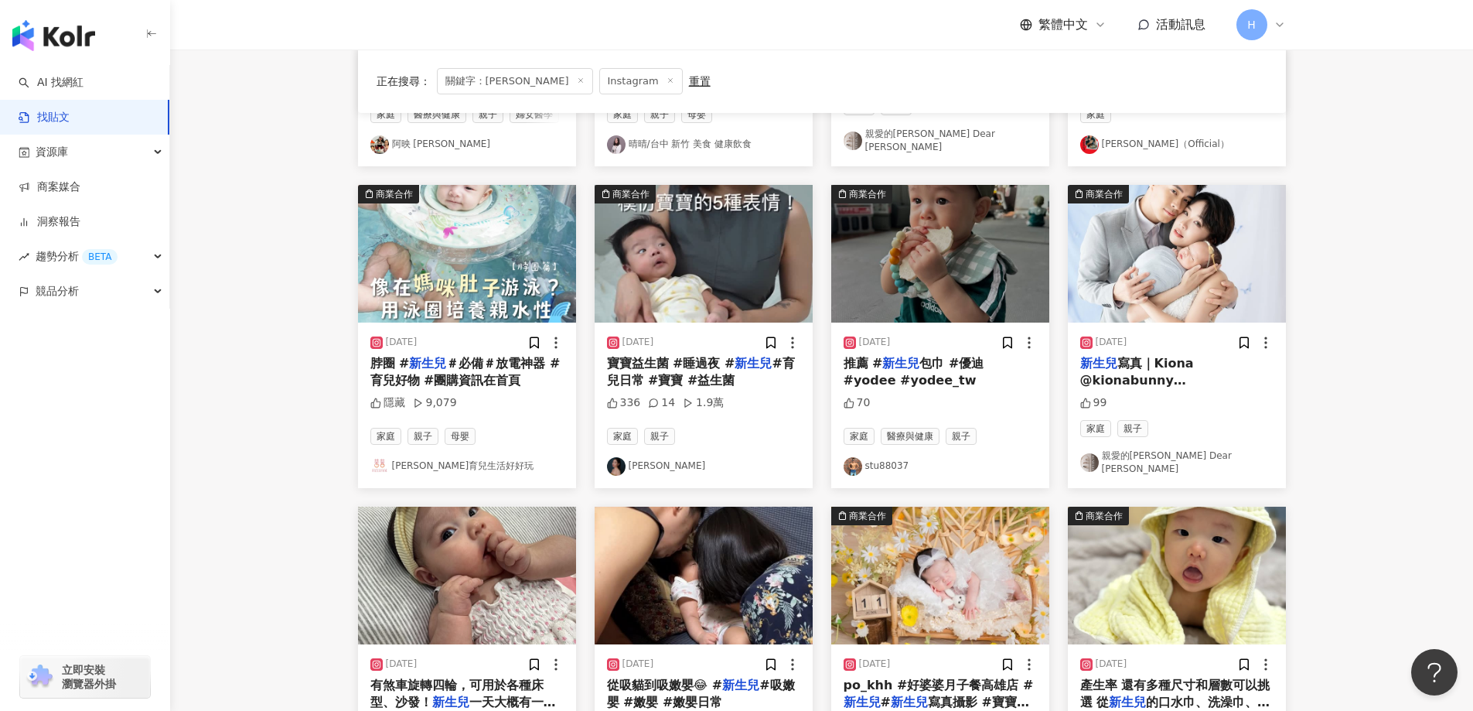
scroll to position [0, 0]
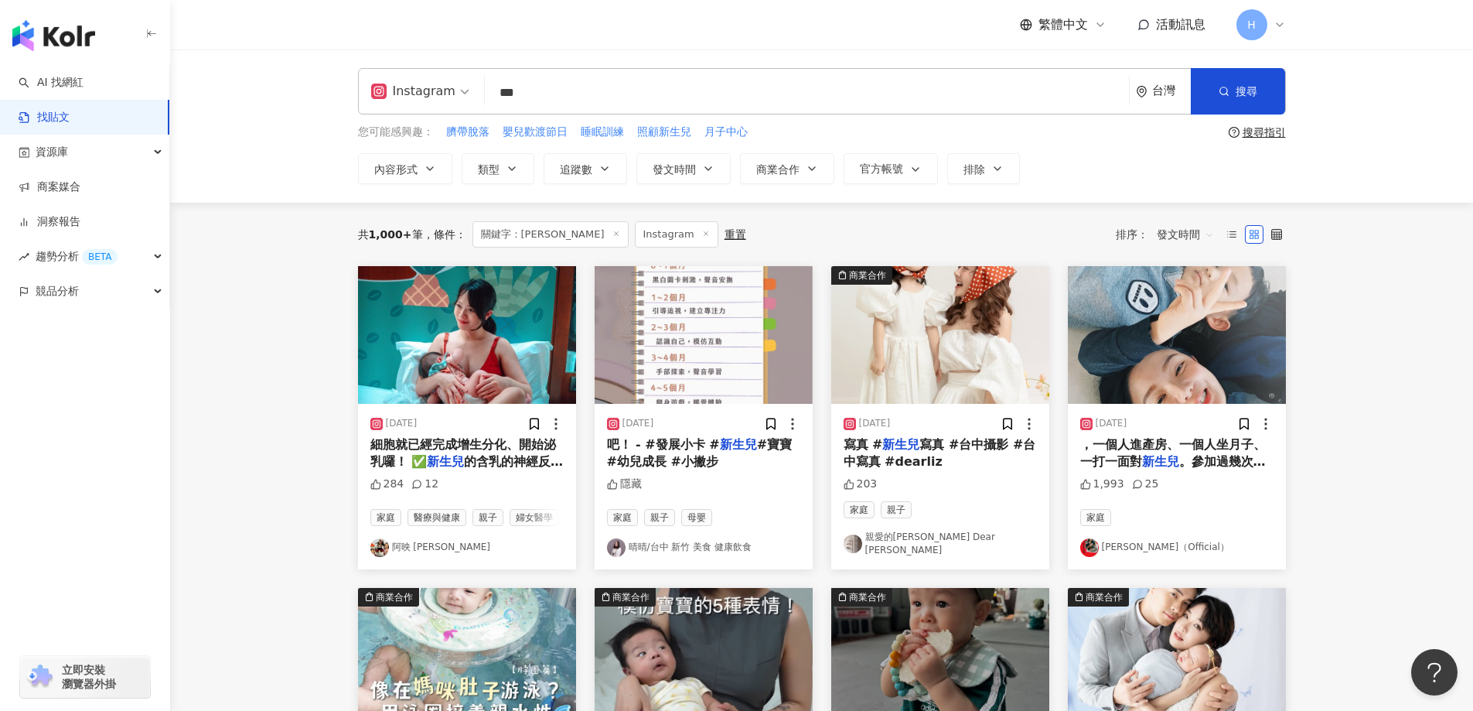
click at [446, 545] on link "阿映 Sarah Lu" at bounding box center [466, 547] width 193 height 19
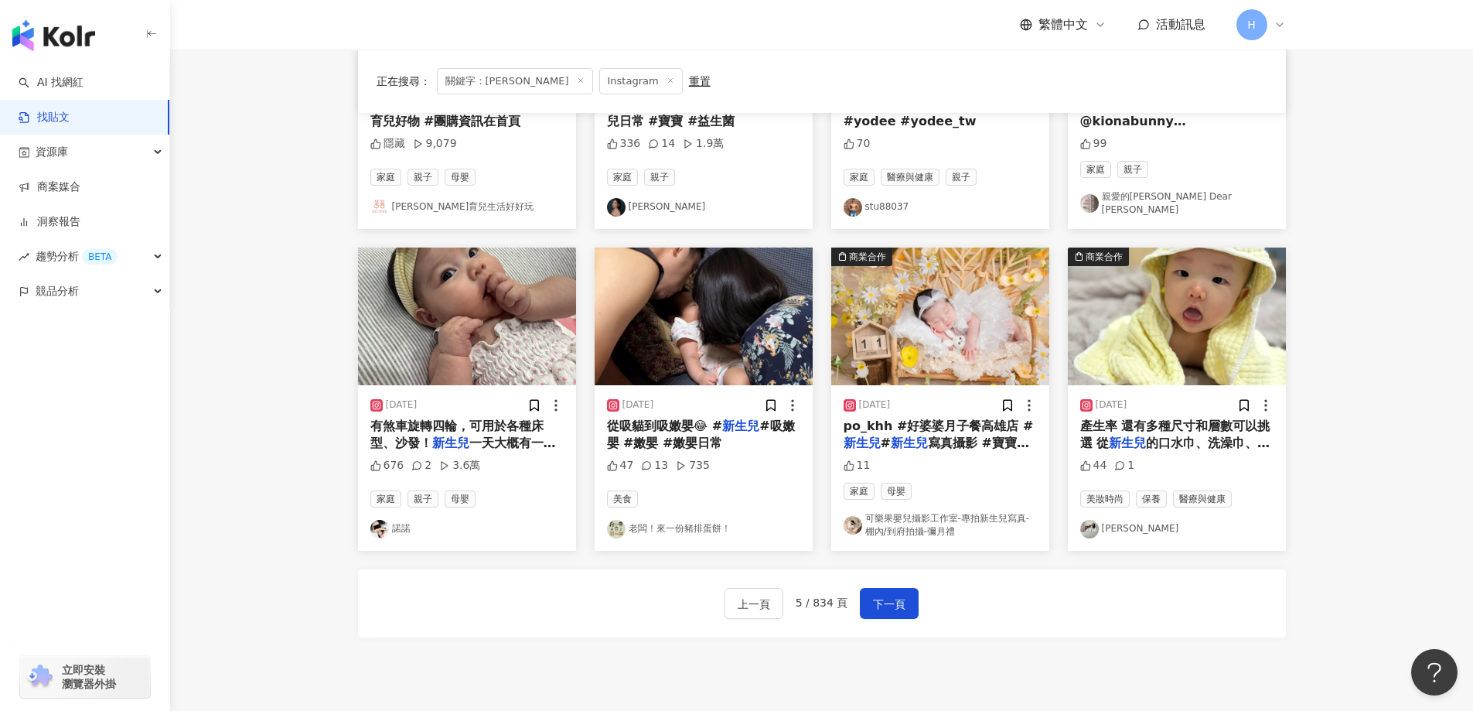
scroll to position [696, 0]
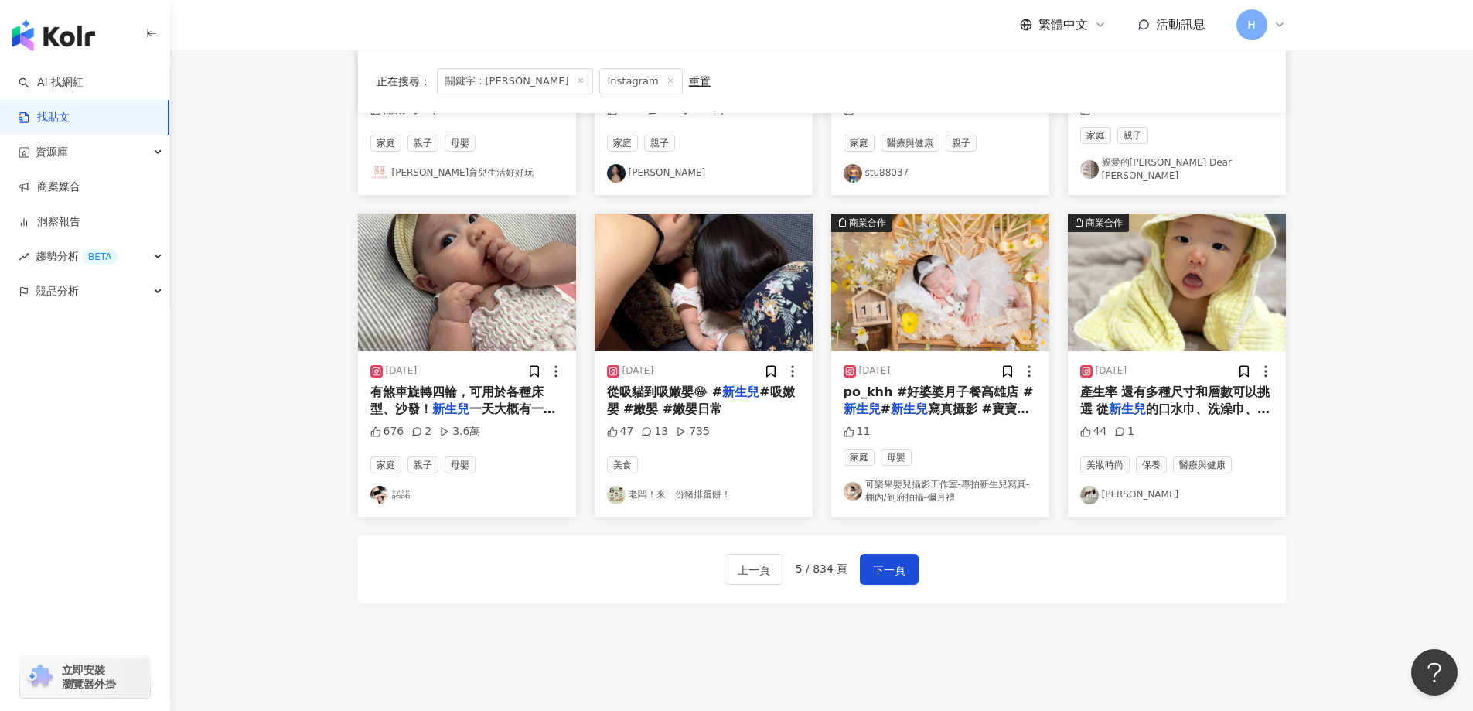
click at [402, 486] on link "諾諾" at bounding box center [466, 495] width 193 height 19
click at [898, 561] on span "下一頁" at bounding box center [889, 570] width 32 height 19
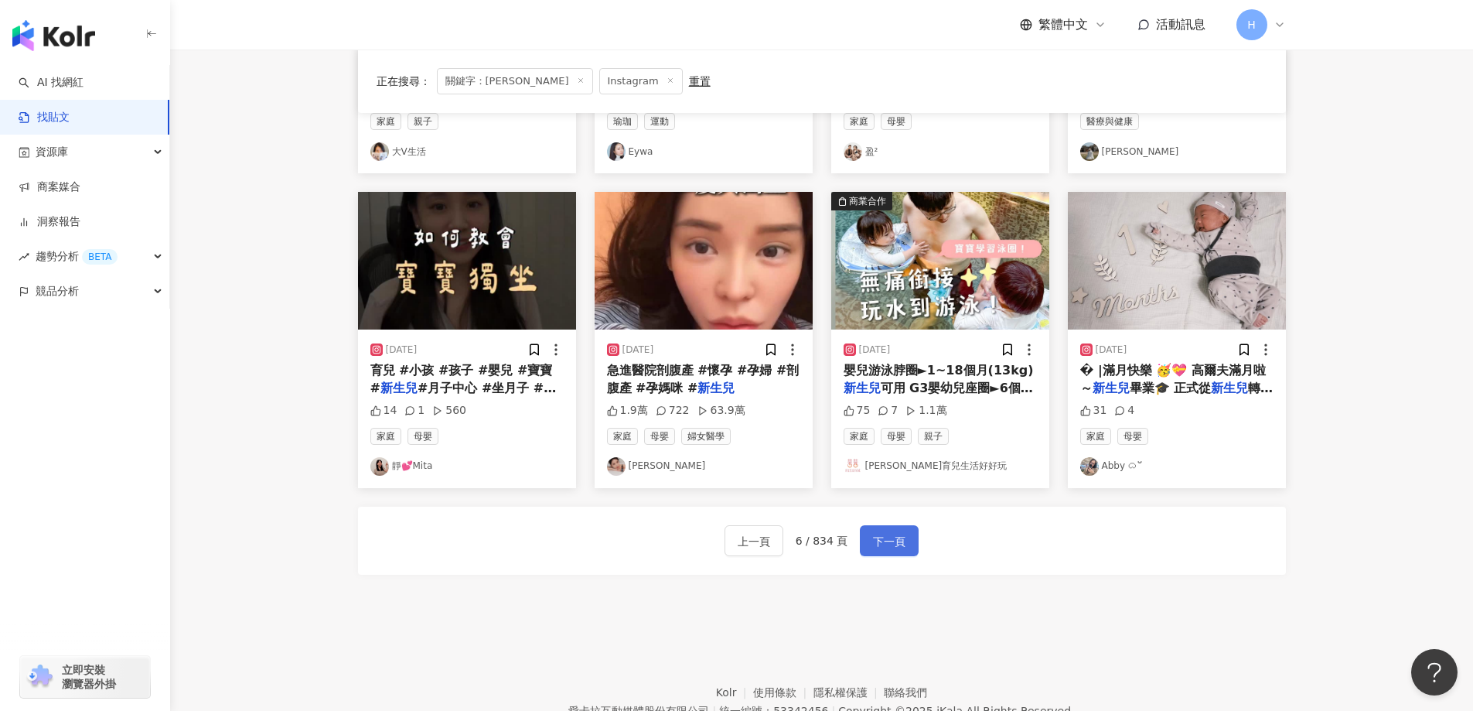
scroll to position [689, 0]
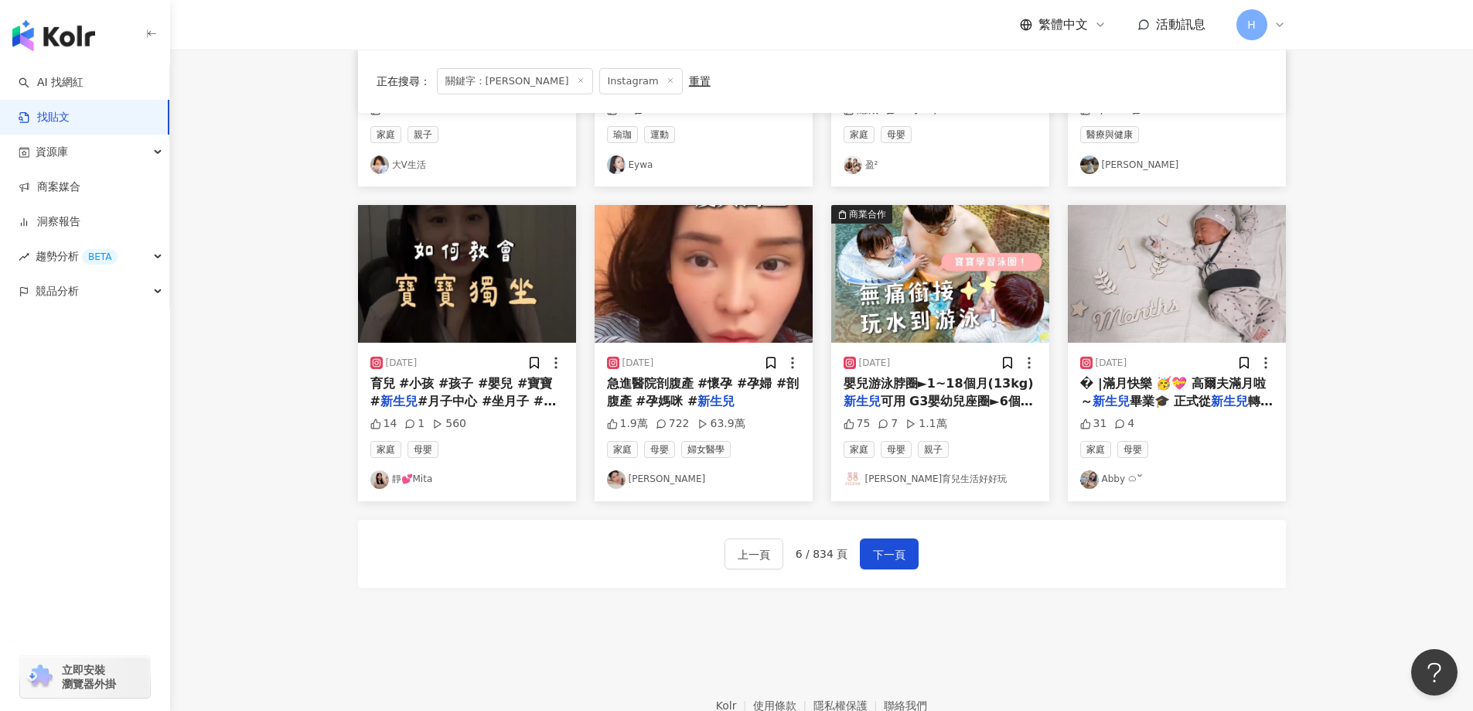
click at [1128, 487] on link "Abby ᜊﬞﬞ" at bounding box center [1177, 479] width 193 height 19
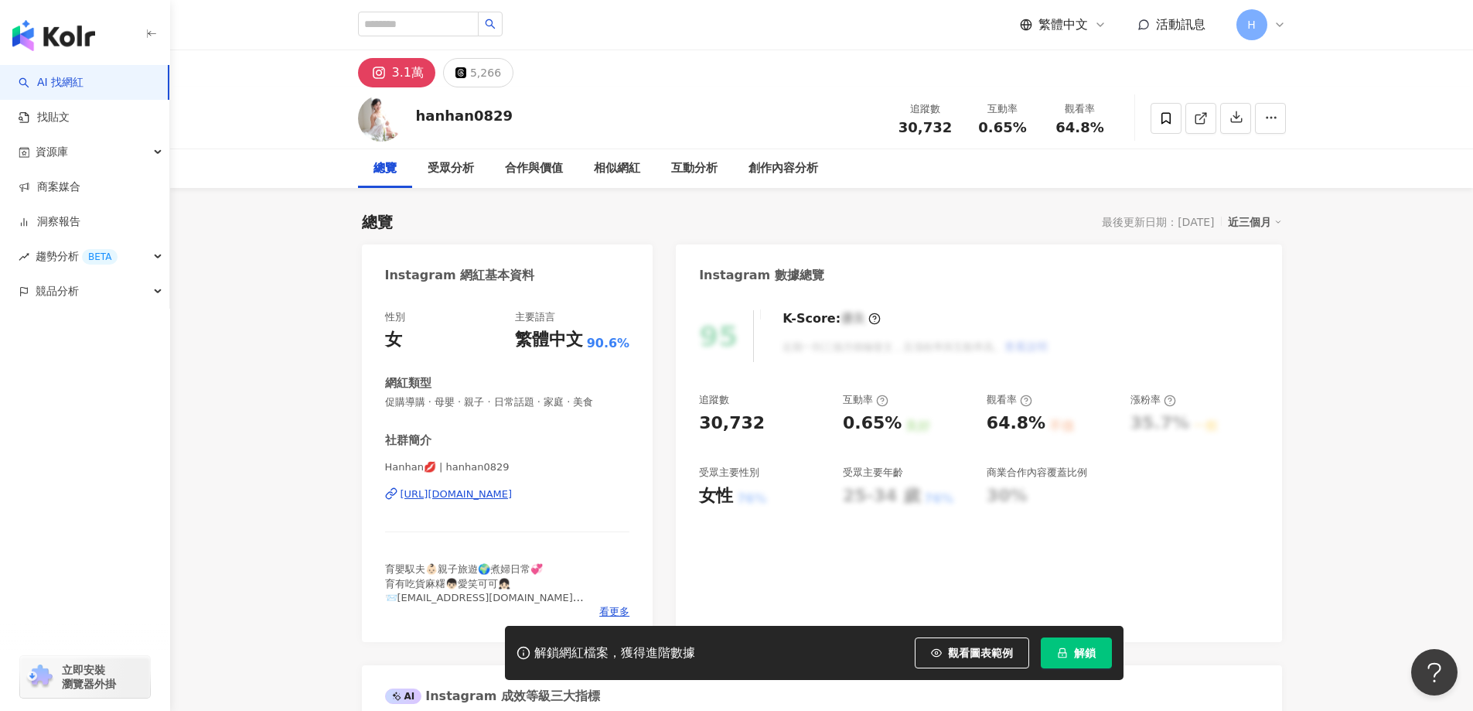
click at [496, 494] on div "https://www.instagram.com/hanhan0829/" at bounding box center [457, 494] width 112 height 14
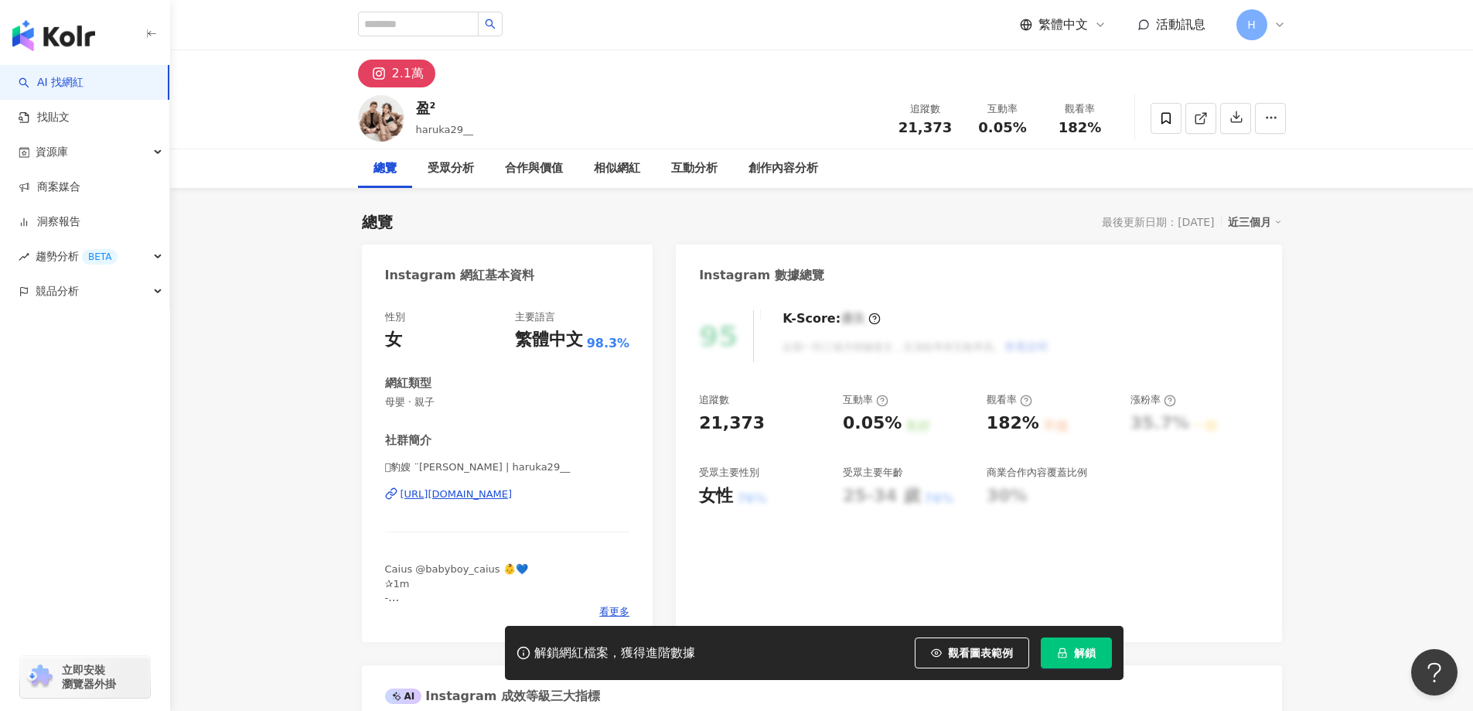
click at [452, 501] on div "[URL][DOMAIN_NAME]" at bounding box center [457, 494] width 112 height 14
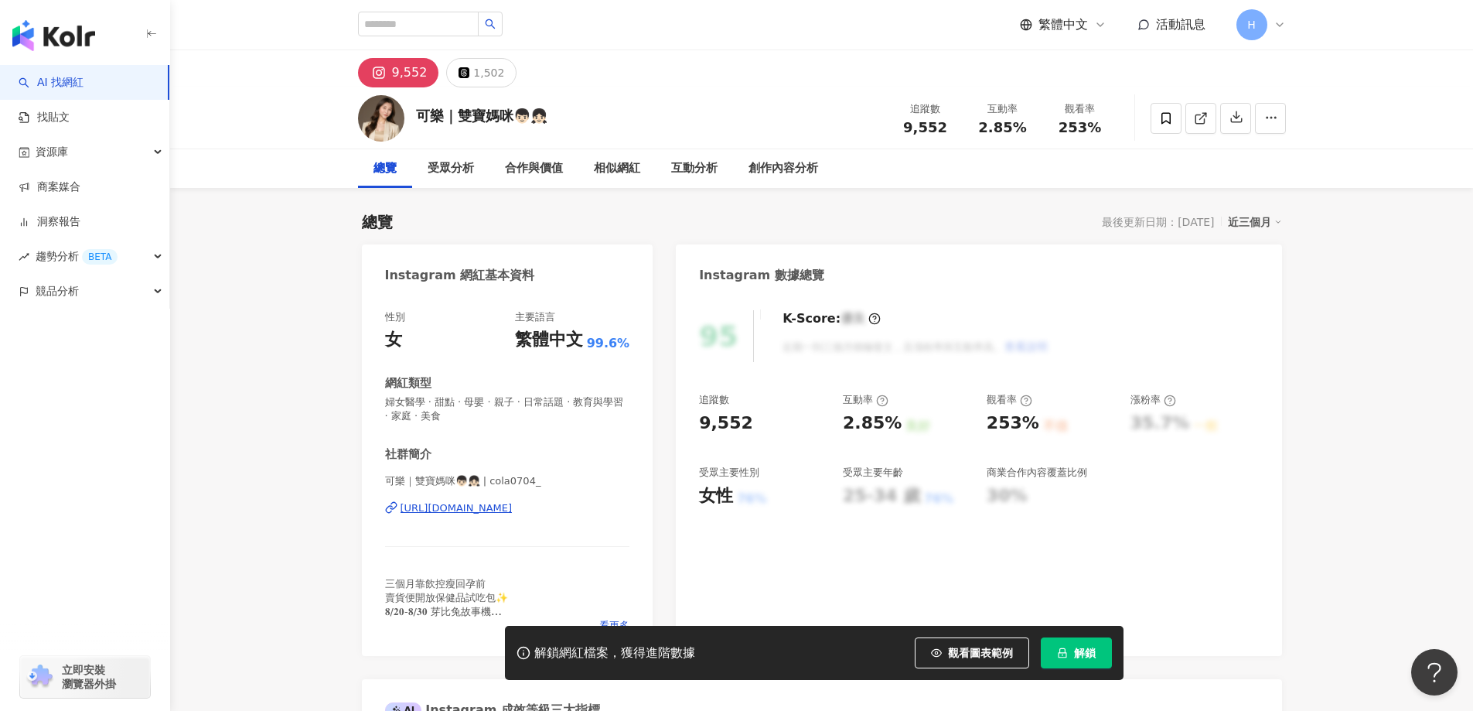
click at [513, 507] on div "[URL][DOMAIN_NAME]" at bounding box center [457, 508] width 112 height 14
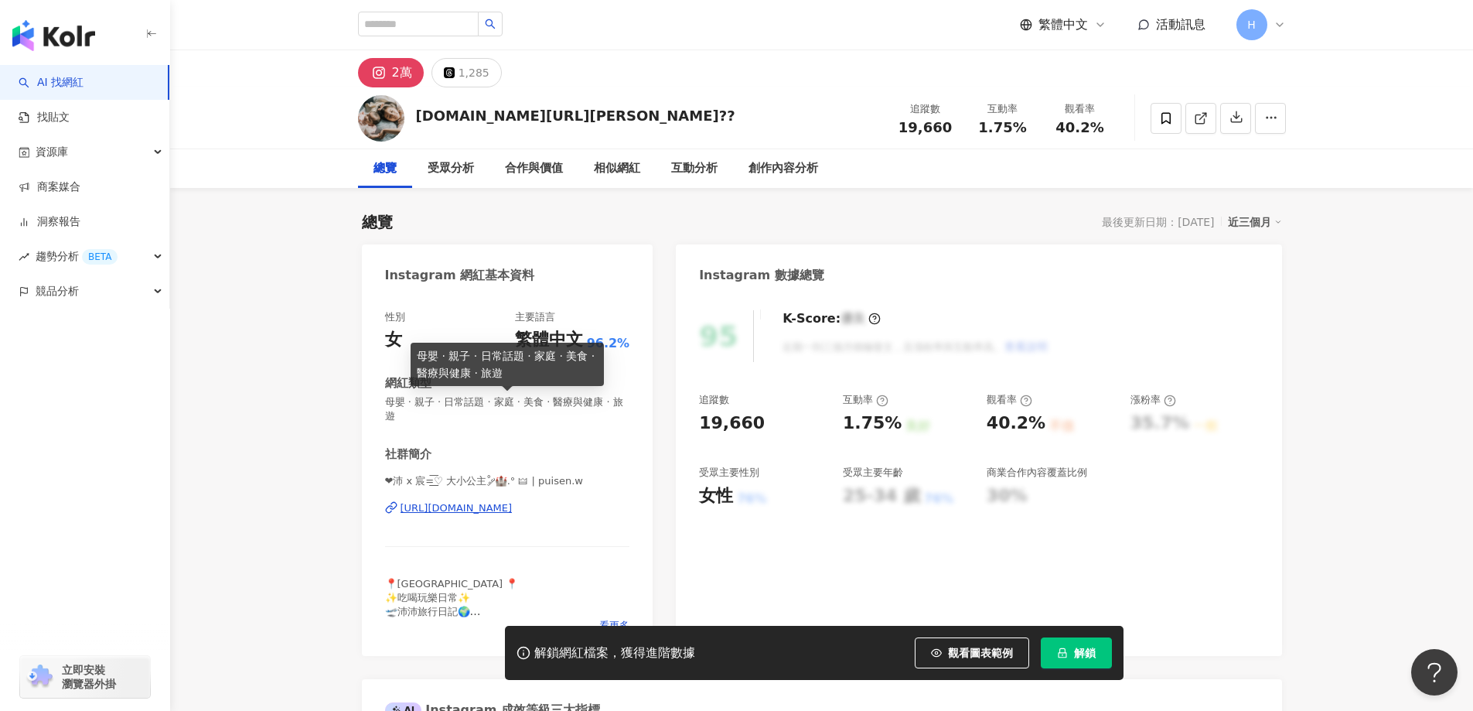
click at [513, 501] on div "https://www.instagram.com/puisen.w/" at bounding box center [457, 508] width 112 height 14
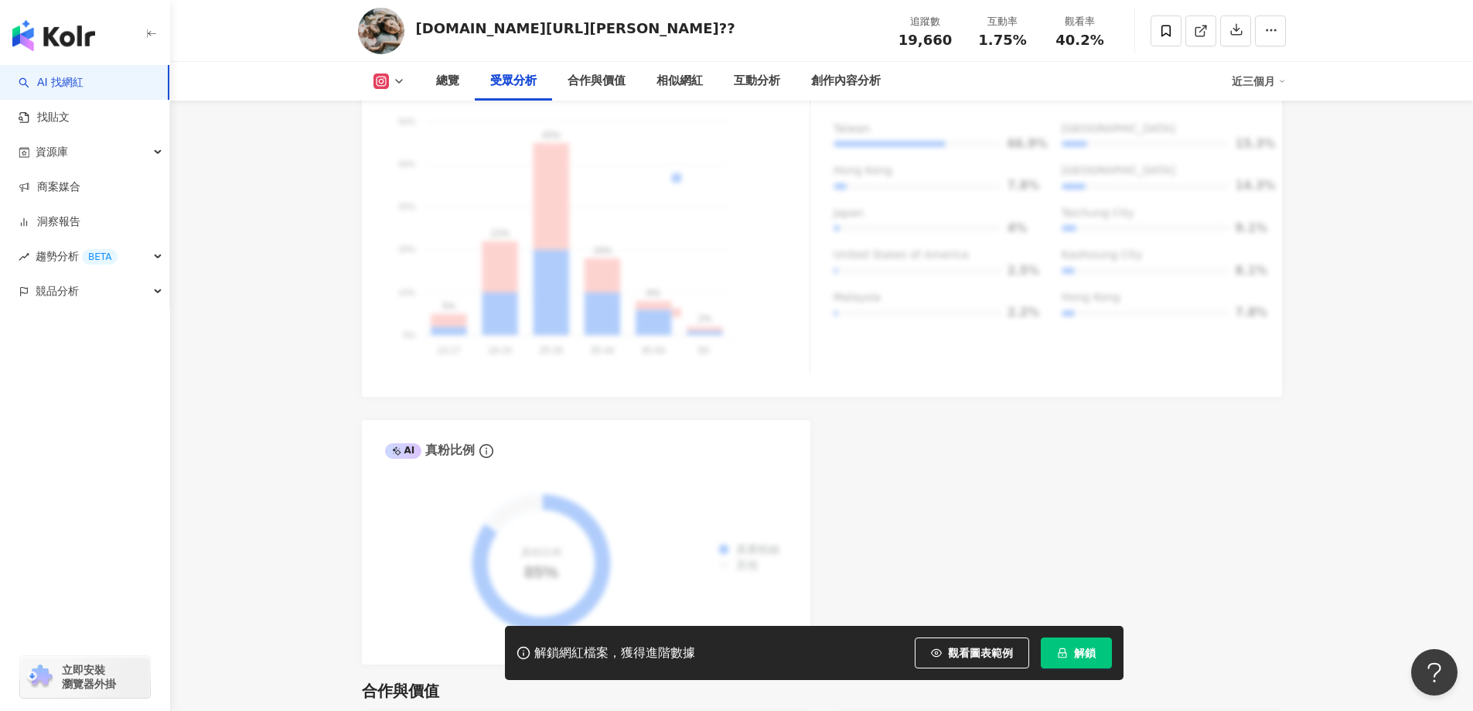
scroll to position [1470, 0]
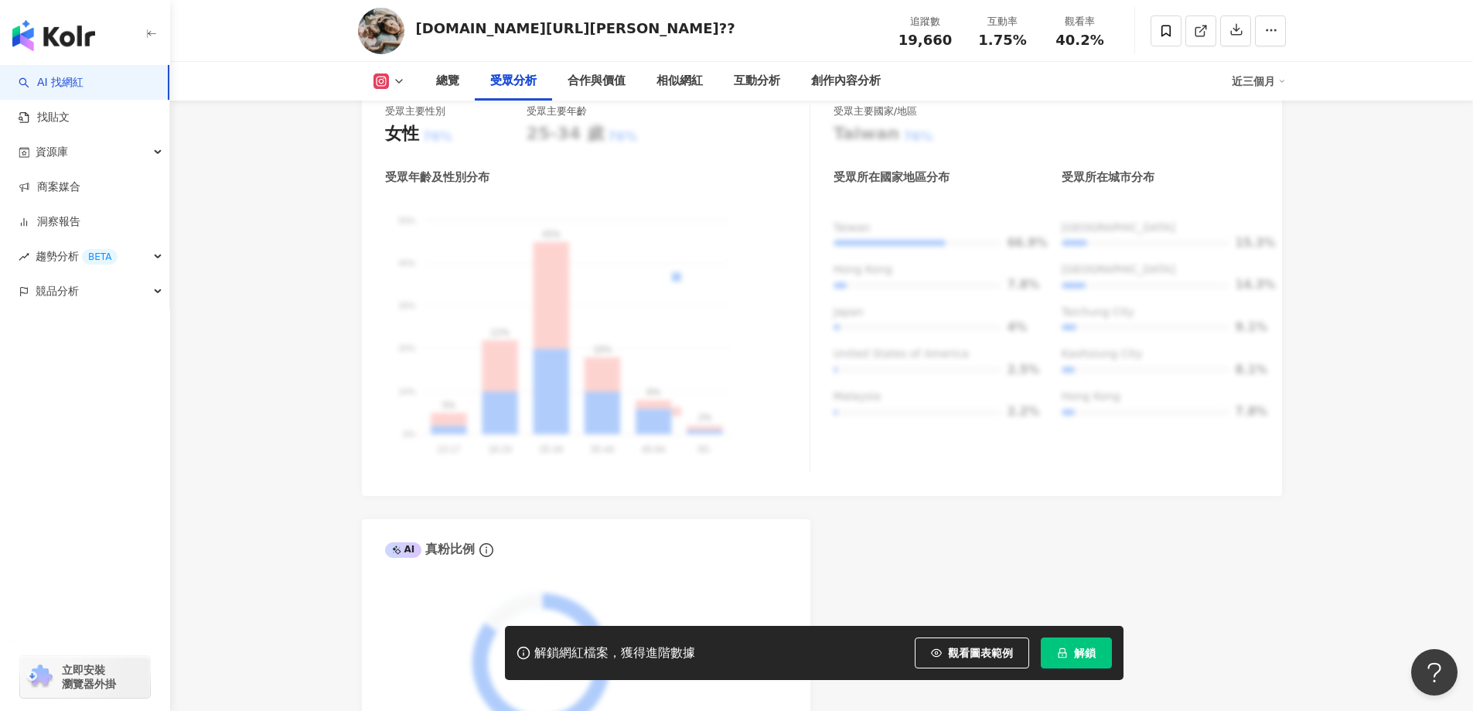
click at [1094, 651] on span "解鎖" at bounding box center [1085, 653] width 22 height 12
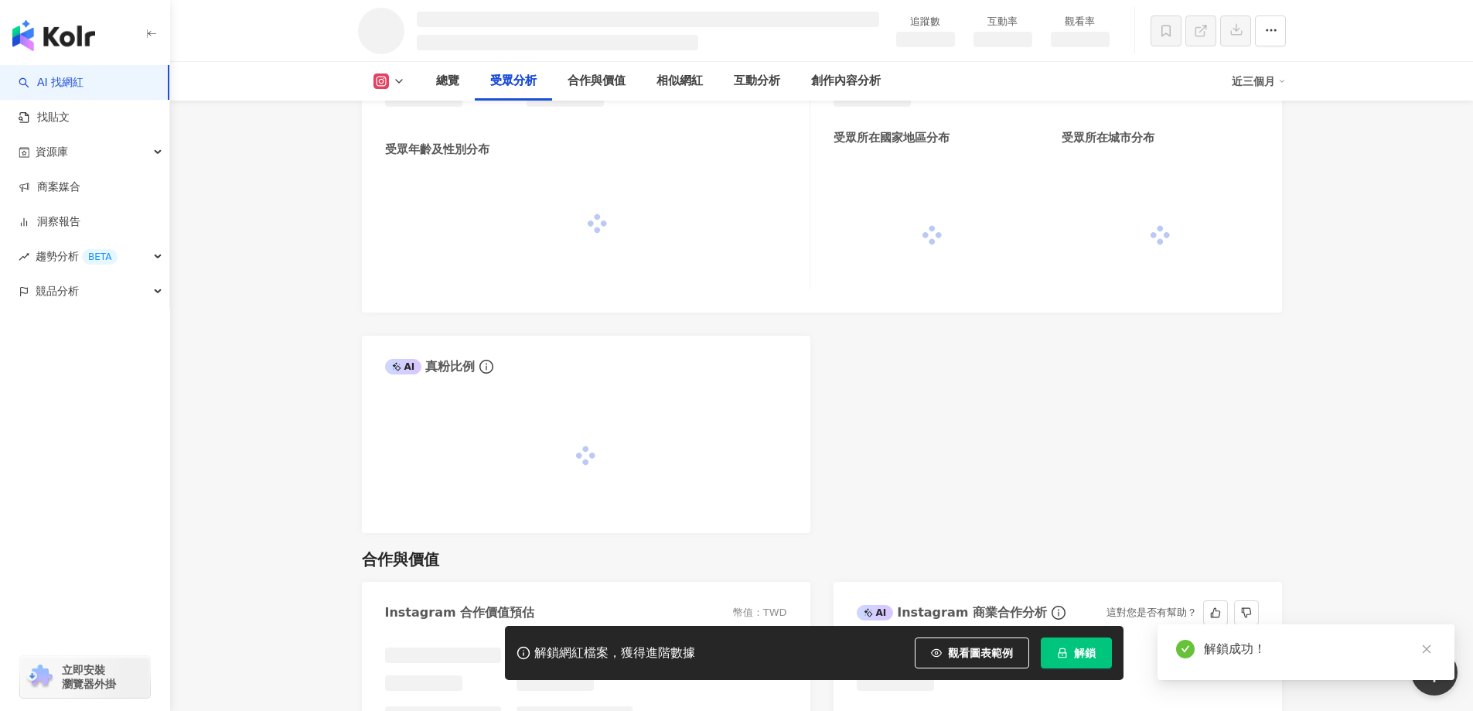
scroll to position [1297, 0]
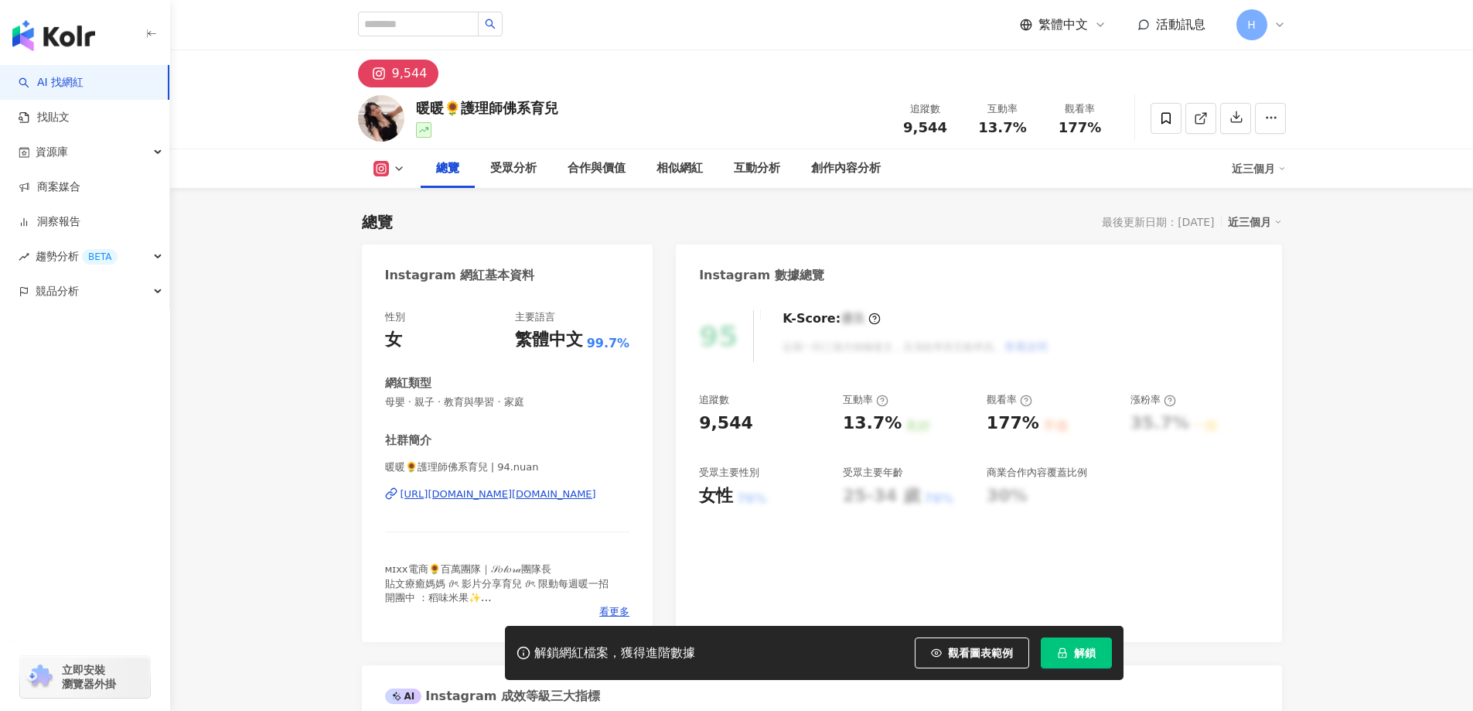
click at [562, 493] on div "[URL][DOMAIN_NAME][DOMAIN_NAME]" at bounding box center [499, 494] width 196 height 14
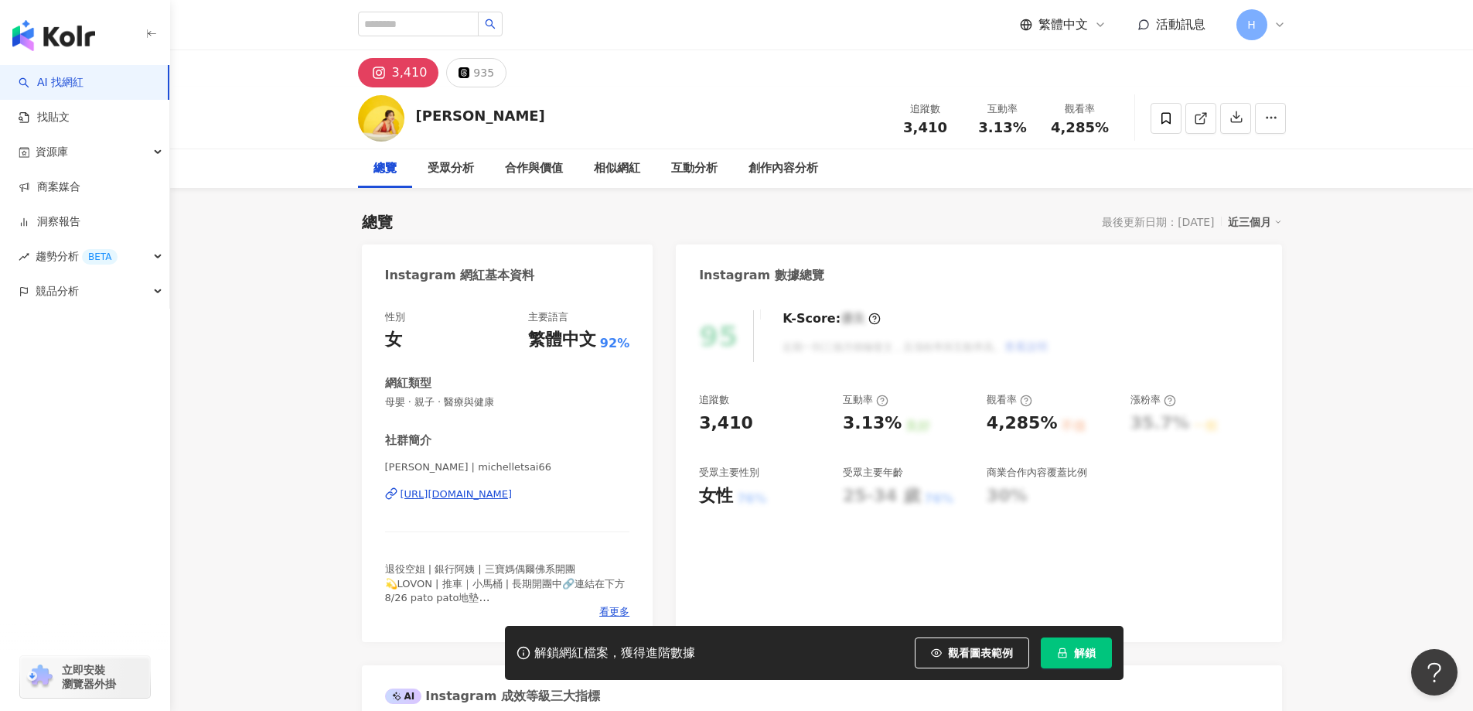
click at [513, 493] on div "[URL][DOMAIN_NAME]" at bounding box center [457, 494] width 112 height 14
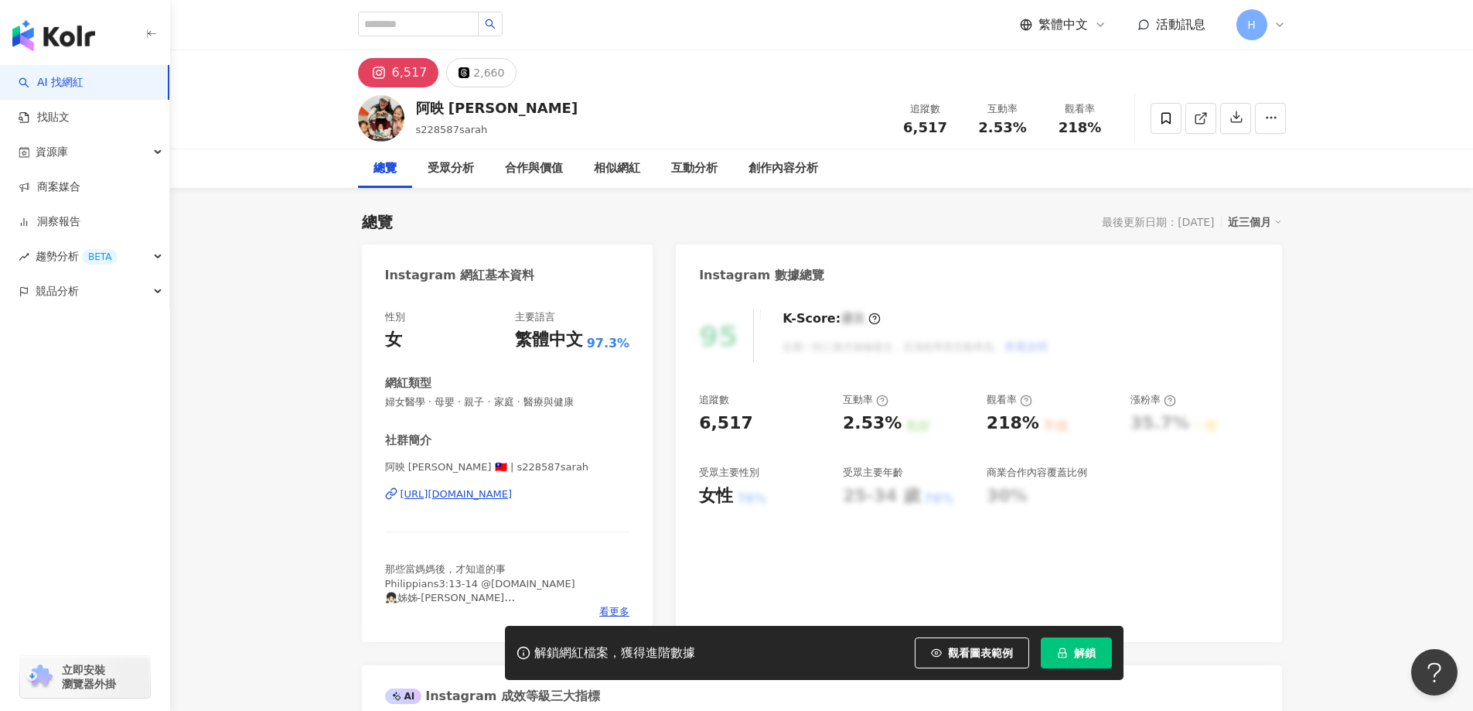
click at [452, 488] on div "[URL][DOMAIN_NAME]" at bounding box center [457, 494] width 112 height 14
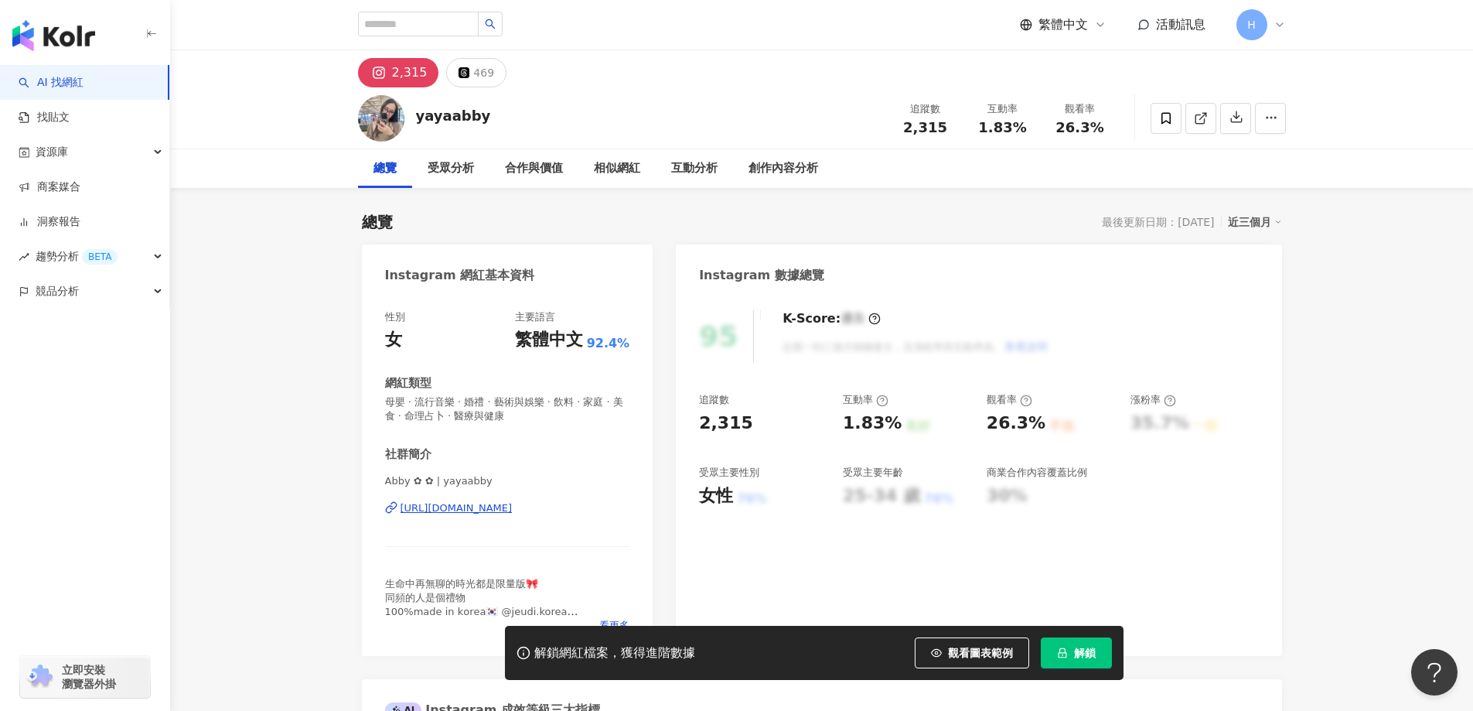
click at [506, 506] on div "[URL][DOMAIN_NAME]" at bounding box center [457, 508] width 112 height 14
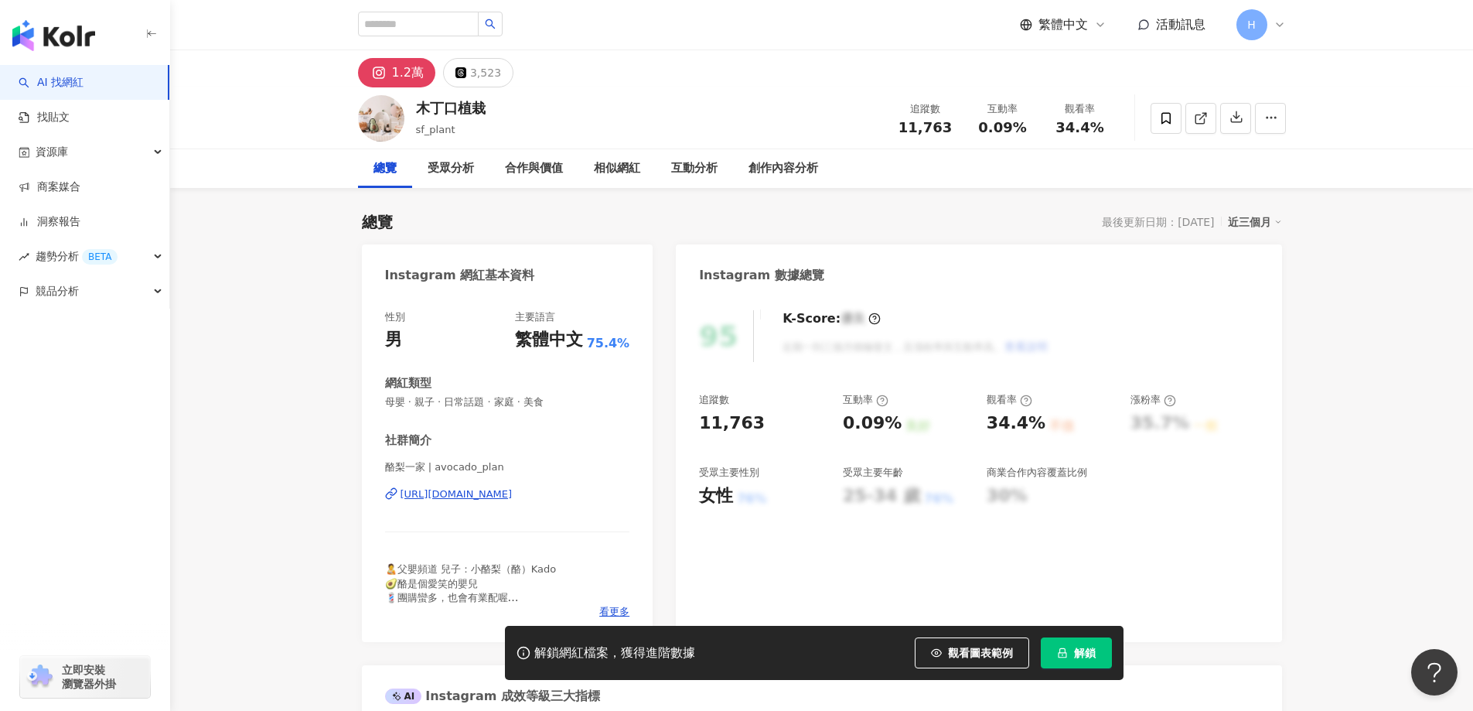
click at [498, 495] on div "[URL][DOMAIN_NAME]" at bounding box center [457, 494] width 112 height 14
click at [886, 212] on div "總覽 最後更新日期：[DATE] 近三個月" at bounding box center [822, 222] width 920 height 22
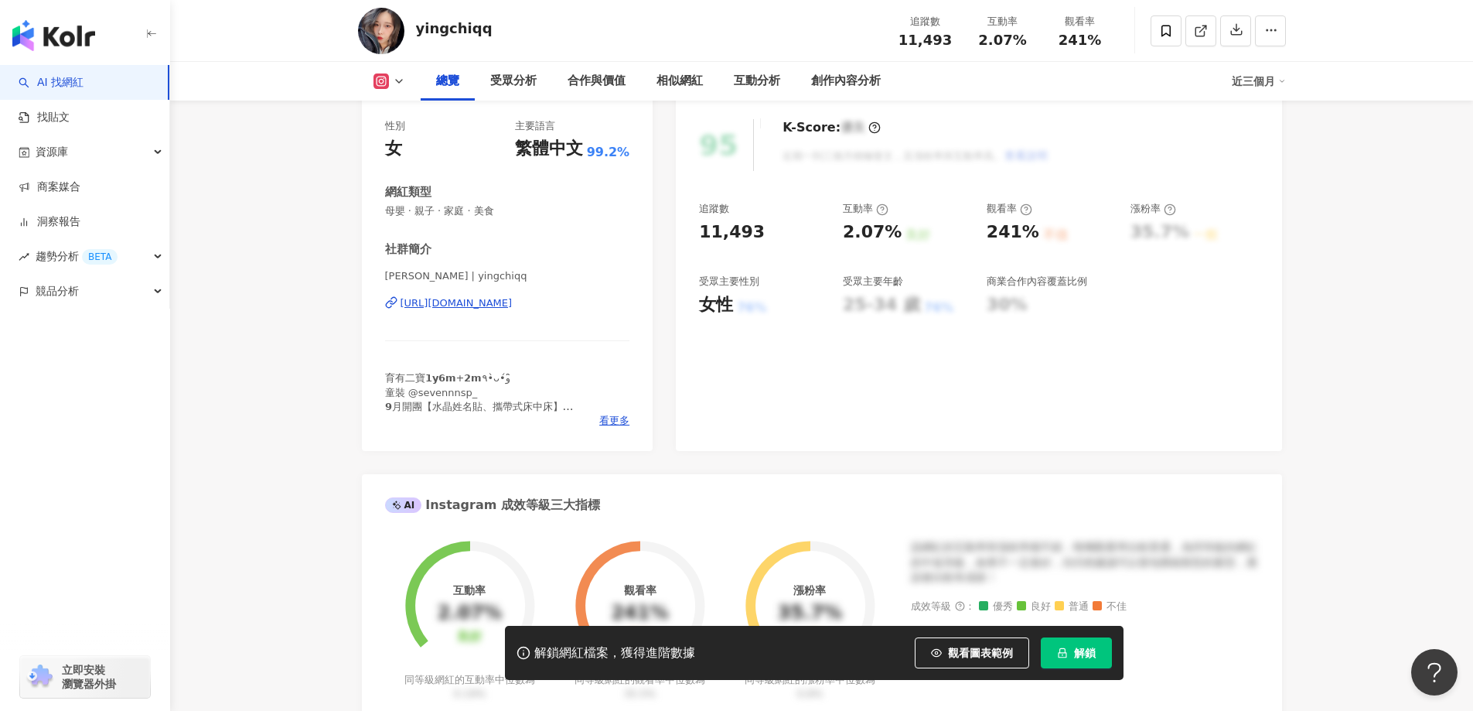
scroll to position [155, 0]
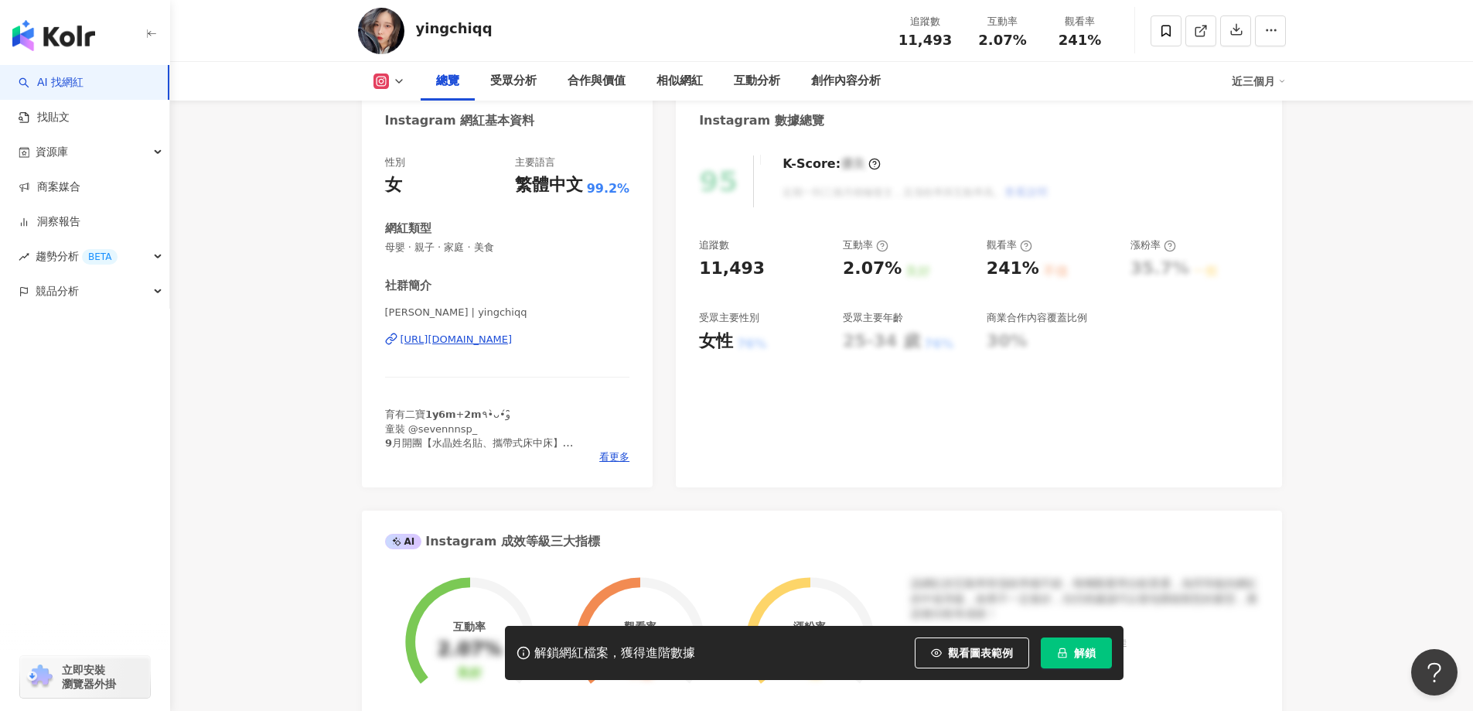
click at [513, 338] on div "[URL][DOMAIN_NAME]" at bounding box center [457, 340] width 112 height 14
